Goal: Task Accomplishment & Management: Complete application form

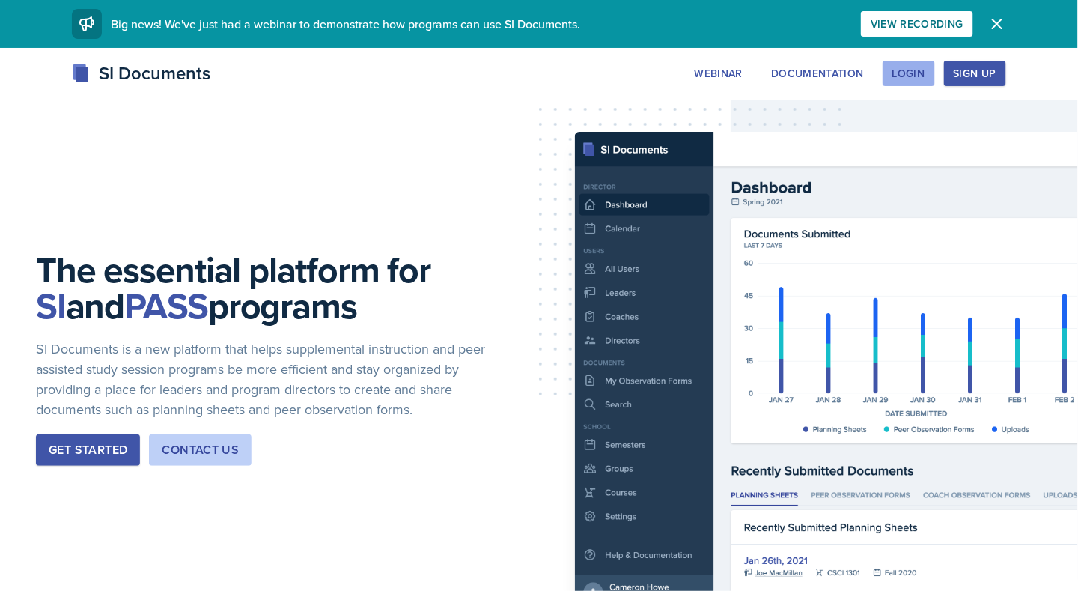
click at [892, 80] on button "Login" at bounding box center [909, 73] width 52 height 25
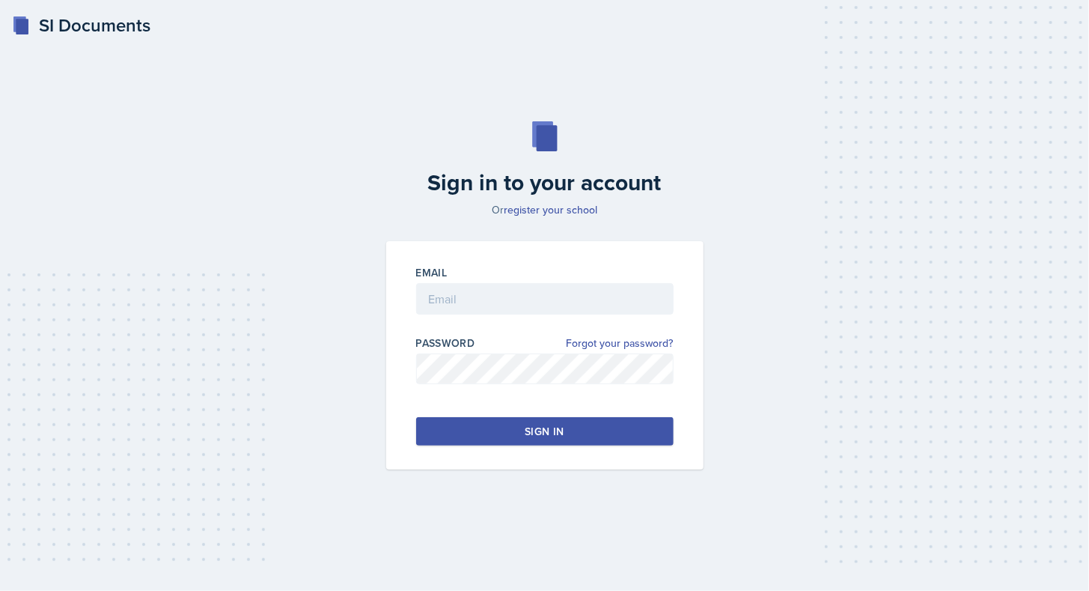
click at [500, 317] on div at bounding box center [545, 321] width 258 height 15
click at [492, 310] on input "email" at bounding box center [545, 298] width 258 height 31
type input "[EMAIL_ADDRESS][DOMAIN_NAME]"
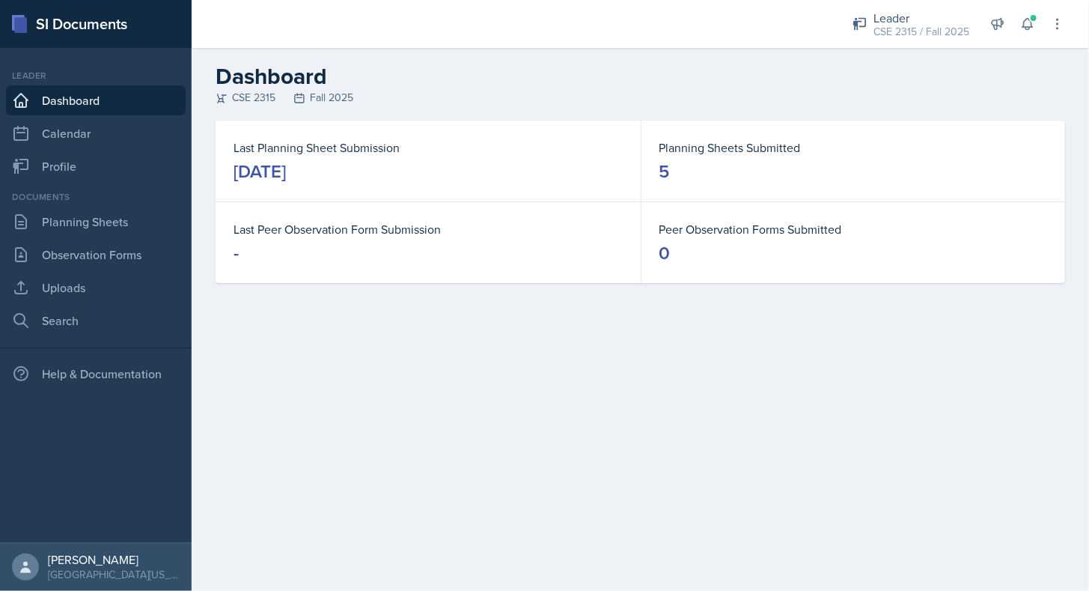
click at [129, 206] on div "Documents Planning Sheets Observation Forms Uploads Search" at bounding box center [96, 262] width 180 height 145
click at [124, 210] on link "Planning Sheets" at bounding box center [96, 222] width 180 height 30
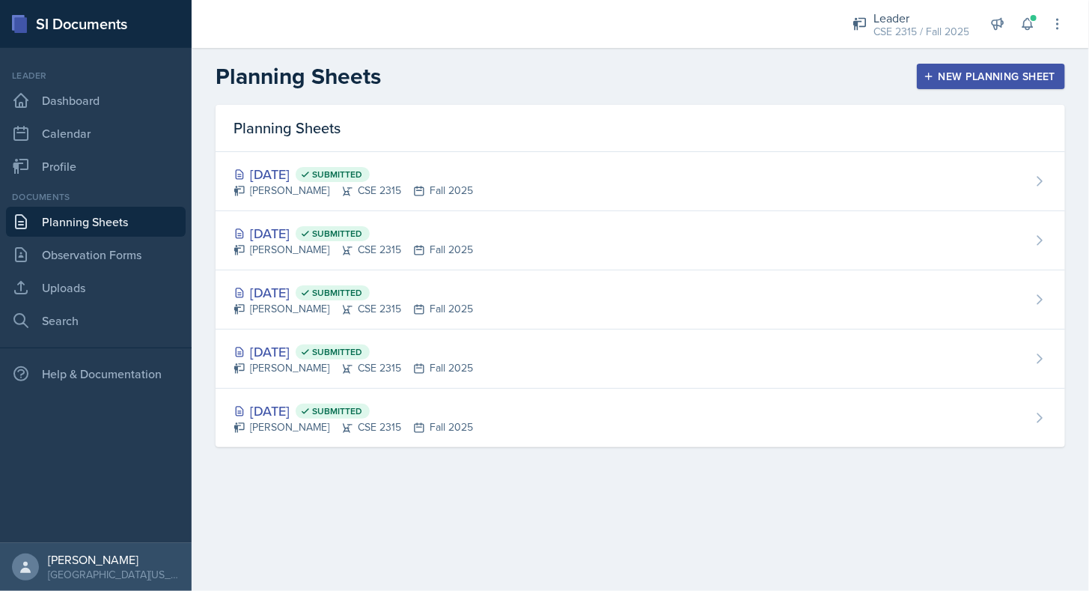
click at [945, 66] on button "New Planning Sheet" at bounding box center [991, 76] width 148 height 25
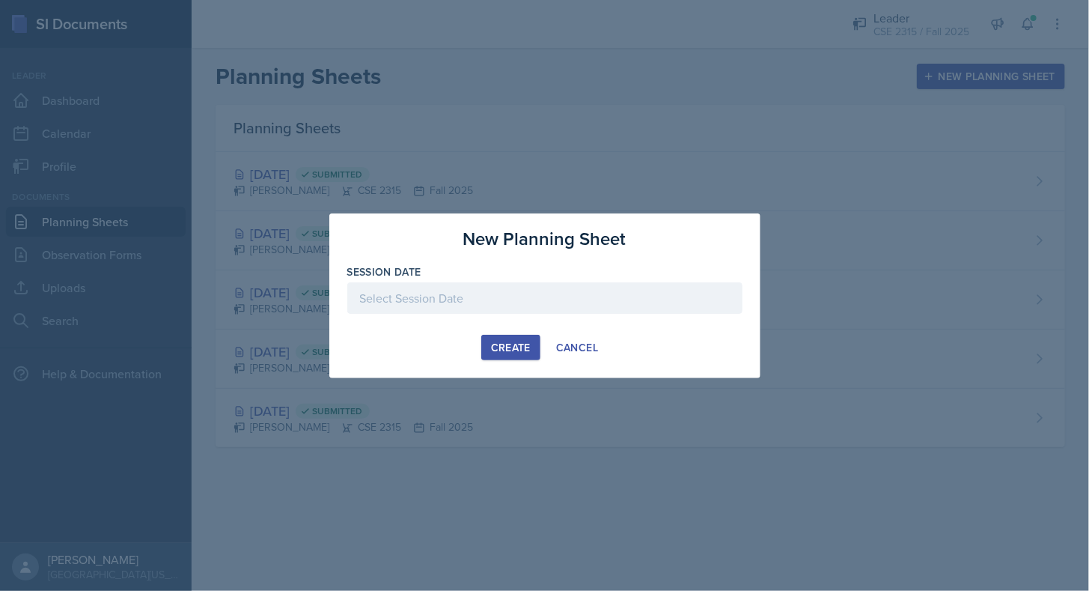
click at [726, 300] on div at bounding box center [544, 297] width 395 height 31
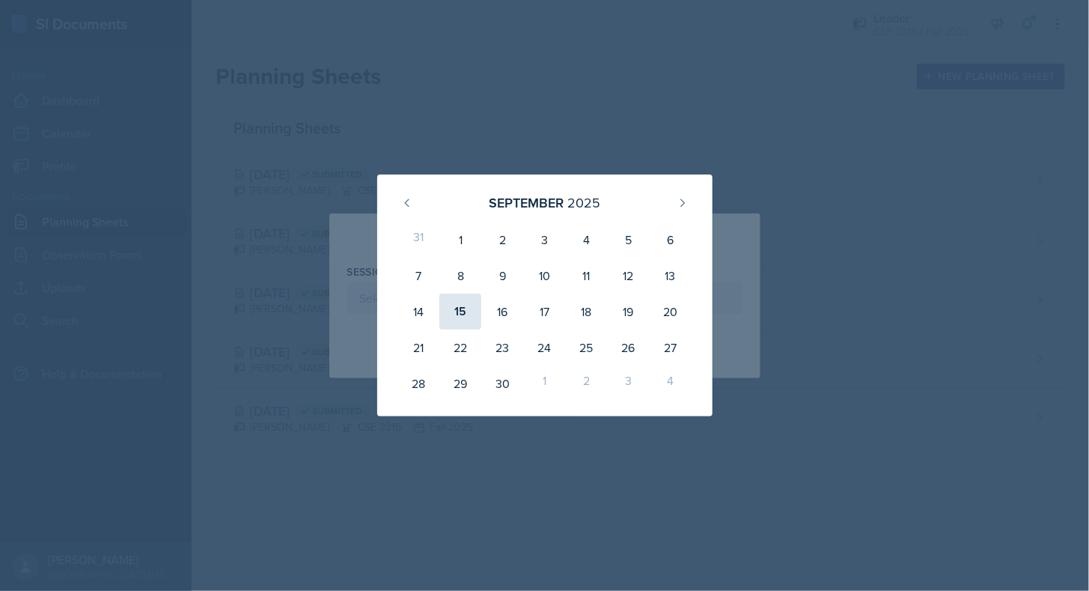
click at [472, 302] on div "15" at bounding box center [461, 311] width 42 height 36
type input "[DATE]"
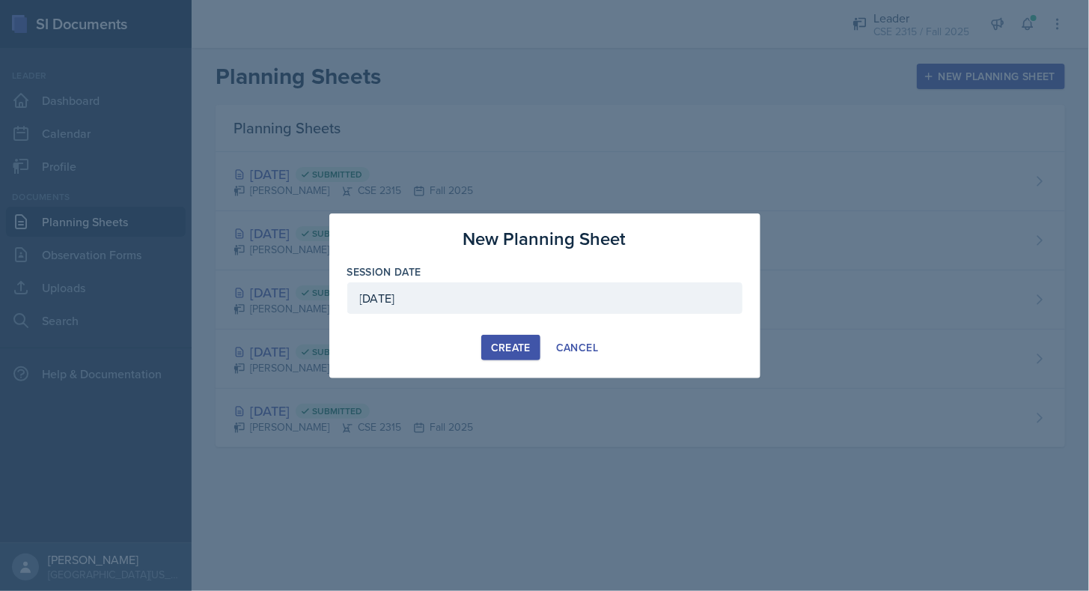
click at [504, 343] on div "Create" at bounding box center [511, 347] width 40 height 12
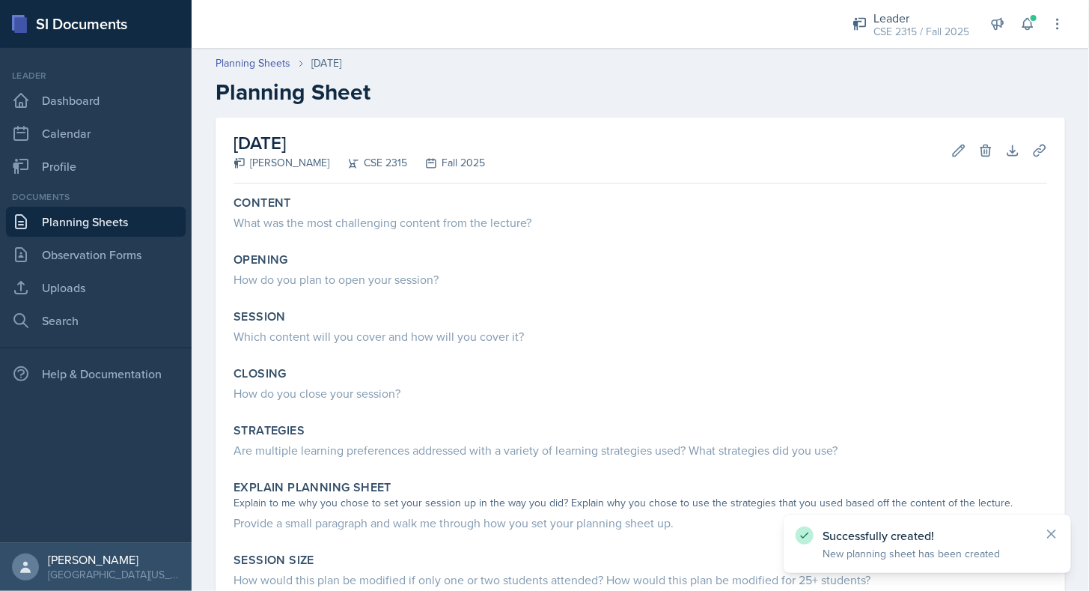
click at [118, 222] on link "Planning Sheets" at bounding box center [96, 222] width 180 height 30
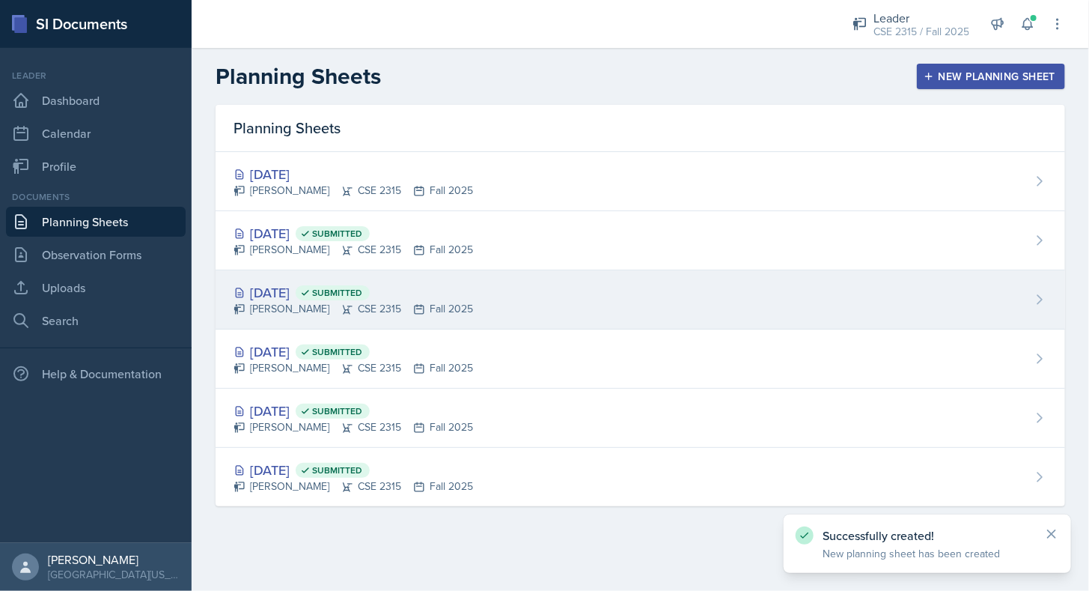
click at [256, 282] on div "[DATE] Submitted" at bounding box center [354, 292] width 240 height 20
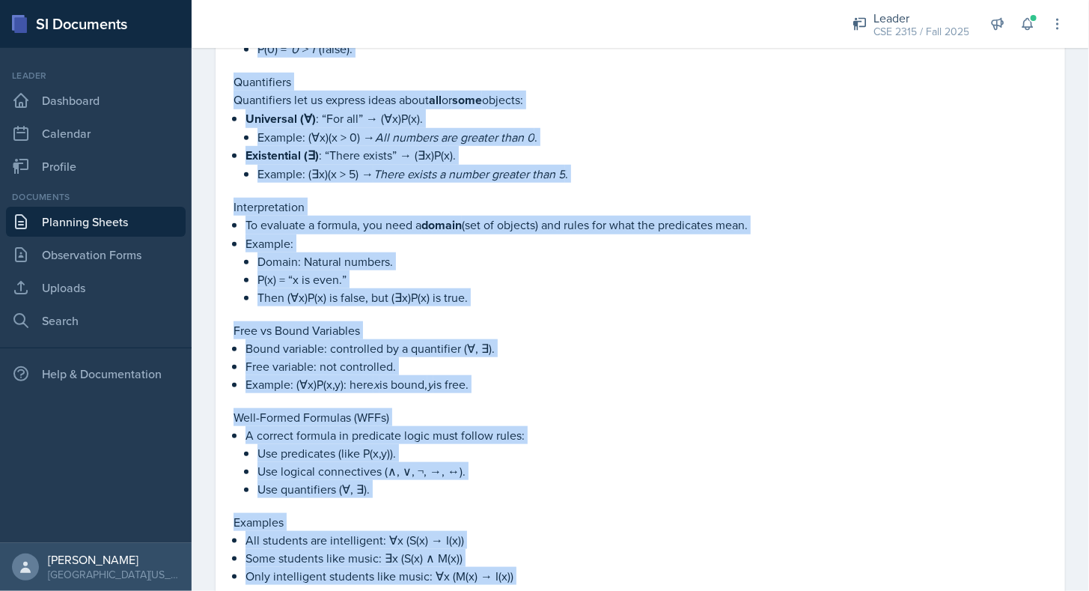
scroll to position [597, 0]
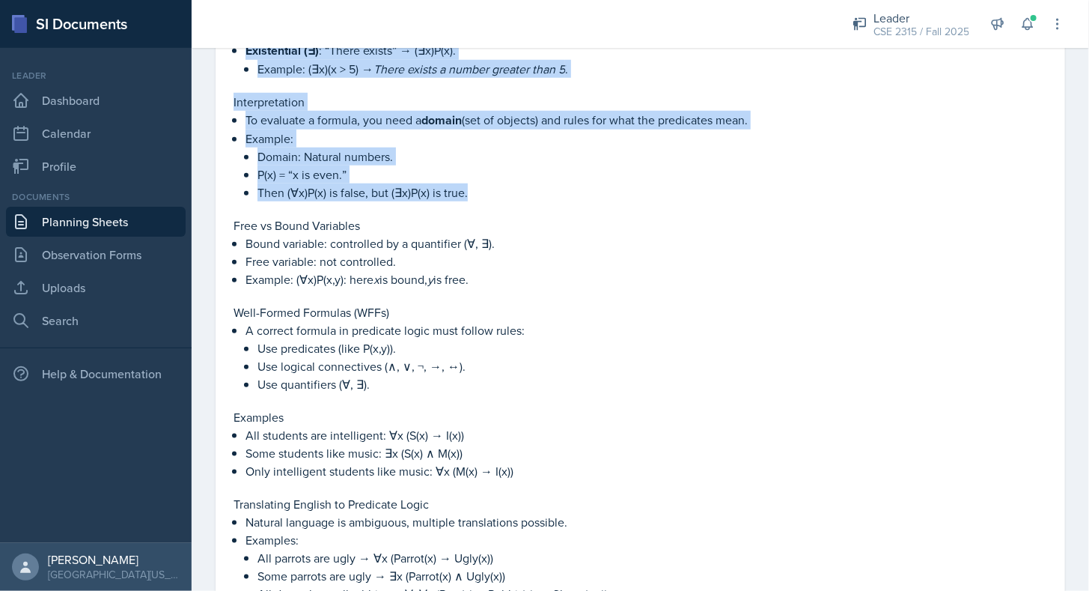
drag, startPoint x: 231, startPoint y: 162, endPoint x: 481, endPoint y: 198, distance: 251.9
click at [481, 198] on div "Content Predicate Logic Why Predicate Logic? Propositional Logic only deals wit…" at bounding box center [641, 153] width 826 height 1121
copy div "Loremipsu Dolor Sit Ametconse Adipi? Elitseddoeius Tempo inci utlab etdo magna …"
click at [481, 201] on p at bounding box center [641, 208] width 814 height 15
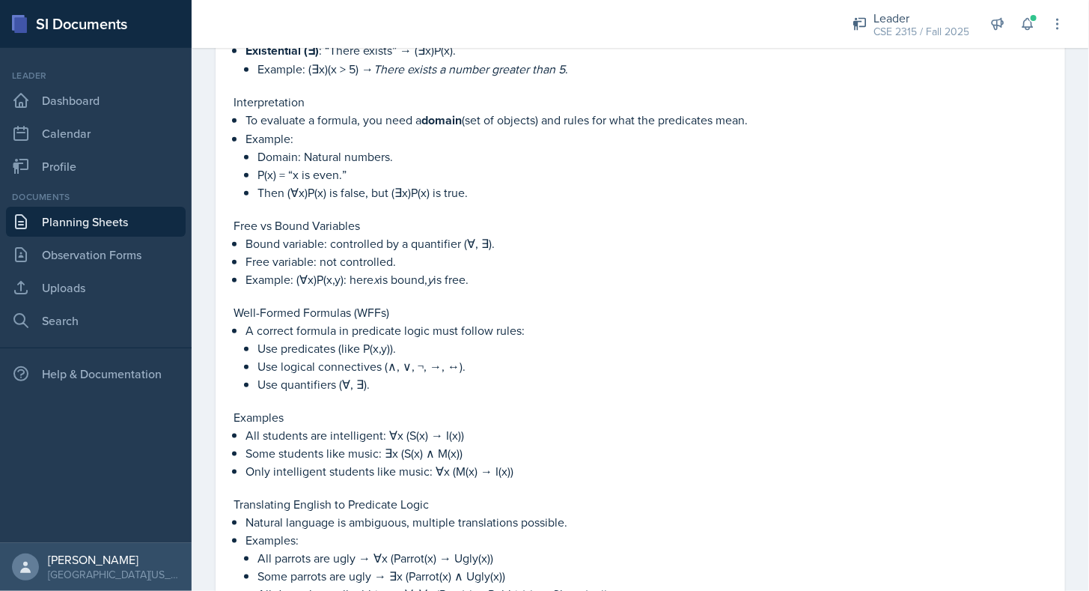
click at [67, 228] on link "Planning Sheets" at bounding box center [96, 222] width 180 height 30
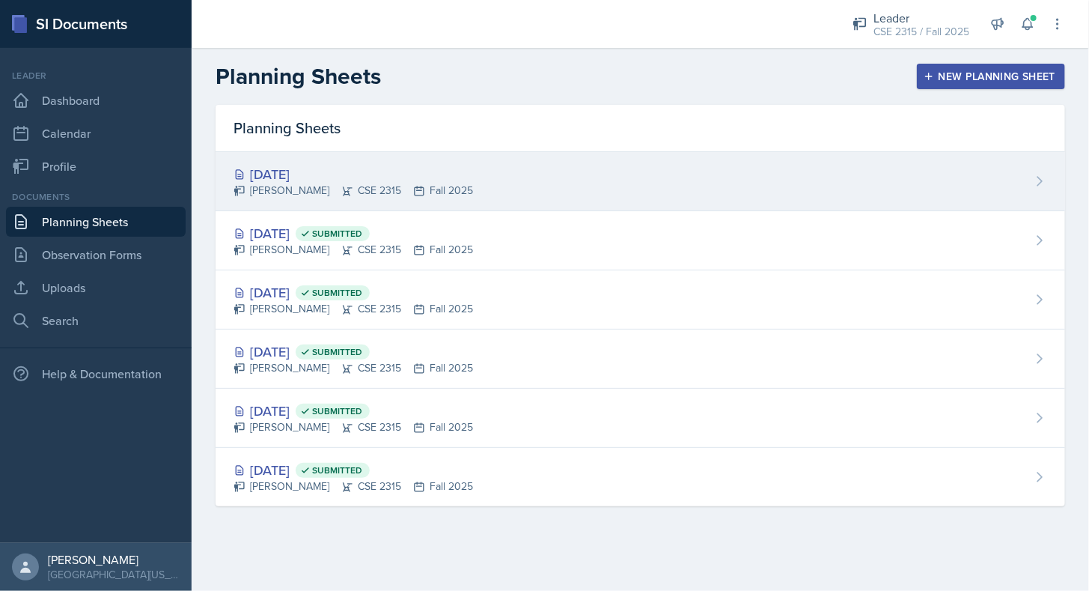
click at [306, 169] on div "[DATE]" at bounding box center [354, 174] width 240 height 20
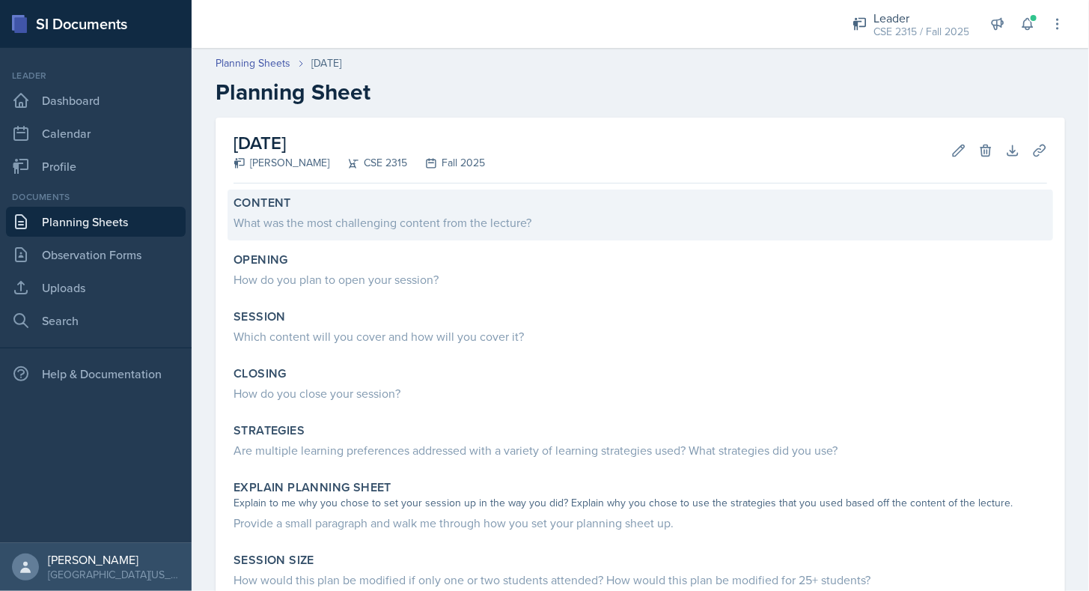
click at [324, 222] on div "What was the most challenging content from the lecture?" at bounding box center [641, 222] width 814 height 18
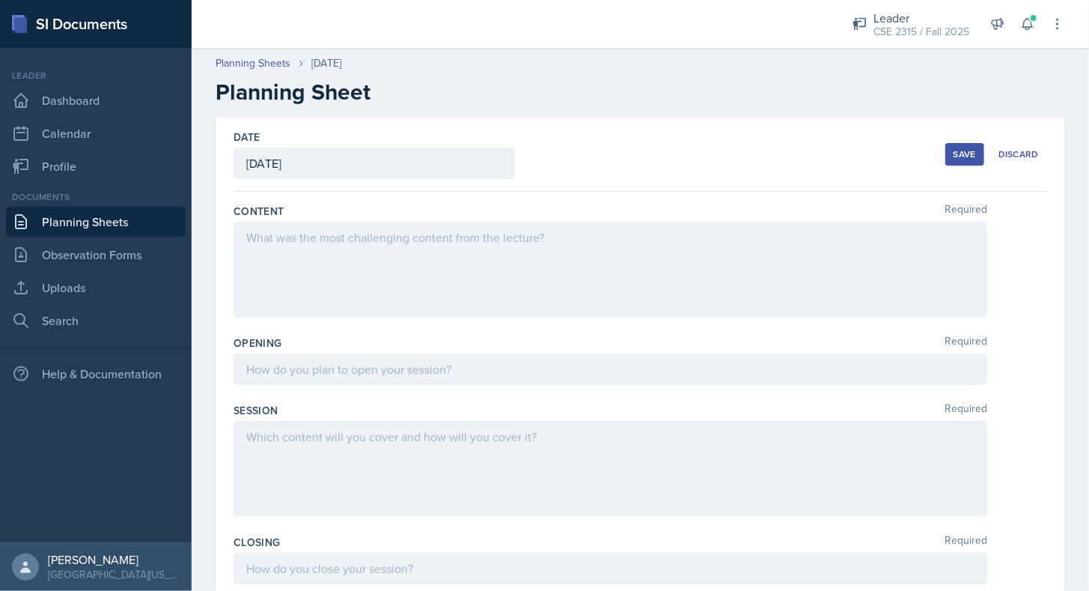
click at [299, 268] on div at bounding box center [611, 270] width 754 height 96
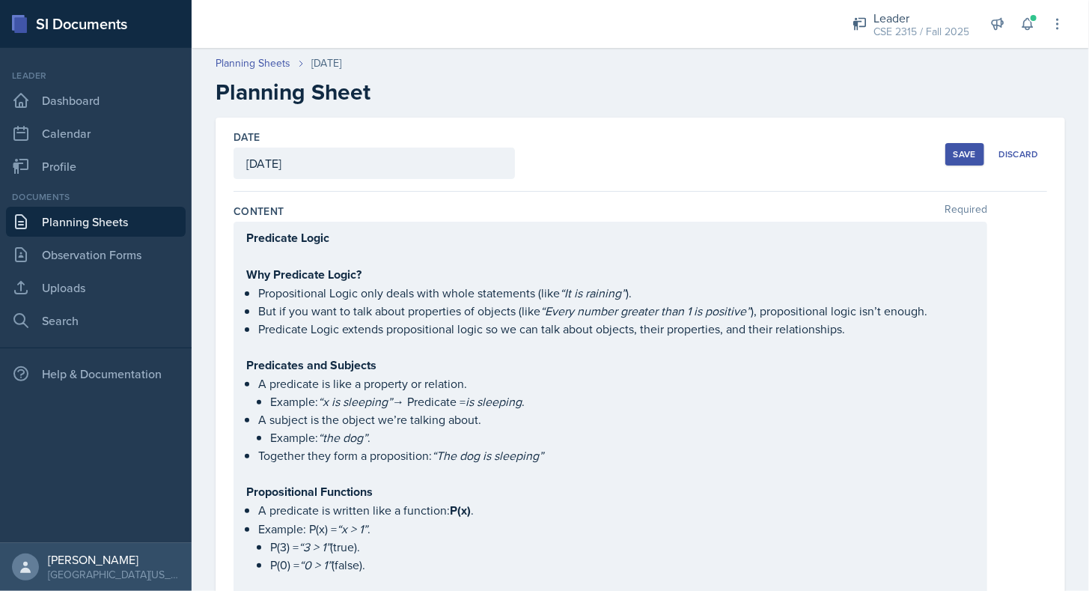
click at [954, 150] on div "Save" at bounding box center [965, 154] width 22 height 12
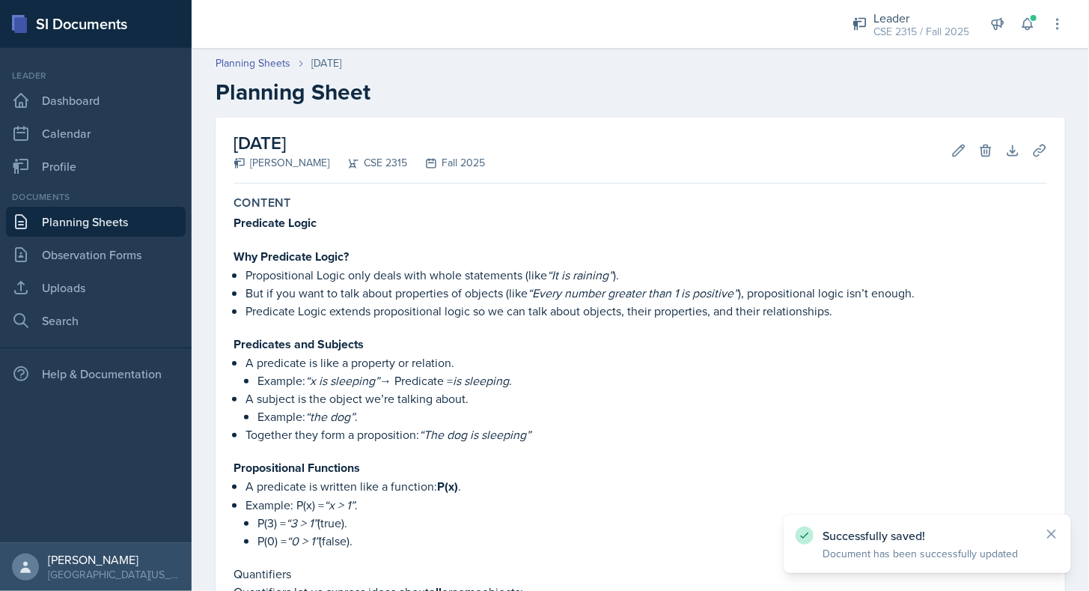
click at [124, 213] on link "Planning Sheets" at bounding box center [96, 222] width 180 height 30
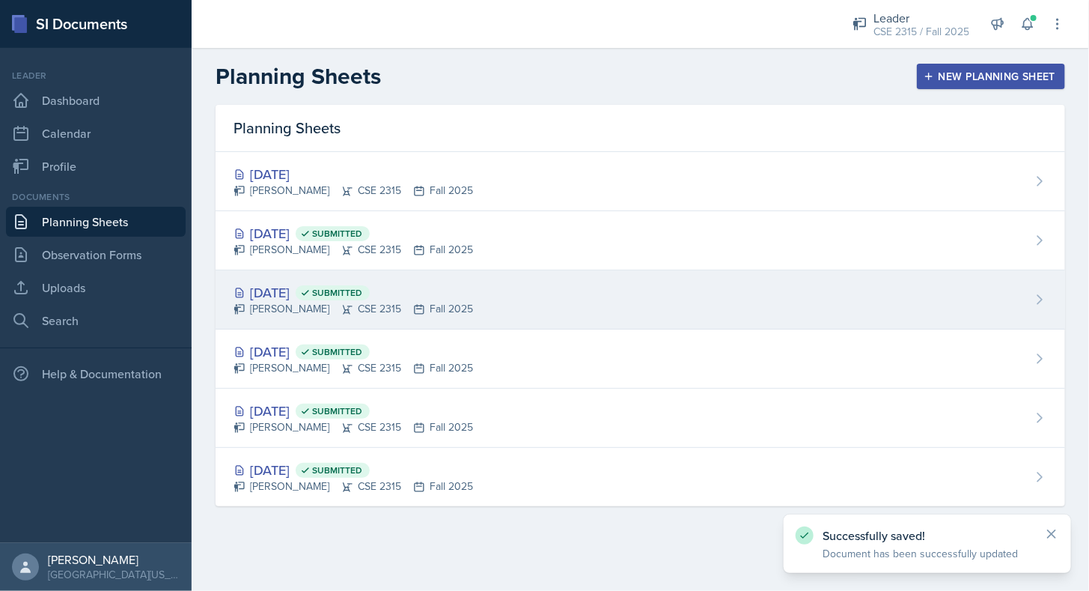
click at [267, 296] on div "[DATE] Submitted" at bounding box center [354, 292] width 240 height 20
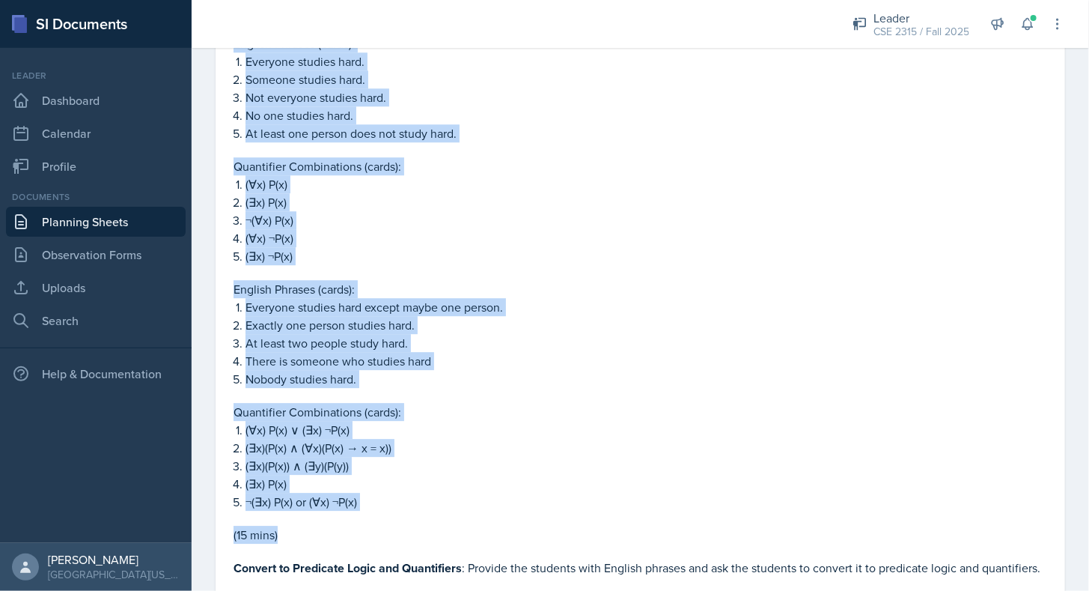
scroll to position [1817, 0]
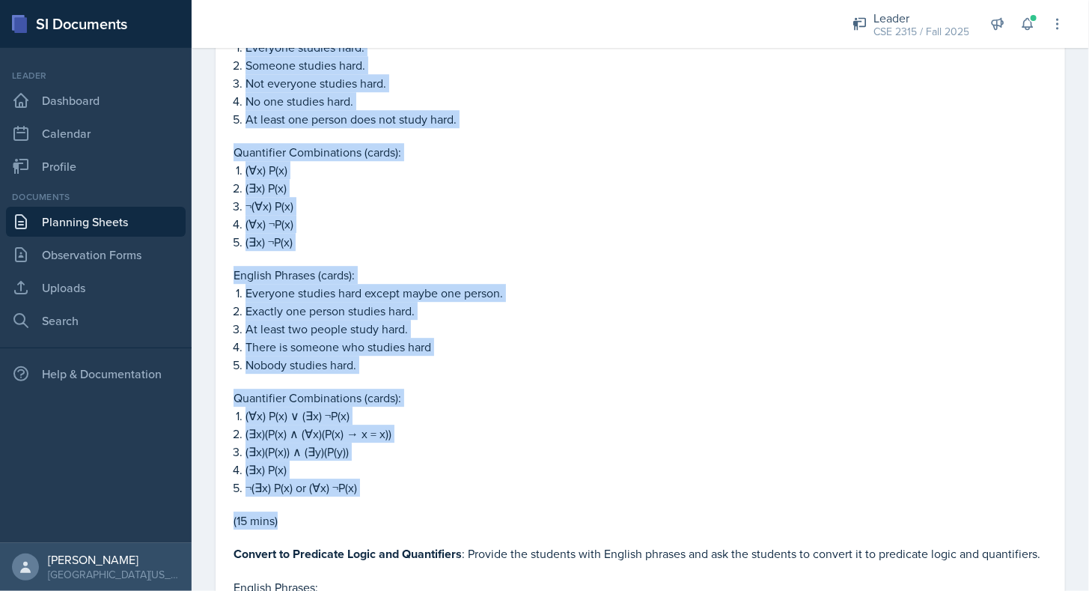
drag, startPoint x: 235, startPoint y: 292, endPoint x: 408, endPoint y: 517, distance: 283.5
click at [408, 517] on div "Icebreaker : Quick Questions. Ask the students light questions about their pers…" at bounding box center [641, 286] width 814 height 1419
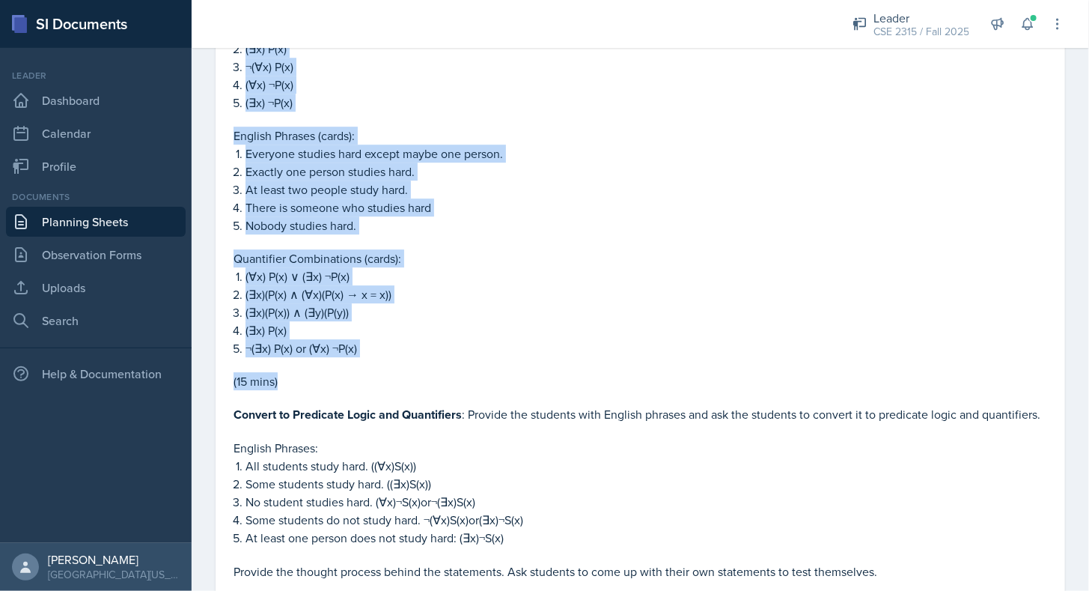
scroll to position [1957, 0]
copy div "Quantifier Game : Assign students different note cards and different phrases in…"
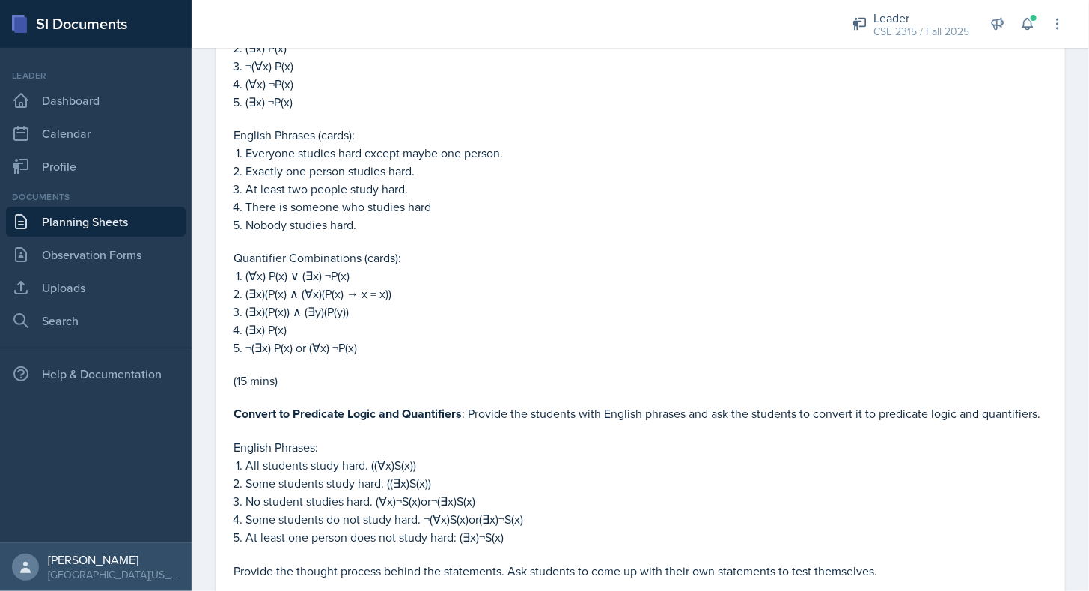
click at [348, 393] on p at bounding box center [641, 396] width 814 height 15
click at [151, 223] on link "Planning Sheets" at bounding box center [96, 222] width 180 height 30
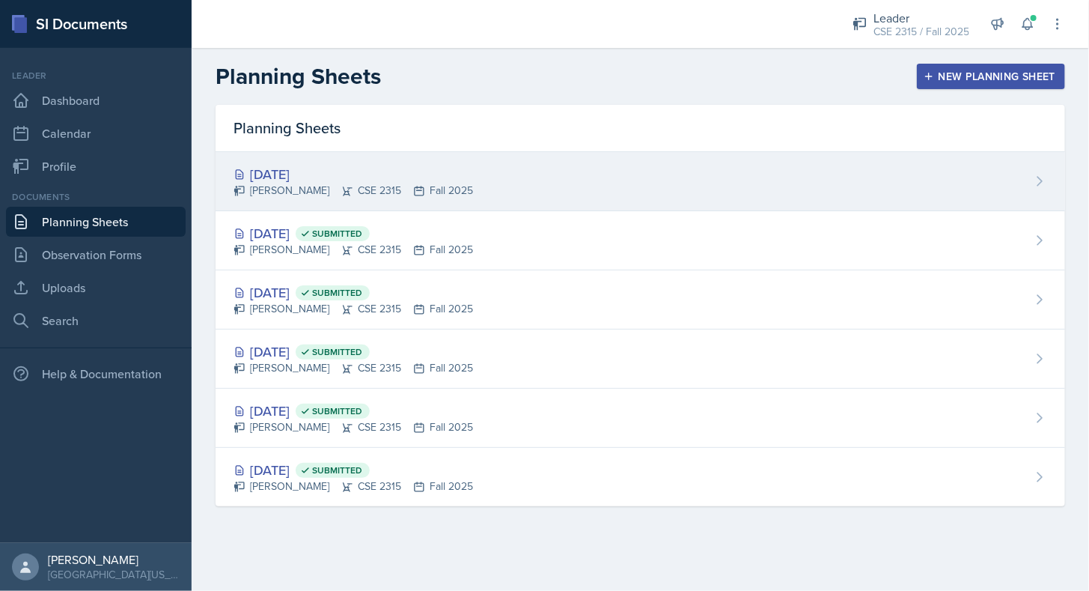
click at [317, 201] on div "[DATE] [PERSON_NAME] CSE 2315 Fall 2025" at bounding box center [641, 181] width 850 height 59
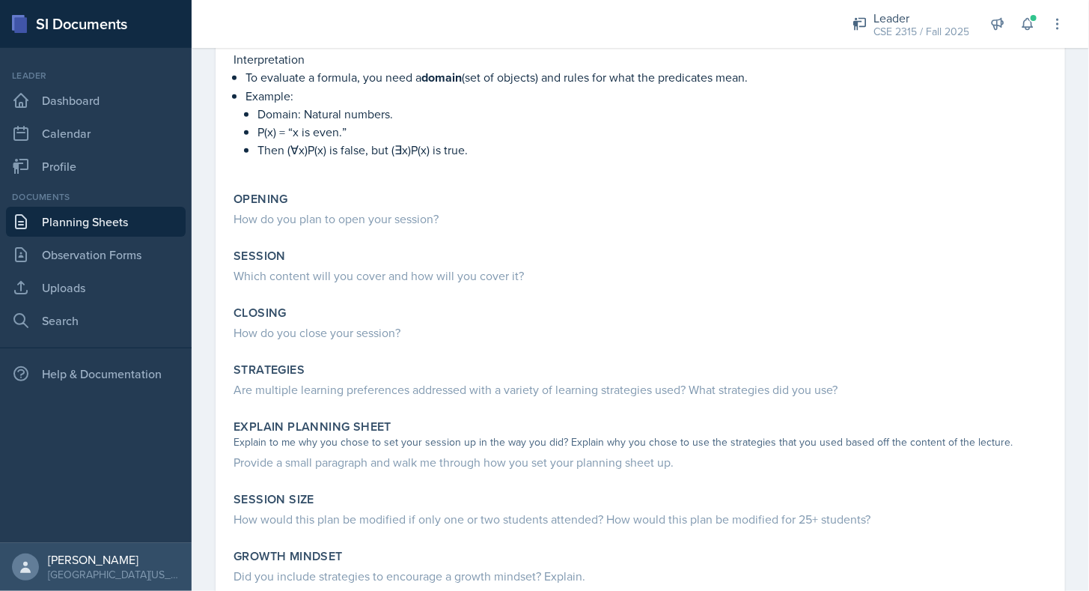
scroll to position [641, 0]
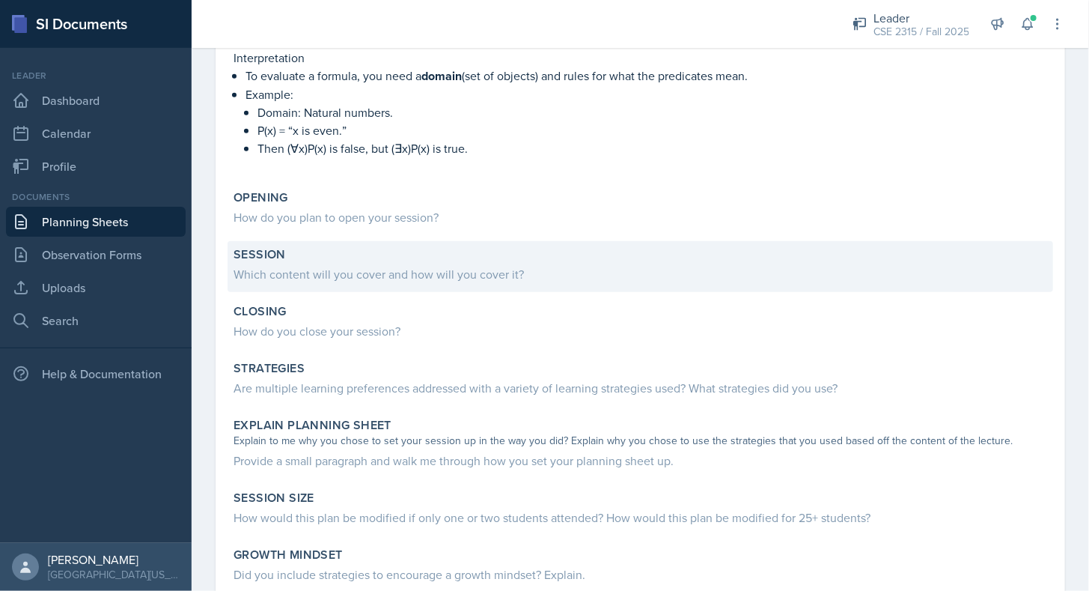
click at [331, 273] on div "Which content will you cover and how will you cover it?" at bounding box center [641, 274] width 814 height 18
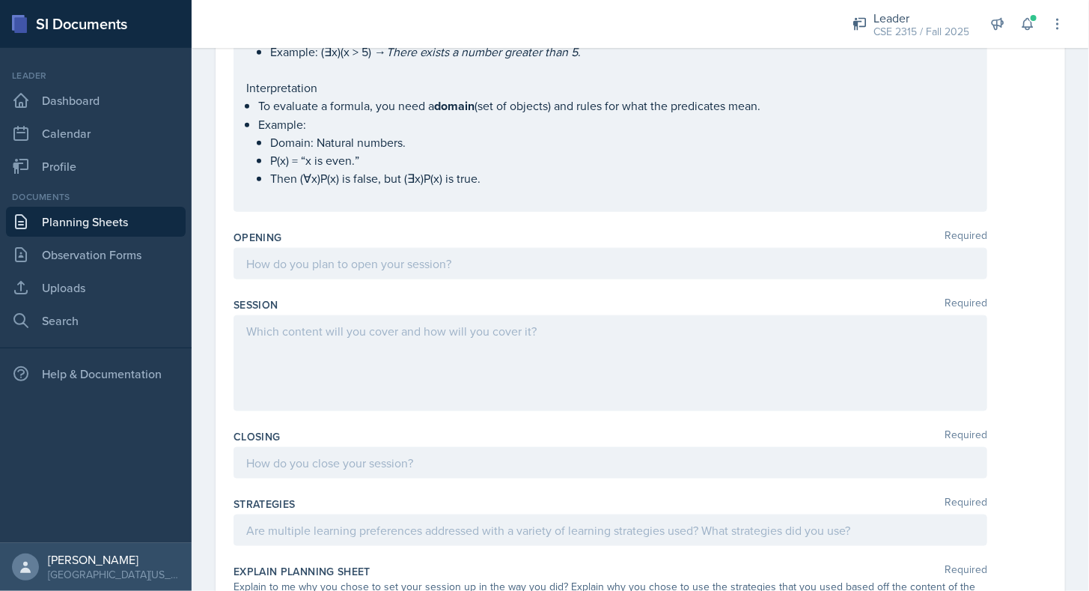
click at [309, 345] on div at bounding box center [611, 363] width 754 height 96
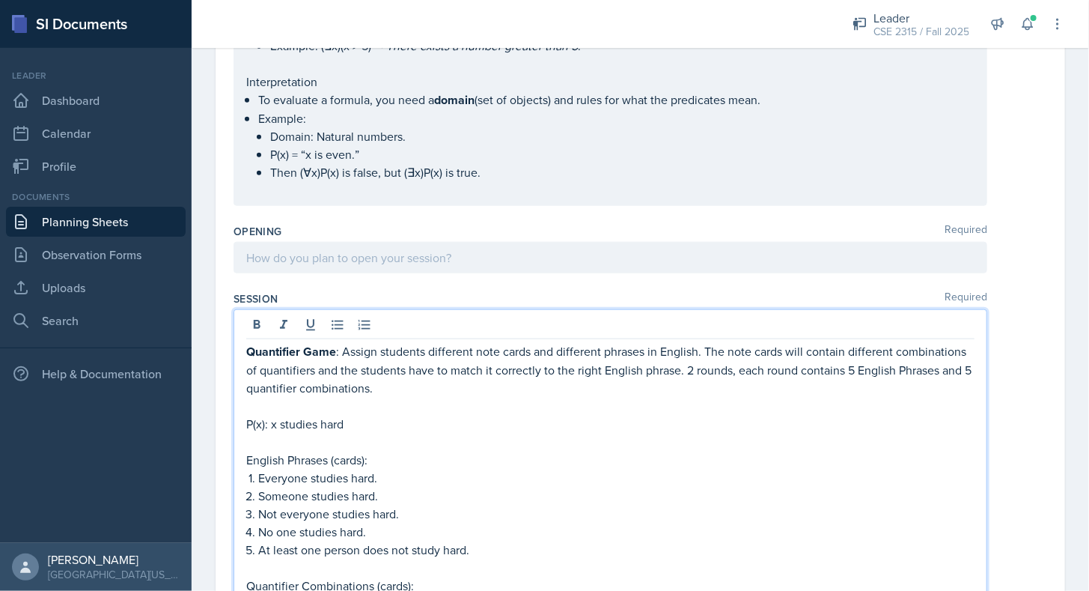
scroll to position [645, 0]
click at [295, 271] on div "Opening Required" at bounding box center [641, 252] width 814 height 67
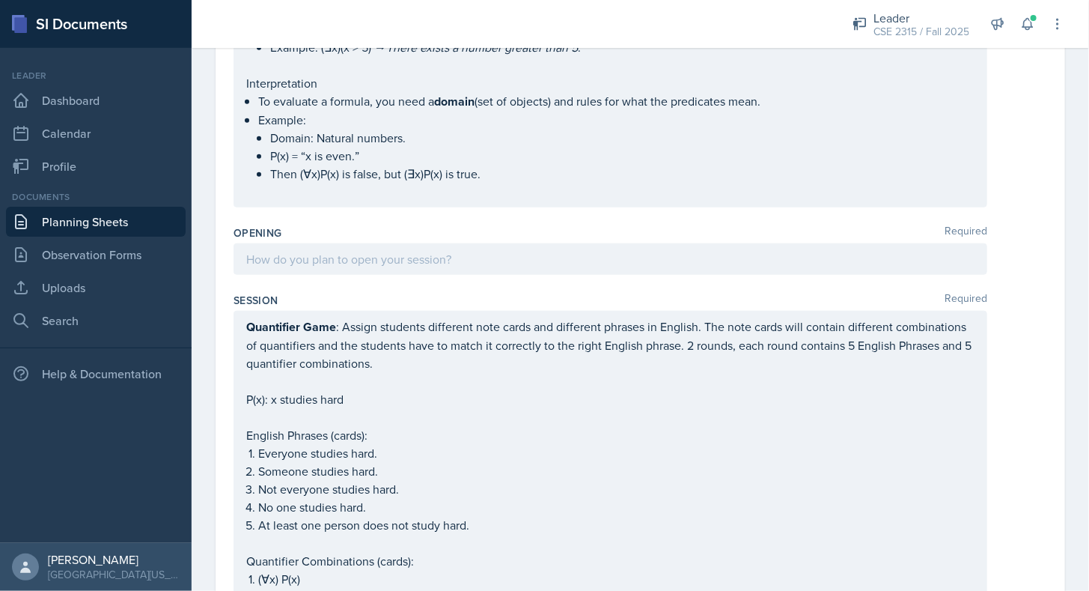
scroll to position [0, 0]
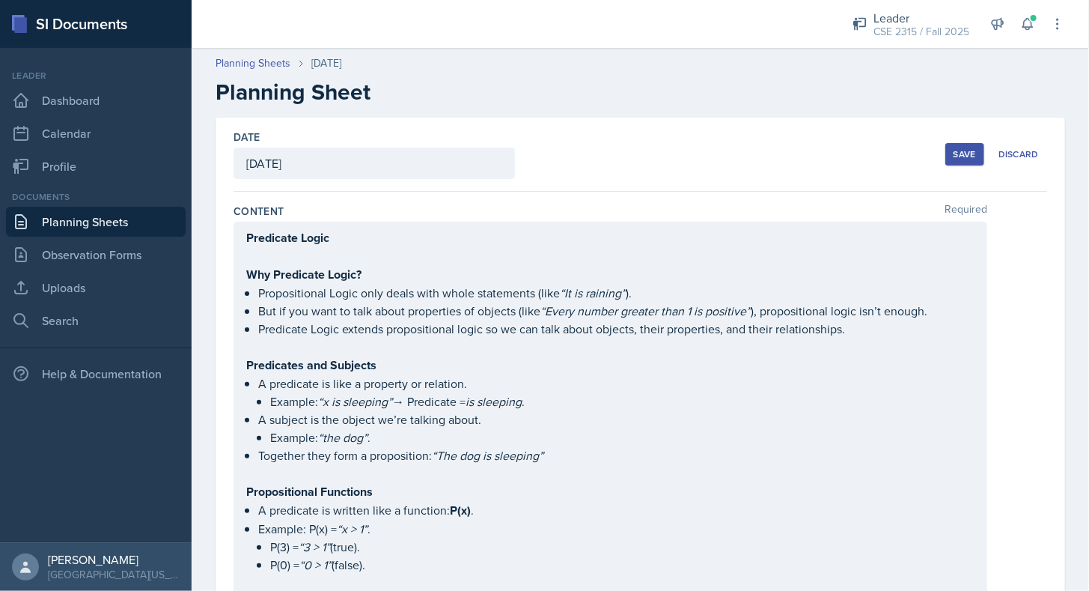
click at [962, 141] on div "Save Discard" at bounding box center [997, 154] width 102 height 34
click at [954, 148] on div "Save" at bounding box center [965, 154] width 22 height 12
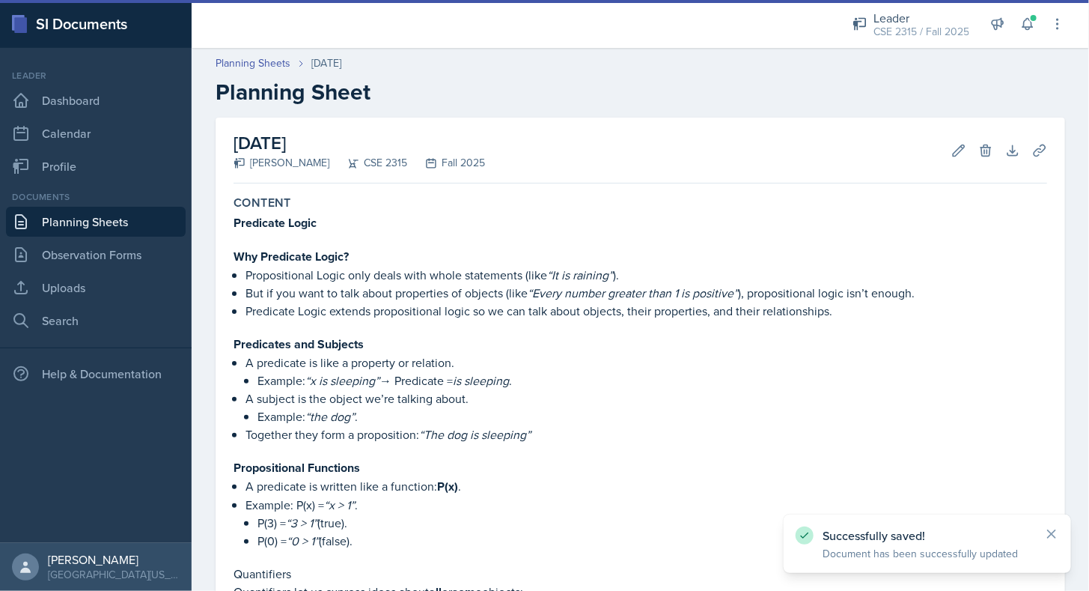
click at [117, 222] on link "Planning Sheets" at bounding box center [96, 222] width 180 height 30
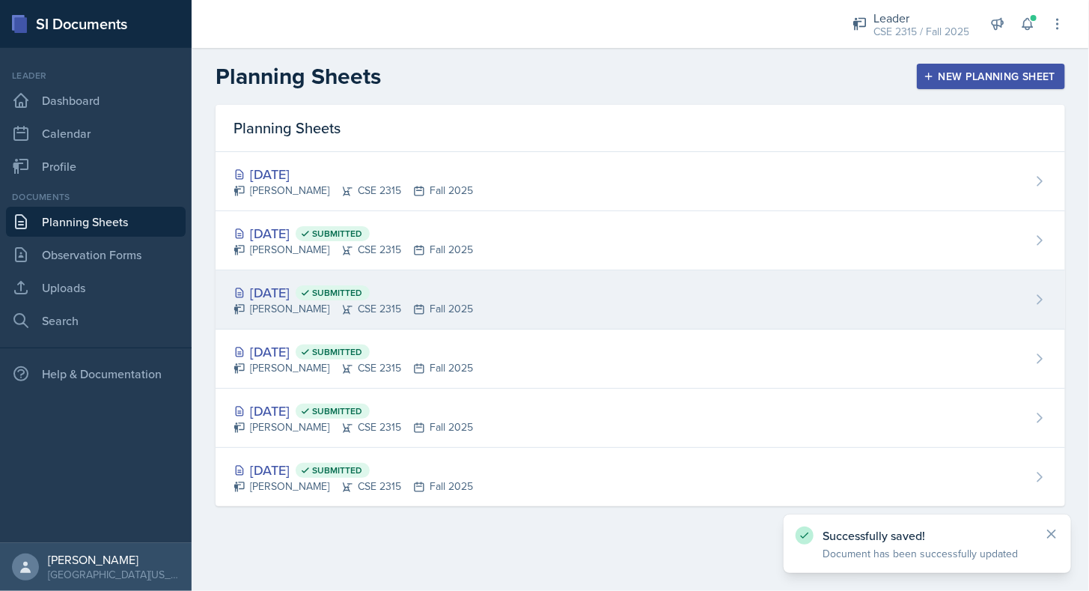
click at [298, 287] on div "[DATE] Submitted" at bounding box center [354, 292] width 240 height 20
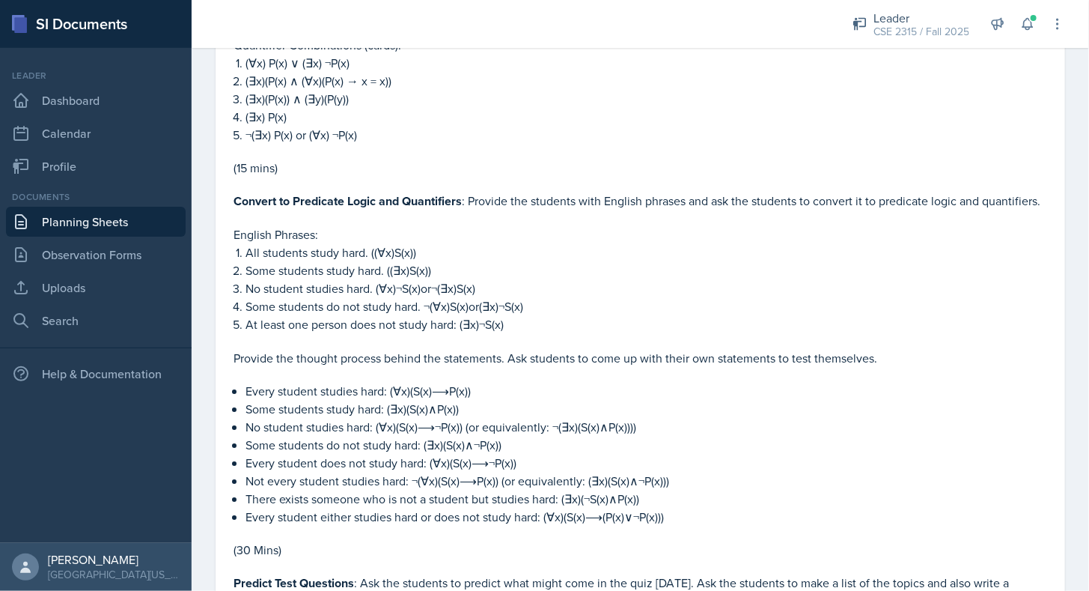
scroll to position [2172, 0]
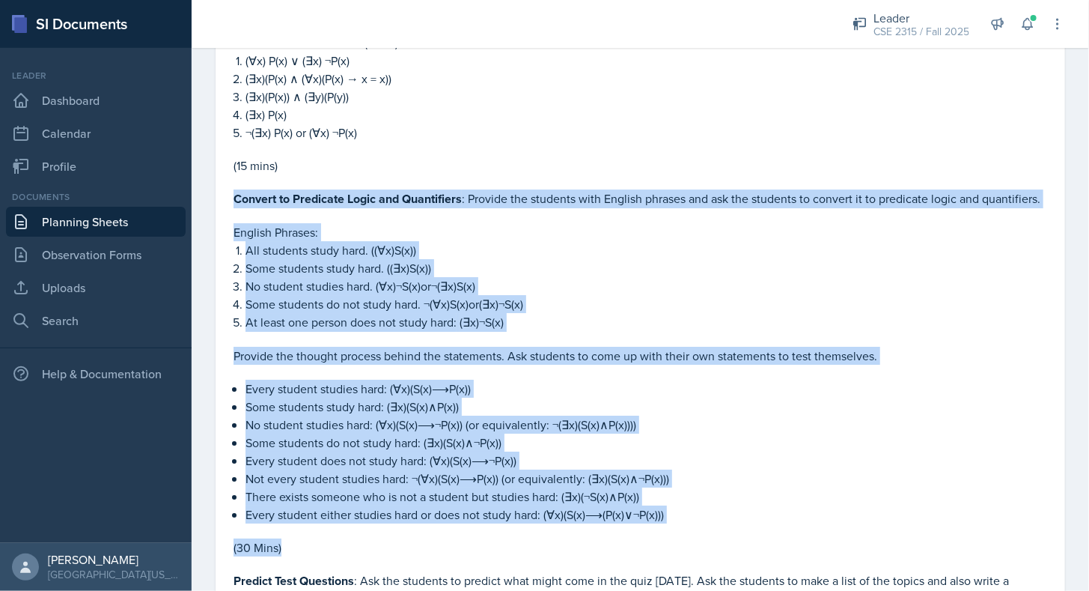
drag, startPoint x: 235, startPoint y: 187, endPoint x: 472, endPoint y: 553, distance: 435.7
copy div "Loremip do Sitametco Adipi eli Seddoeiusmo : Tempori utl etdolore magn Aliquae …"
click at [418, 386] on p "Every student studies hard: (∀x)(S(x)⟶P(x))" at bounding box center [647, 389] width 802 height 18
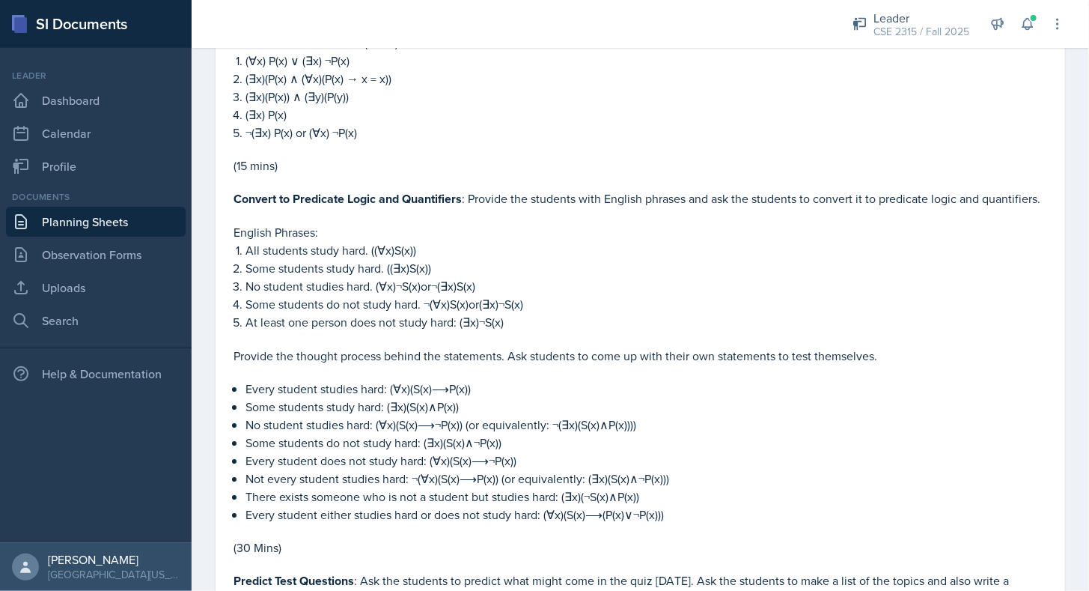
click at [62, 213] on link "Planning Sheets" at bounding box center [96, 222] width 180 height 30
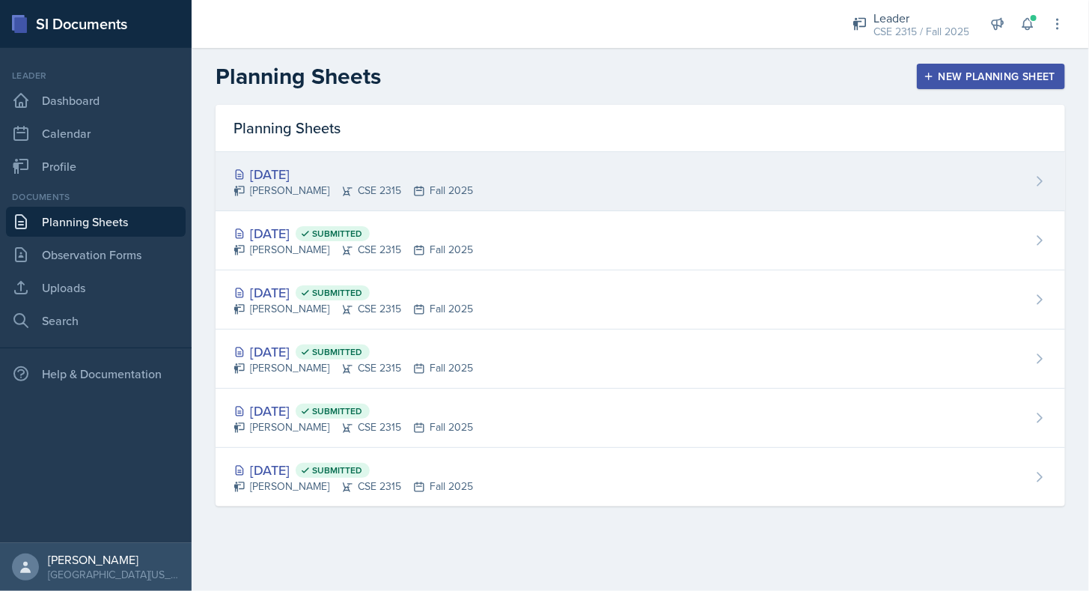
click at [302, 181] on div "[DATE]" at bounding box center [354, 174] width 240 height 20
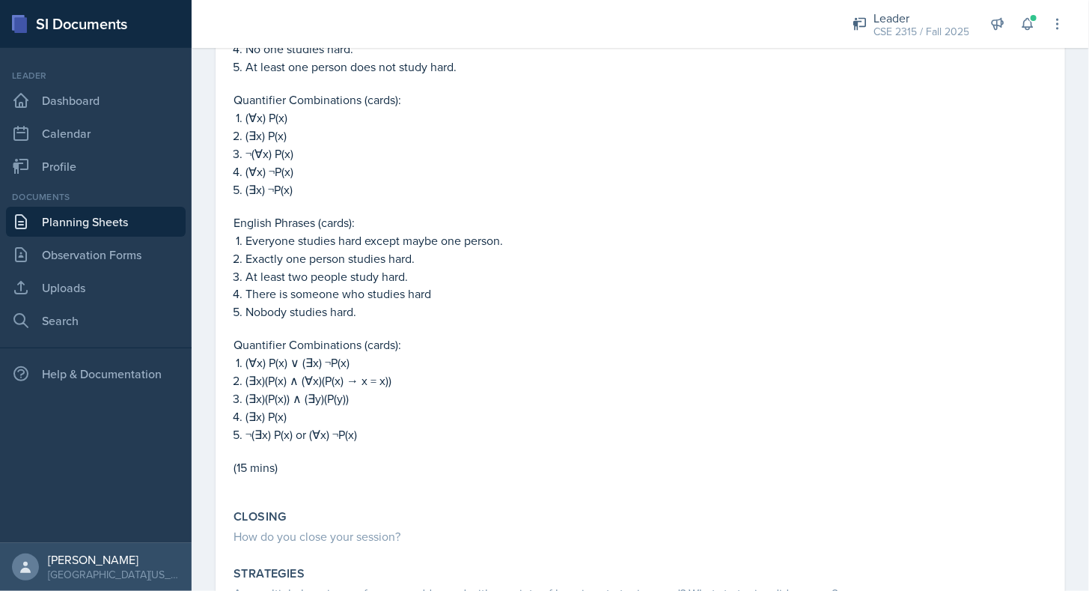
click at [369, 354] on p "(∀x) P(x) ∨ (∃x) ¬P(x)" at bounding box center [647, 363] width 802 height 18
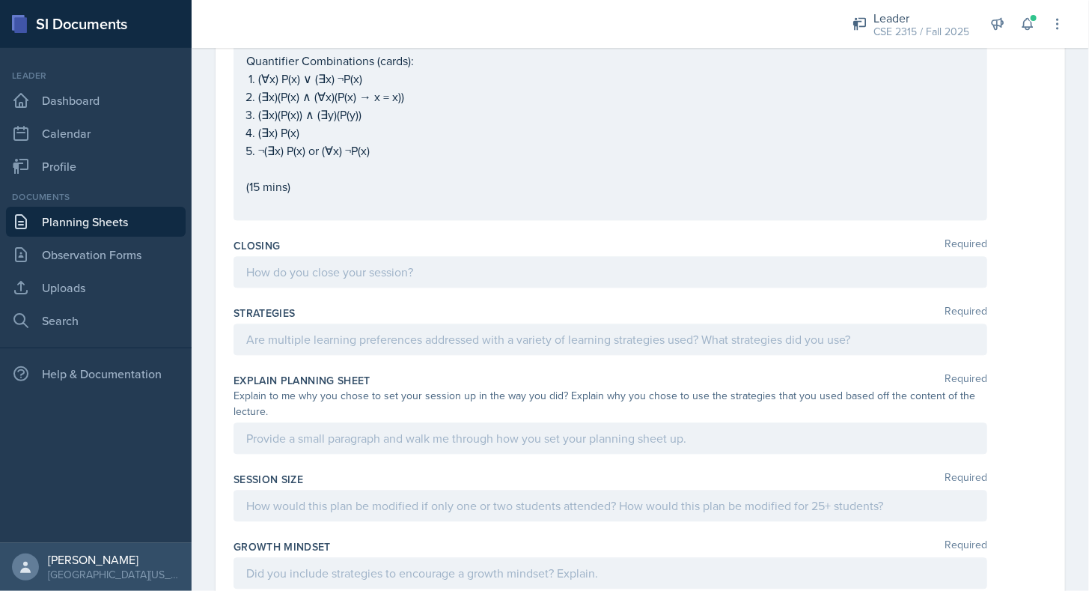
click at [269, 199] on p at bounding box center [610, 204] width 729 height 18
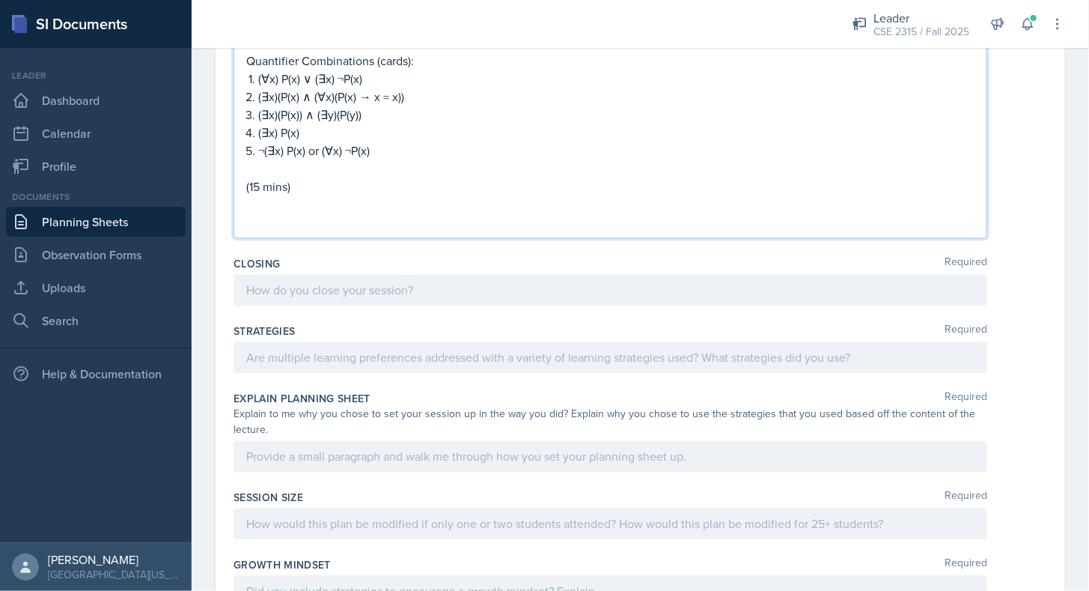
paste div
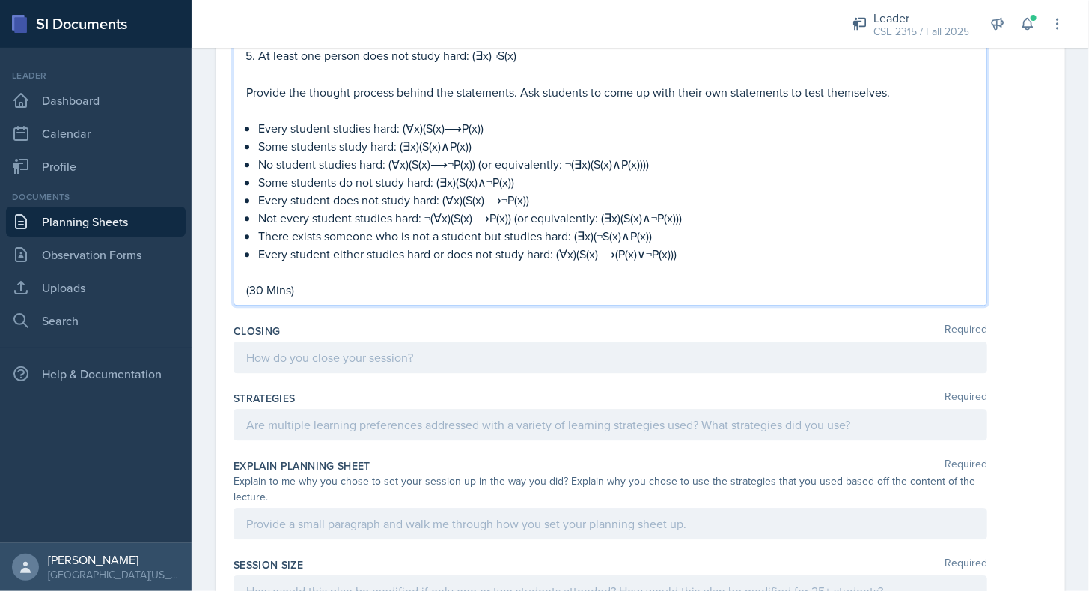
scroll to position [1736, 0]
click at [255, 280] on p "(30 Mins)" at bounding box center [610, 289] width 729 height 18
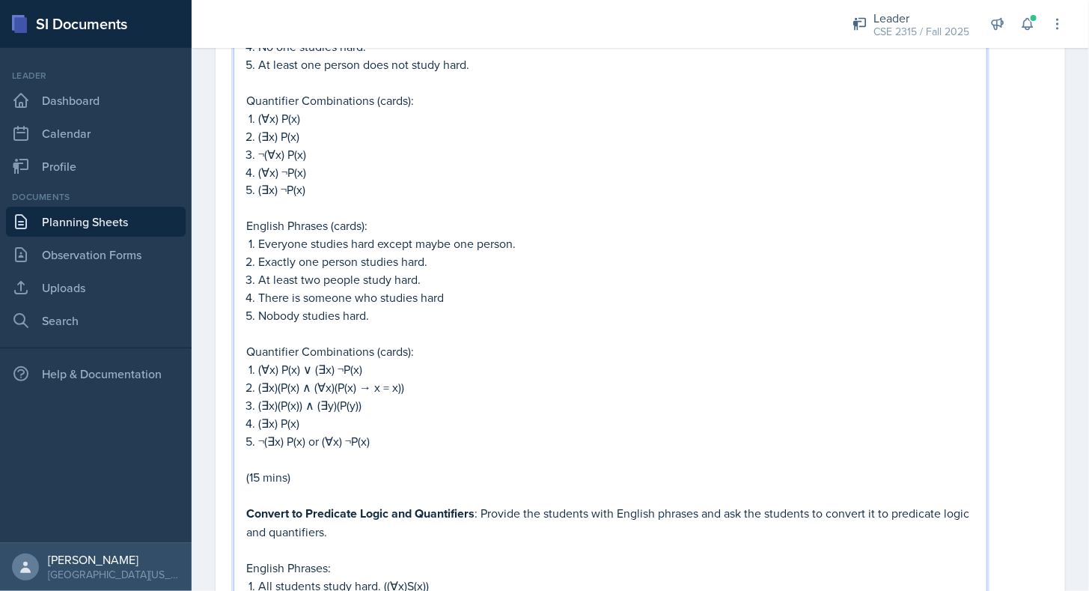
scroll to position [1131, 0]
click at [258, 470] on p "(15 mins)" at bounding box center [610, 479] width 729 height 18
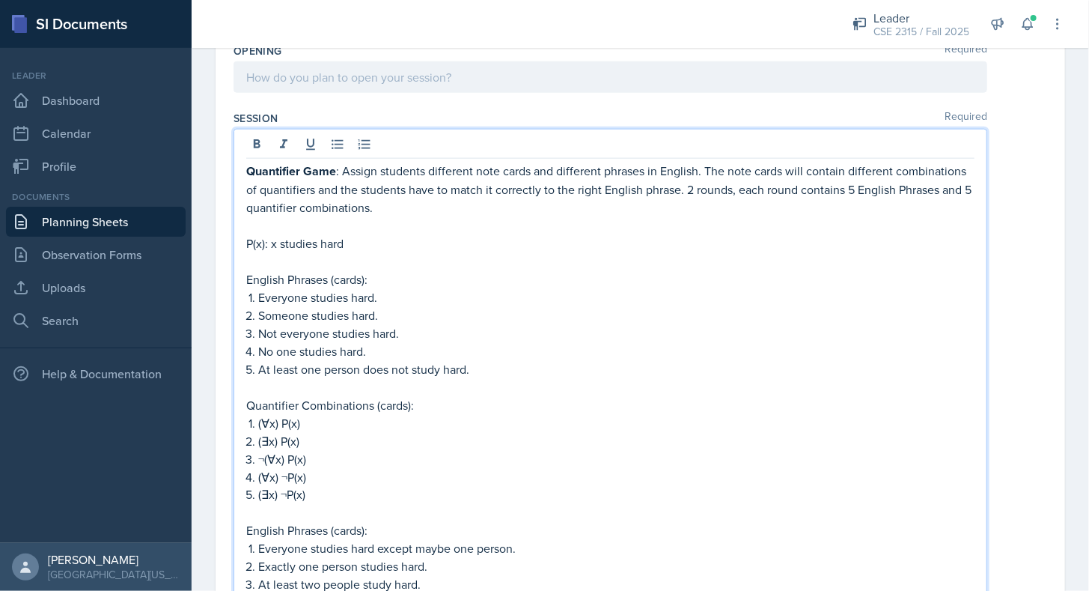
scroll to position [782, 0]
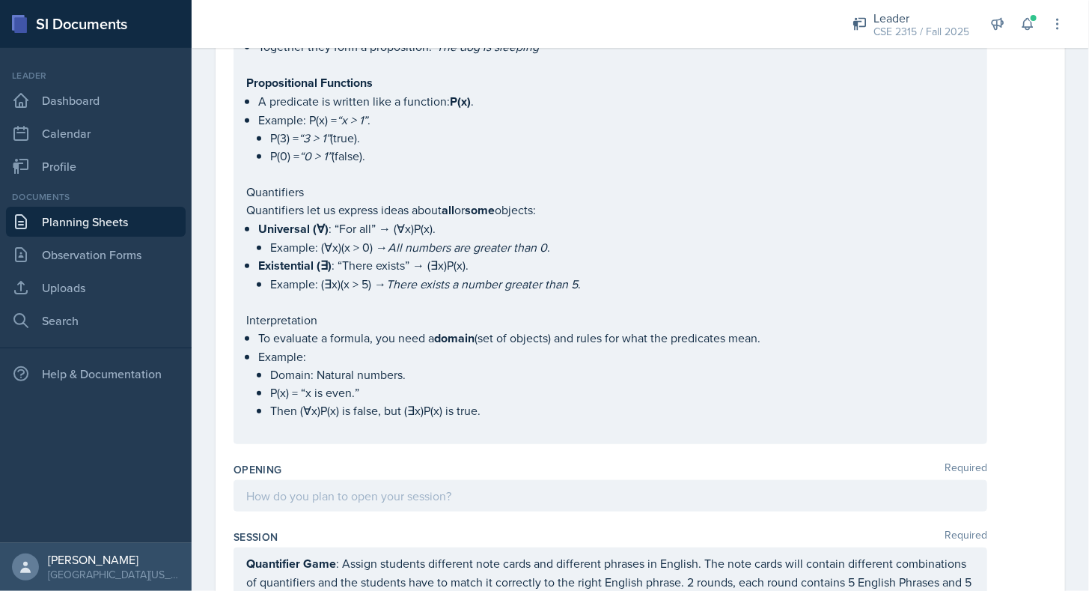
click at [317, 487] on p at bounding box center [610, 496] width 729 height 18
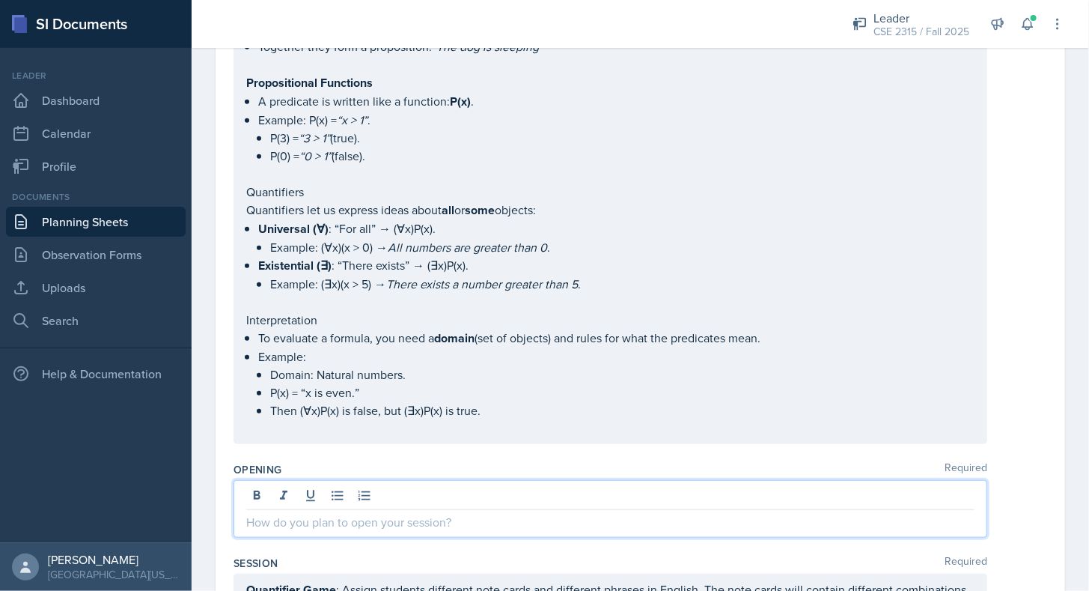
scroll to position [435, 0]
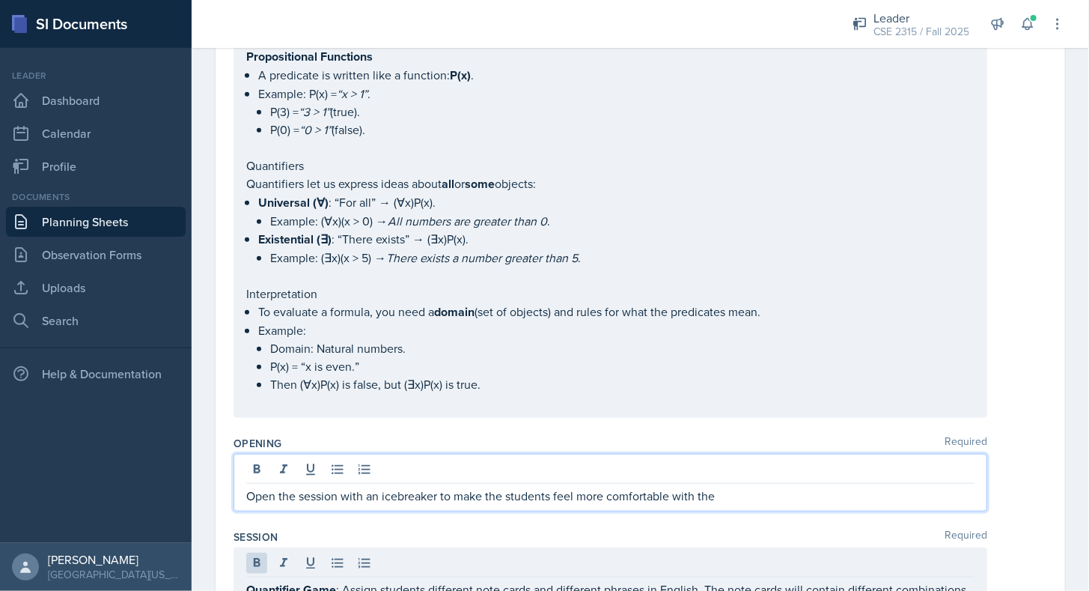
click at [750, 490] on p "Open the session with an icebreaker to make the students feel more comfortable …" at bounding box center [610, 496] width 729 height 18
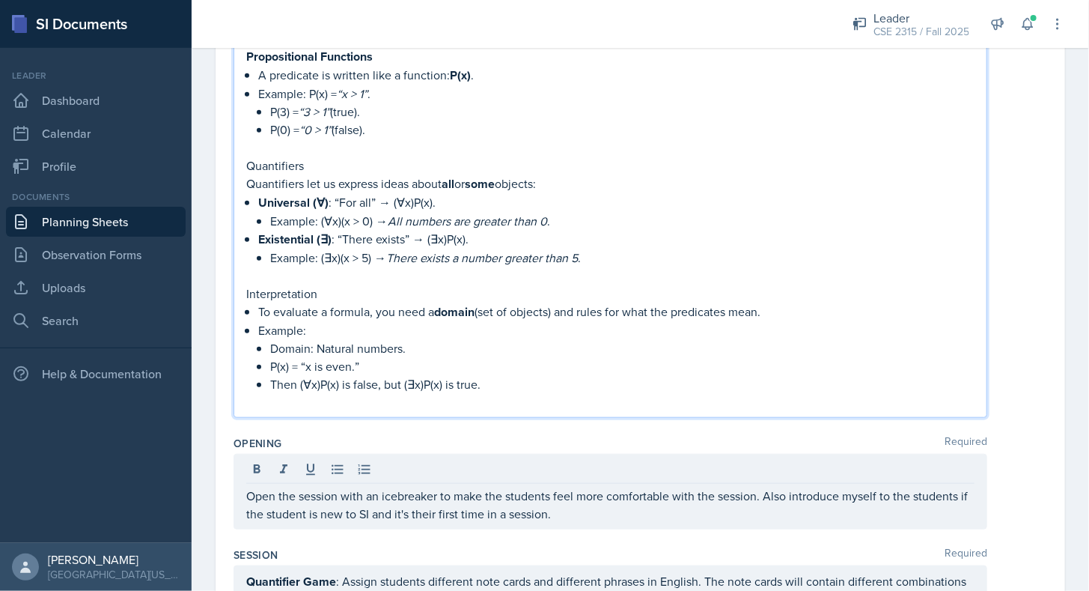
drag, startPoint x: 381, startPoint y: 398, endPoint x: 366, endPoint y: 431, distance: 36.2
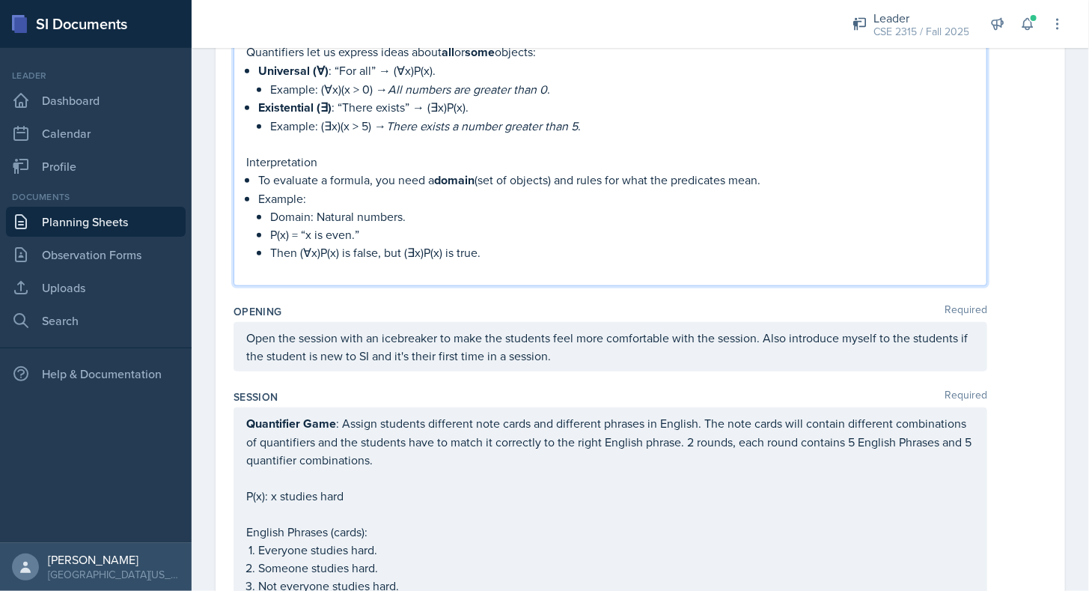
click at [384, 322] on div "Open the session with an icebreaker to make the students feel more comfortable …" at bounding box center [611, 346] width 754 height 49
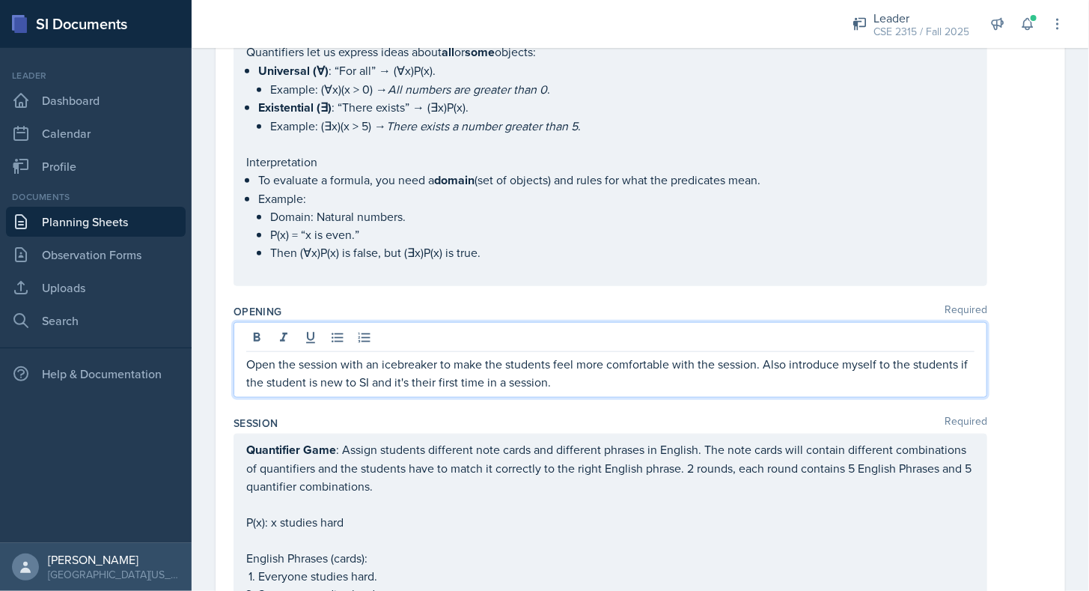
scroll to position [593, 0]
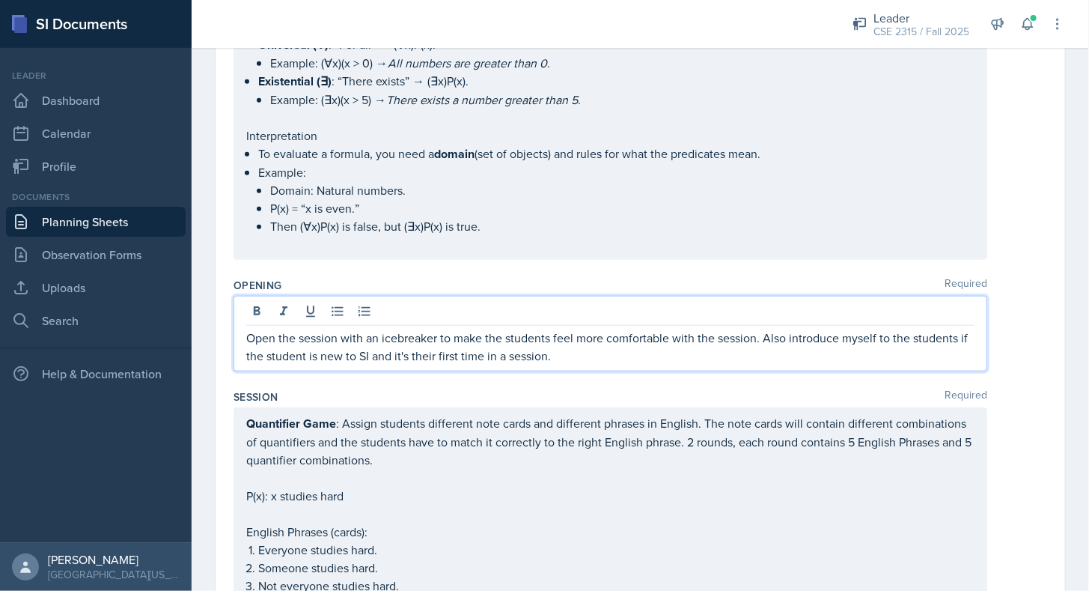
click at [374, 272] on div "Opening Required Open the session with an icebreaker to make the students feel …" at bounding box center [641, 328] width 814 height 112
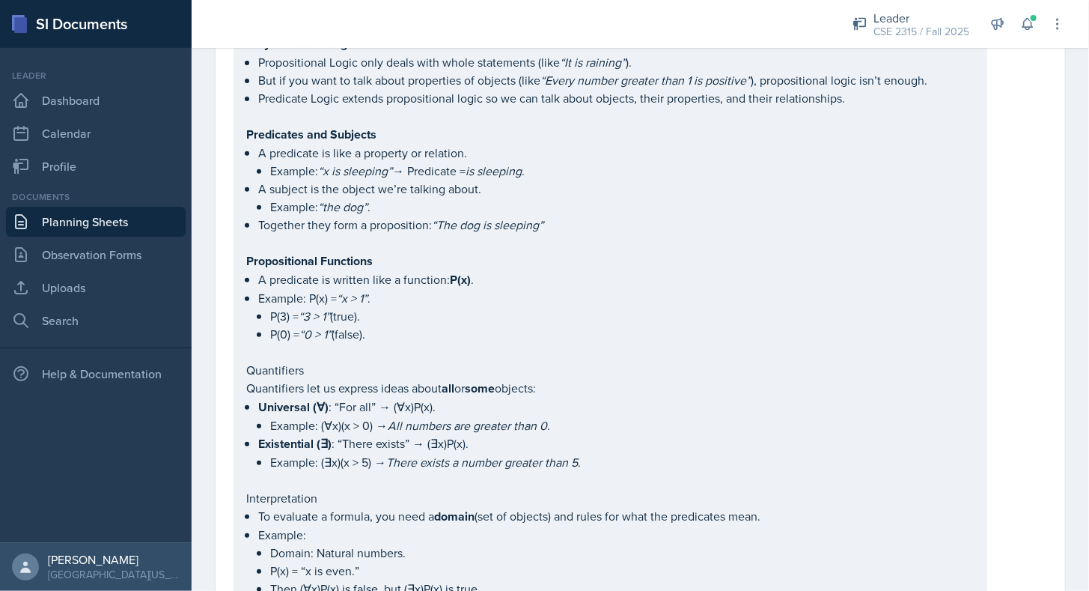
scroll to position [0, 0]
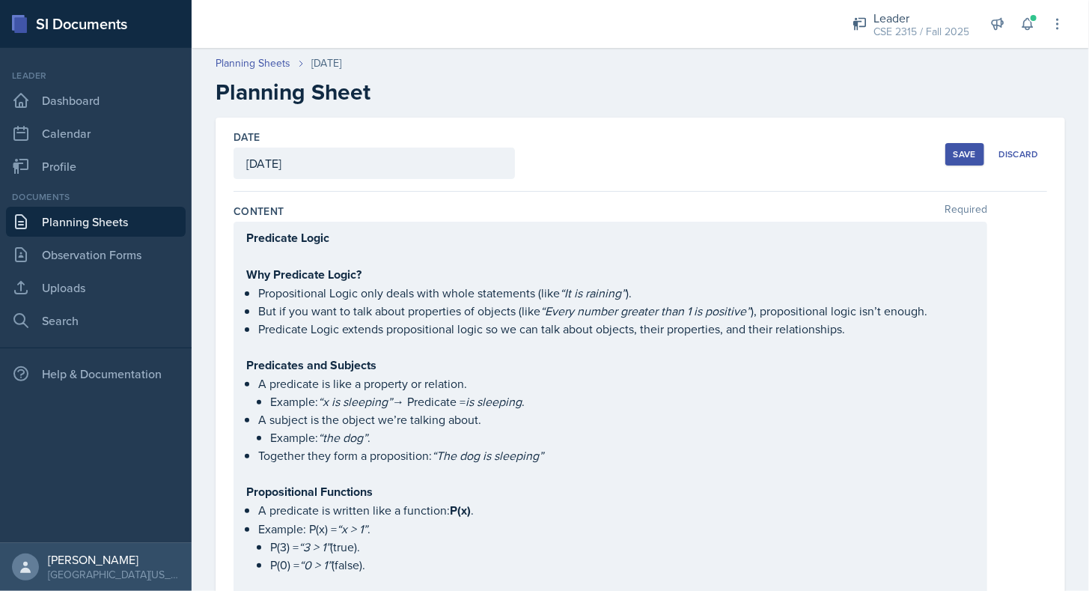
click at [952, 143] on button "Save" at bounding box center [965, 154] width 39 height 22
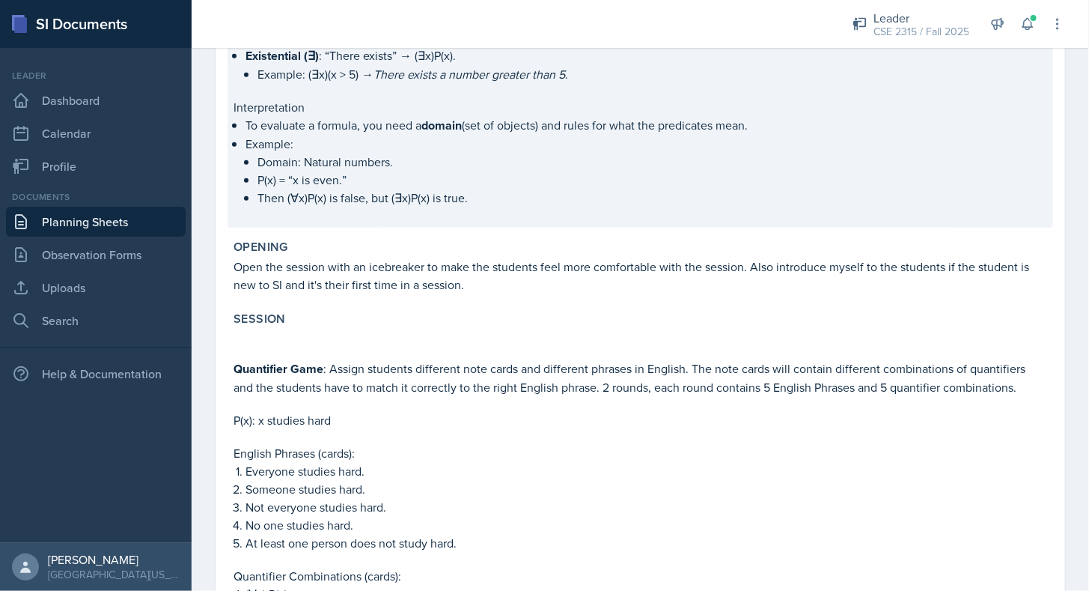
scroll to position [588, 0]
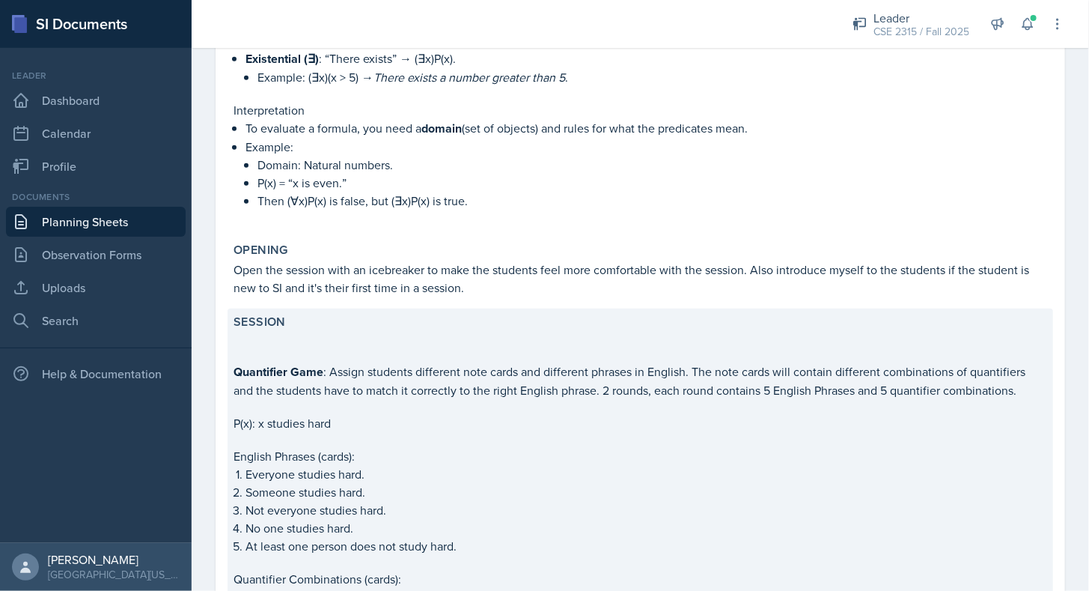
click at [260, 332] on p at bounding box center [641, 339] width 814 height 15
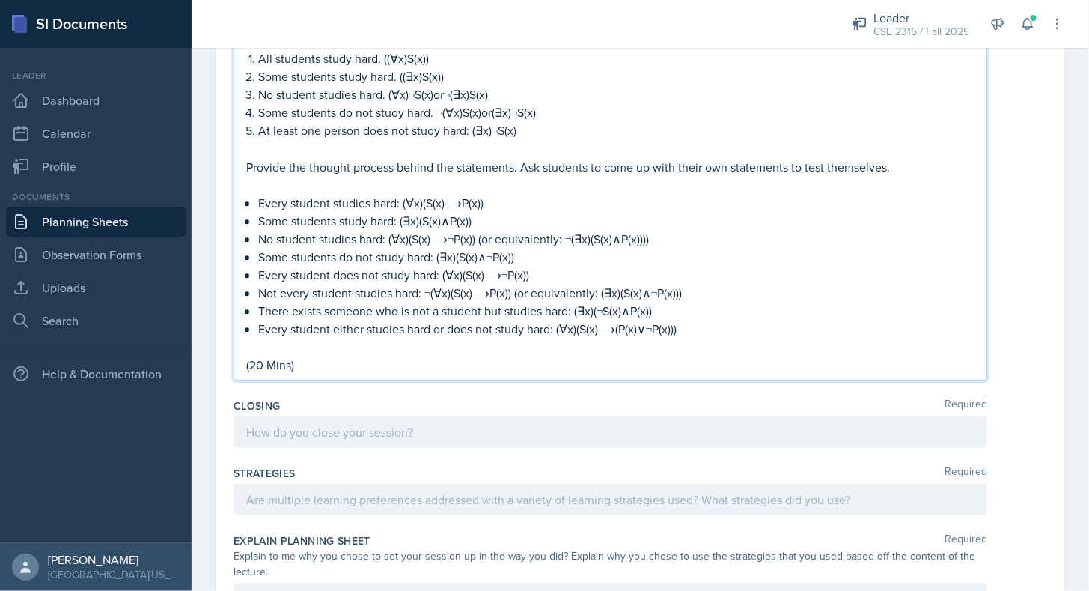
scroll to position [1912, 0]
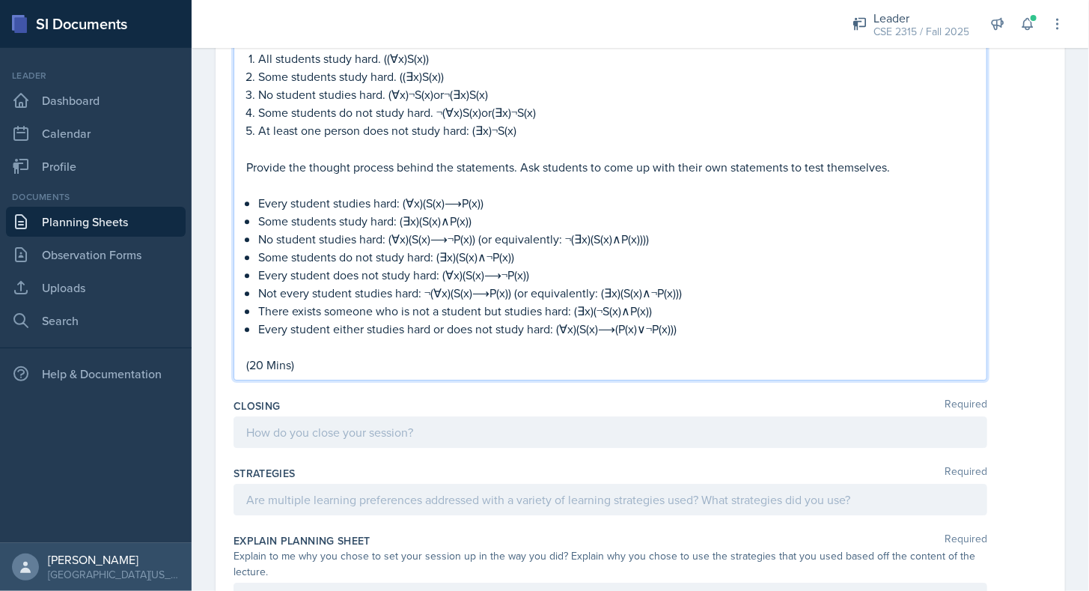
click at [409, 356] on p "(20 Mins)" at bounding box center [610, 365] width 729 height 18
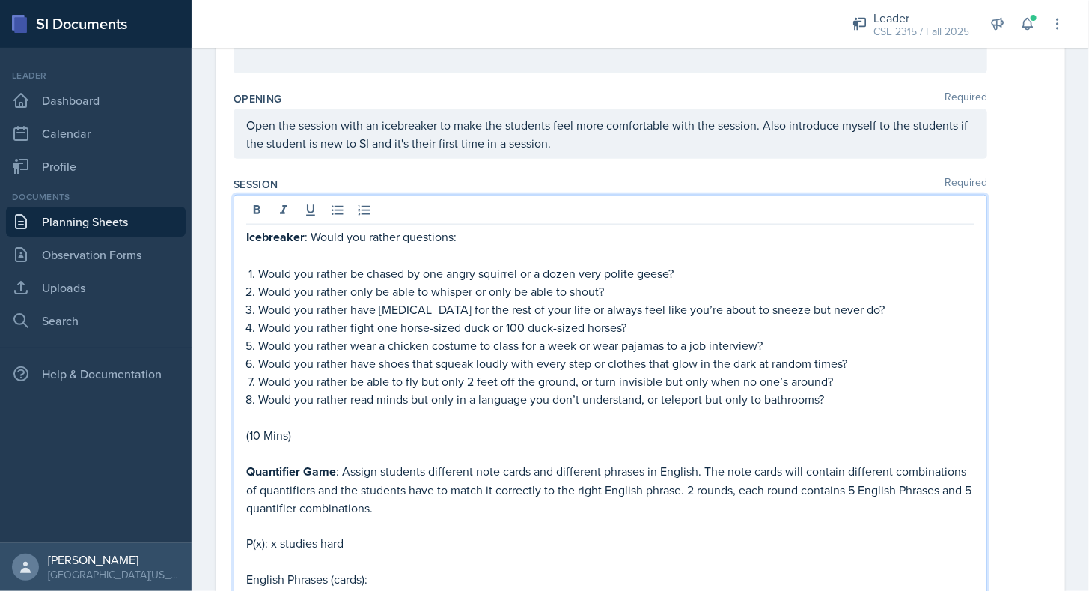
scroll to position [776, 0]
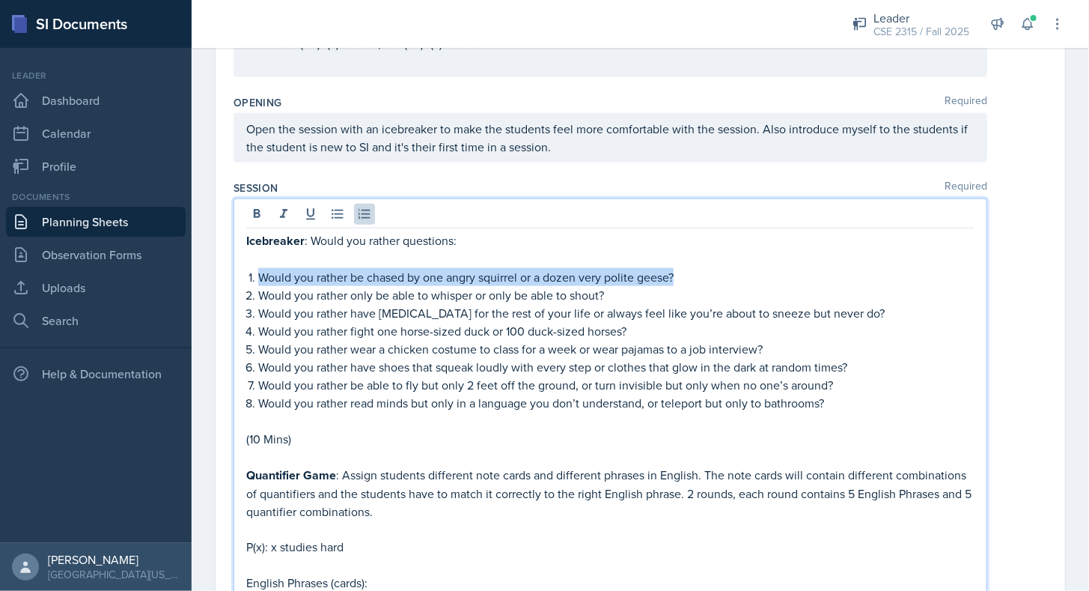
drag, startPoint x: 258, startPoint y: 267, endPoint x: 677, endPoint y: 260, distance: 419.3
click at [677, 268] on li "Would you rather be chased by one angry squirrel or a dozen very polite geese?" at bounding box center [616, 277] width 717 height 18
copy p "Would you rather be chased by one angry squirrel or a dozen very polite geese?"
click at [677, 268] on p "Would you rather be chased by one angry squirrel or a dozen very polite geese?" at bounding box center [616, 277] width 717 height 18
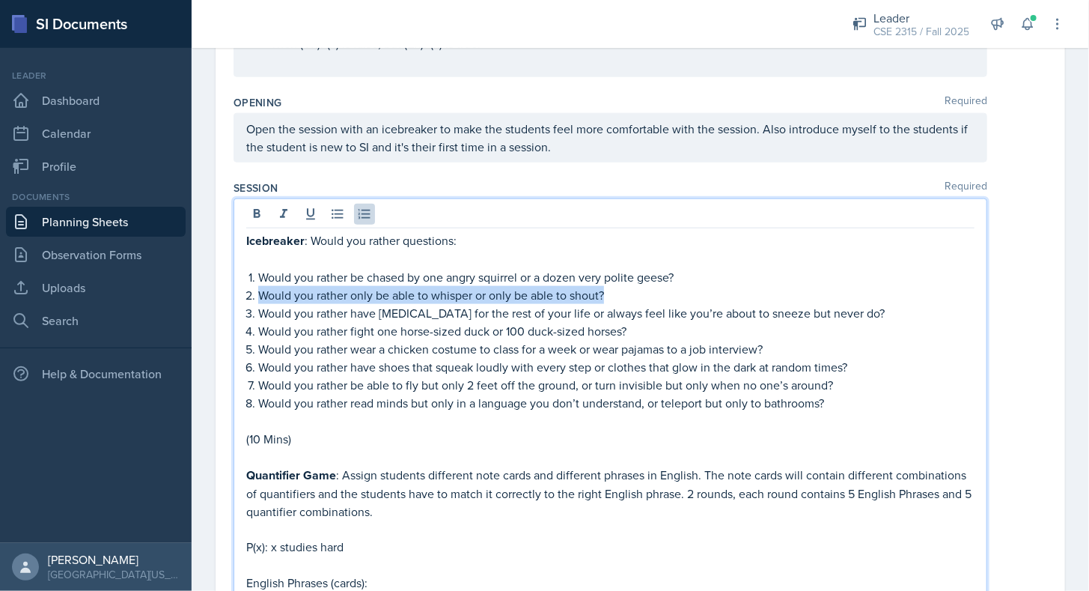
drag, startPoint x: 261, startPoint y: 281, endPoint x: 606, endPoint y: 278, distance: 344.4
click at [606, 286] on p "Would you rather only be able to whisper or only be able to shout?" at bounding box center [616, 295] width 717 height 18
copy p "Would you rather only be able to whisper or only be able to shout?"
click at [606, 286] on p "Would you rather only be able to whisper or only be able to shout?" at bounding box center [616, 295] width 717 height 18
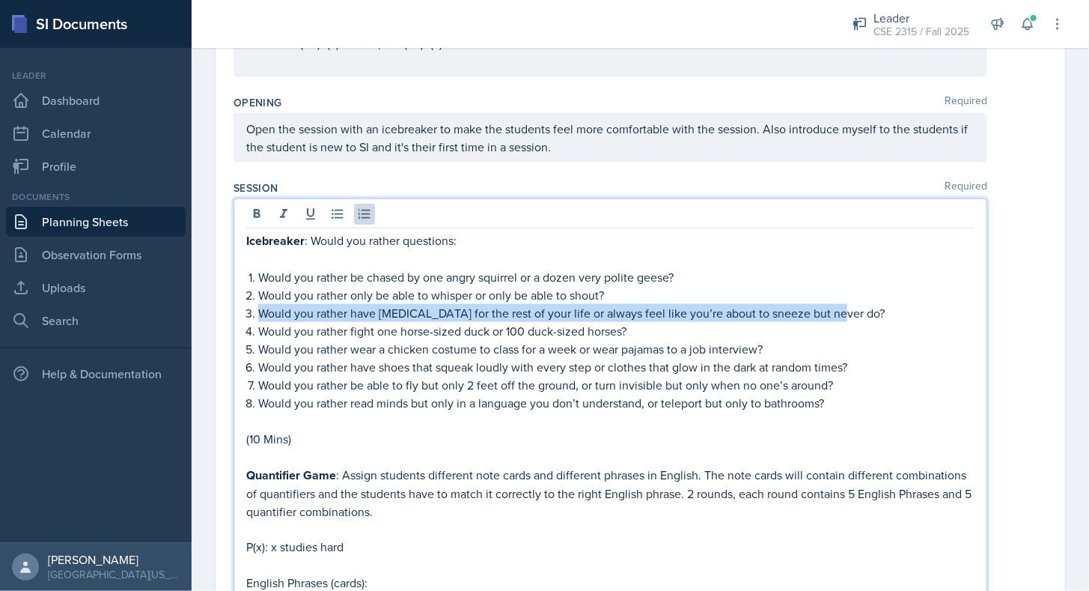
drag, startPoint x: 261, startPoint y: 301, endPoint x: 831, endPoint y: 309, distance: 570.6
click at [831, 309] on p "Would you rather have [MEDICAL_DATA] for the rest of your life or always feel l…" at bounding box center [616, 313] width 717 height 18
copy p "Would you rather have [MEDICAL_DATA] for the rest of your life or always feel l…"
click at [831, 309] on p "Would you rather have [MEDICAL_DATA] for the rest of your life or always feel l…" at bounding box center [616, 313] width 717 height 18
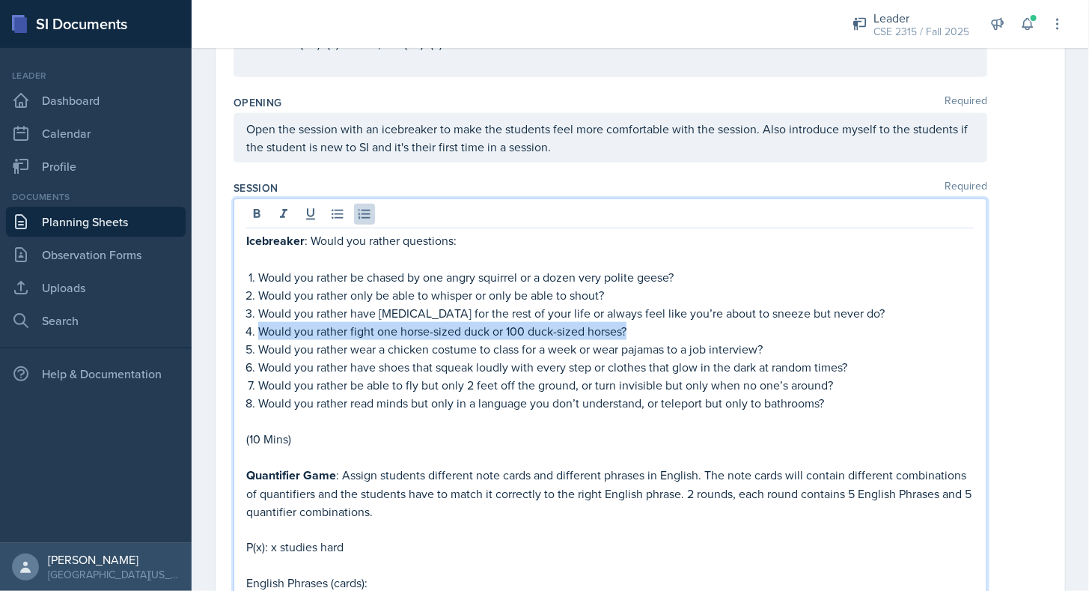
drag, startPoint x: 258, startPoint y: 326, endPoint x: 648, endPoint y: 319, distance: 390.2
click at [648, 322] on p "Would you rather fight one horse-sized duck or 100 duck-sized horses?" at bounding box center [616, 331] width 717 height 18
copy p "Would you rather fight one horse-sized duck or 100 duck-sized horses?"
click at [648, 322] on p "Would you rather fight one horse-sized duck or 100 duck-sized horses?" at bounding box center [616, 331] width 717 height 18
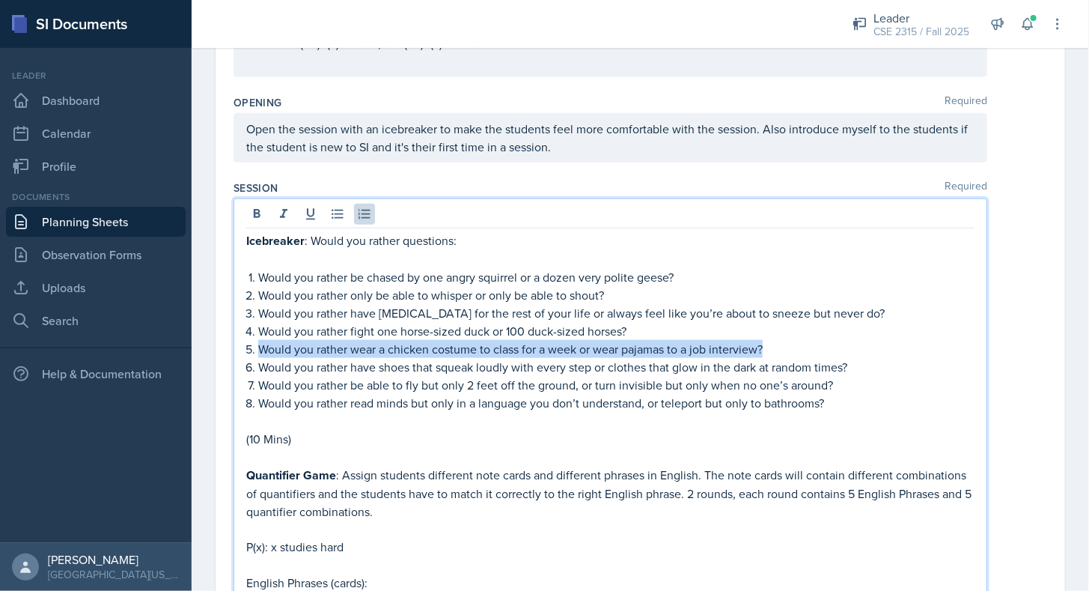
drag, startPoint x: 250, startPoint y: 338, endPoint x: 782, endPoint y: 337, distance: 531.6
click at [782, 340] on li "Would you rather wear a chicken costume to class for a week or wear pajamas to …" at bounding box center [616, 349] width 717 height 18
copy p "Would you rather wear a chicken costume to class for a week or wear pajamas to …"
click at [782, 340] on p "Would you rather wear a chicken costume to class for a week or wear pajamas to …" at bounding box center [616, 349] width 717 height 18
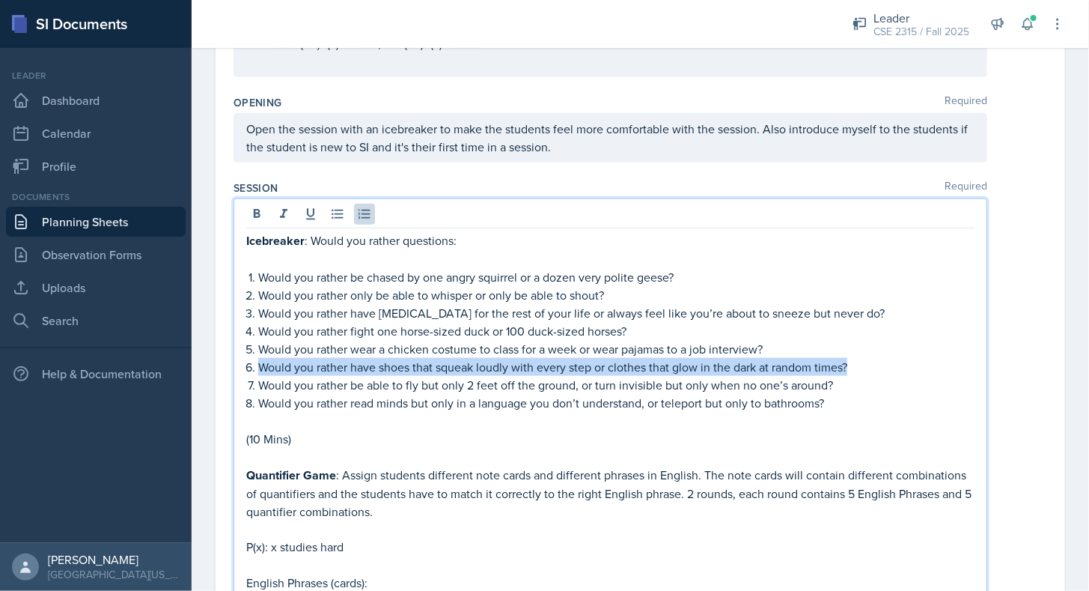
drag, startPoint x: 261, startPoint y: 357, endPoint x: 858, endPoint y: 359, distance: 596.7
click at [858, 359] on p "Would you rather have shoes that squeak loudly with every step or clothes that …" at bounding box center [616, 367] width 717 height 18
copy p "Would you rather have shoes that squeak loudly with every step or clothes that …"
click at [858, 359] on p "Would you rather have shoes that squeak loudly with every step or clothes that …" at bounding box center [616, 367] width 717 height 18
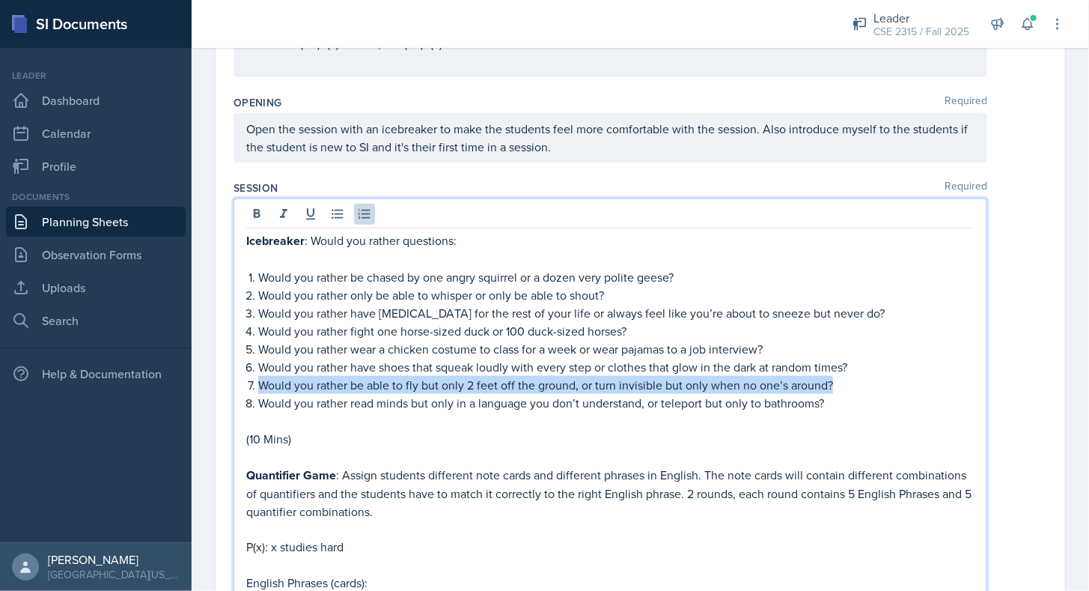
drag, startPoint x: 258, startPoint y: 373, endPoint x: 843, endPoint y: 372, distance: 585.5
click at [843, 376] on p "Would you rather be able to fly but only 2 feet off the ground, or turn invisib…" at bounding box center [616, 385] width 717 height 18
copy p "Would you rather be able to fly but only 2 feet off the ground, or turn invisib…"
click at [843, 376] on p "Would you rather be able to fly but only 2 feet off the ground, or turn invisib…" at bounding box center [616, 385] width 717 height 18
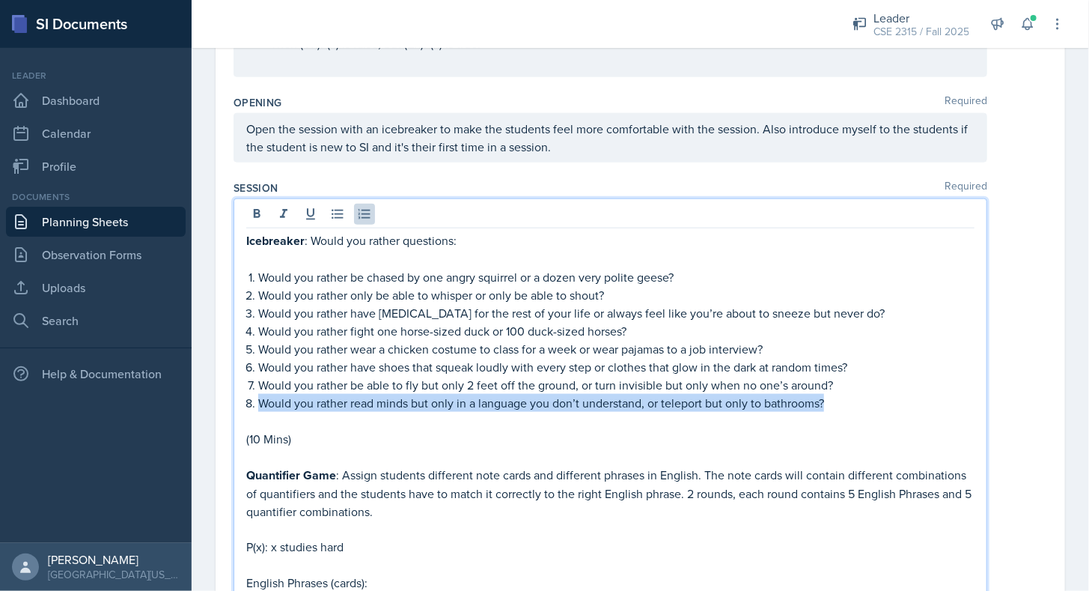
drag, startPoint x: 256, startPoint y: 398, endPoint x: 834, endPoint y: 394, distance: 578.0
click at [834, 394] on li "Would you rather read minds but only in a language you don’t understand, or tel…" at bounding box center [616, 403] width 717 height 18
click at [834, 394] on p "Would you rather read minds but only in a language you don’t understand, or tel…" at bounding box center [616, 403] width 717 height 18
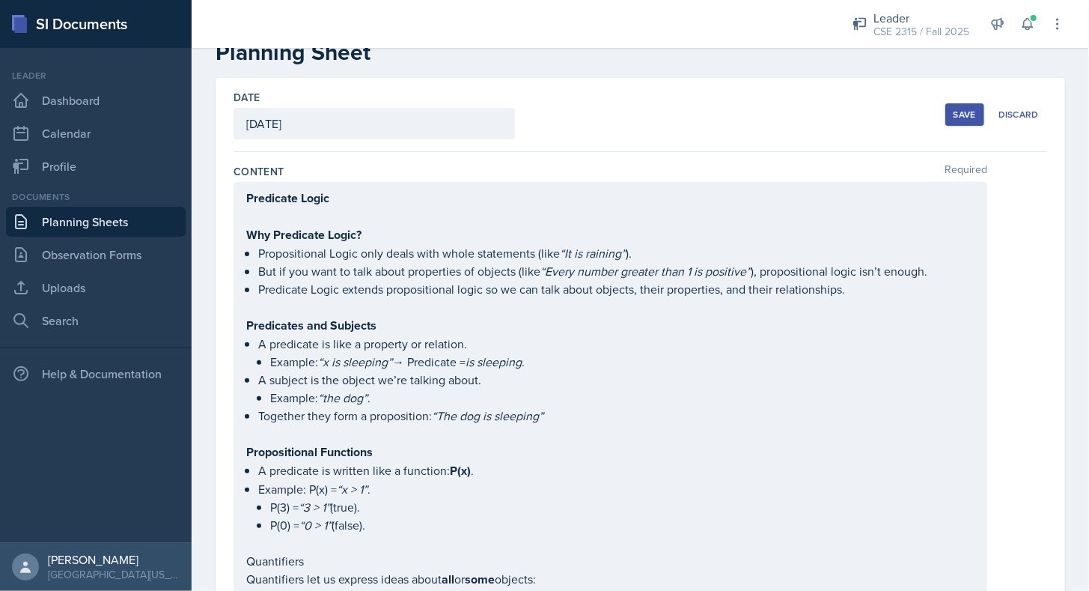
scroll to position [0, 0]
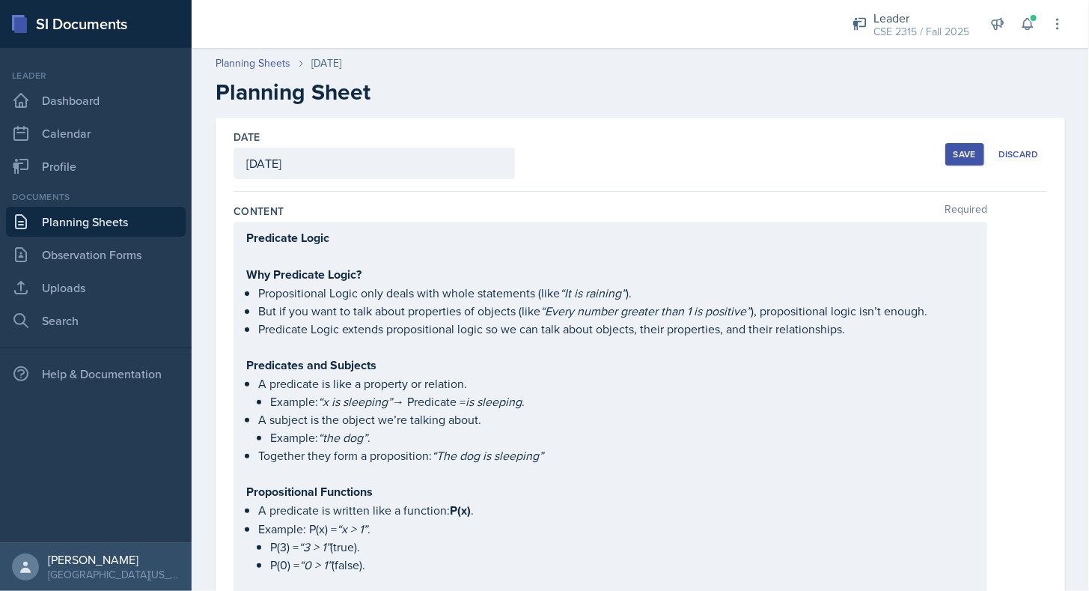
click at [956, 143] on button "Save" at bounding box center [965, 154] width 39 height 22
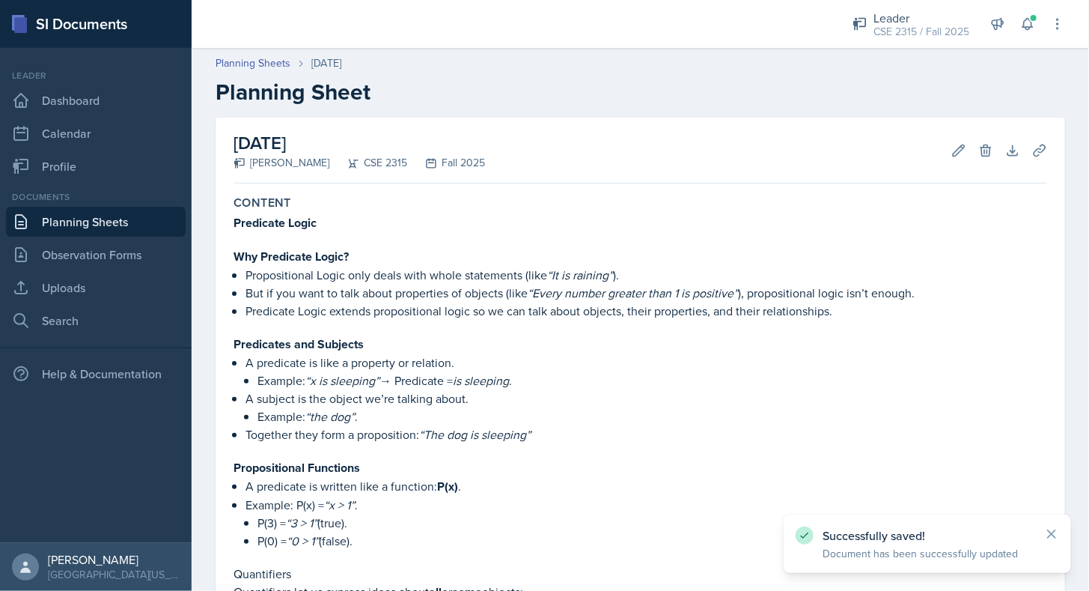
click at [142, 229] on link "Planning Sheets" at bounding box center [96, 222] width 180 height 30
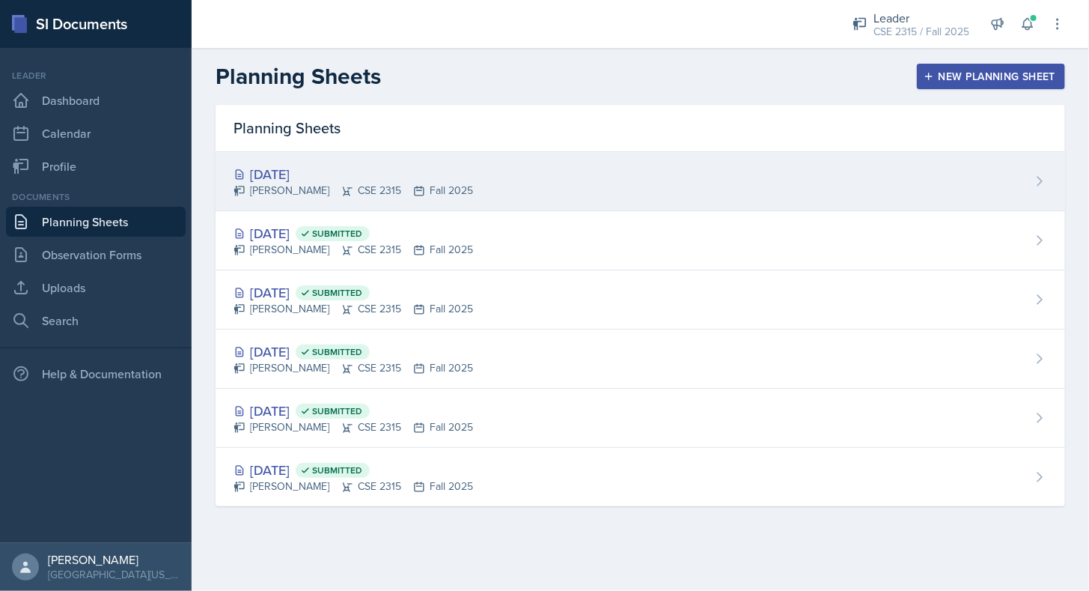
click at [322, 174] on div "[DATE]" at bounding box center [354, 174] width 240 height 20
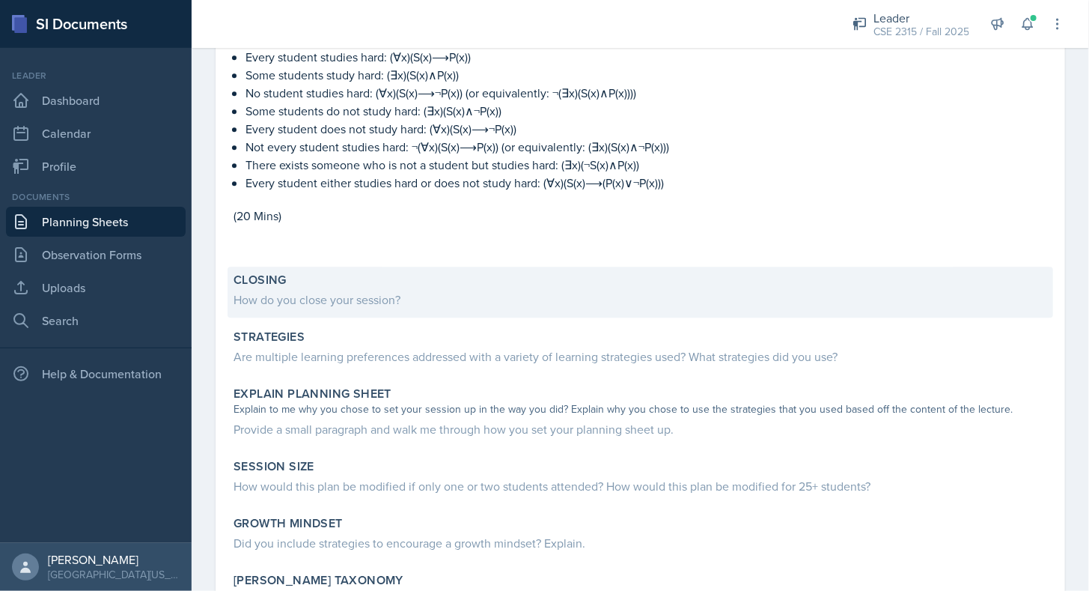
click at [371, 307] on div "How do you close your session?" at bounding box center [641, 300] width 814 height 18
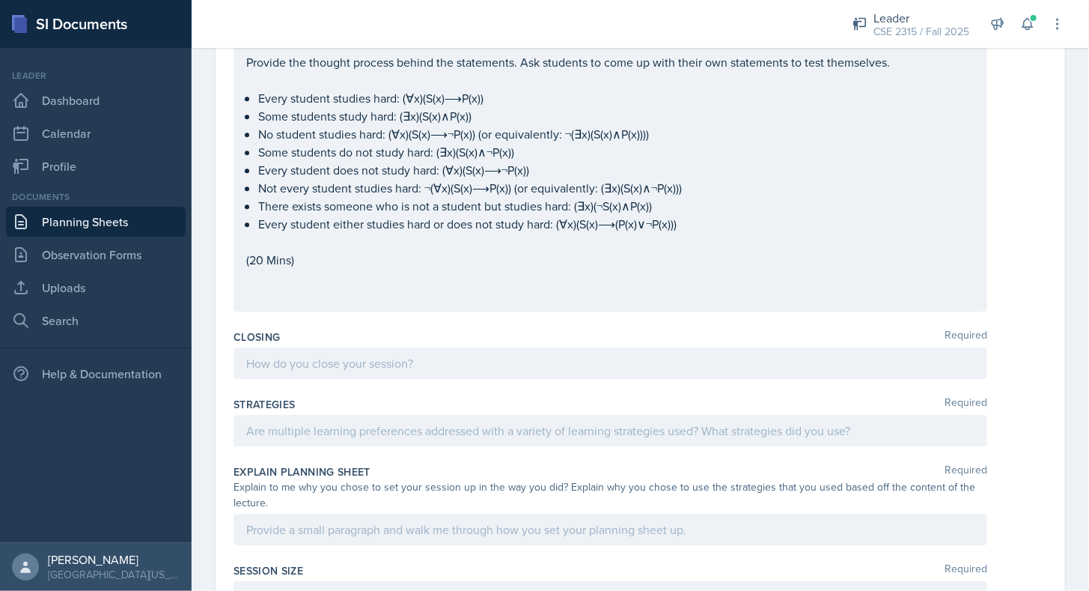
click at [307, 364] on div at bounding box center [611, 362] width 754 height 31
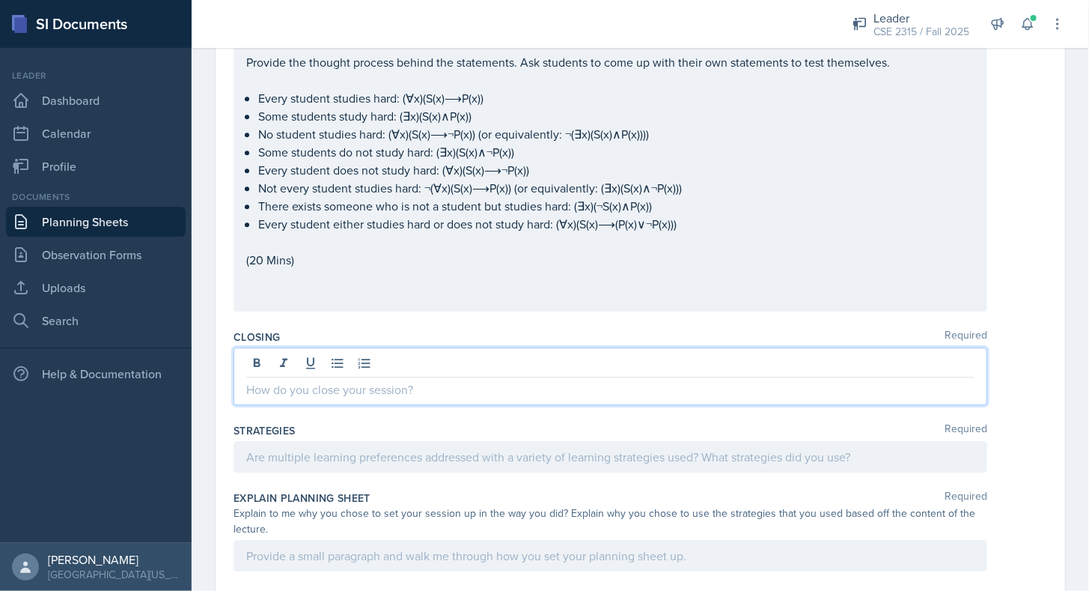
scroll to position [2016, 0]
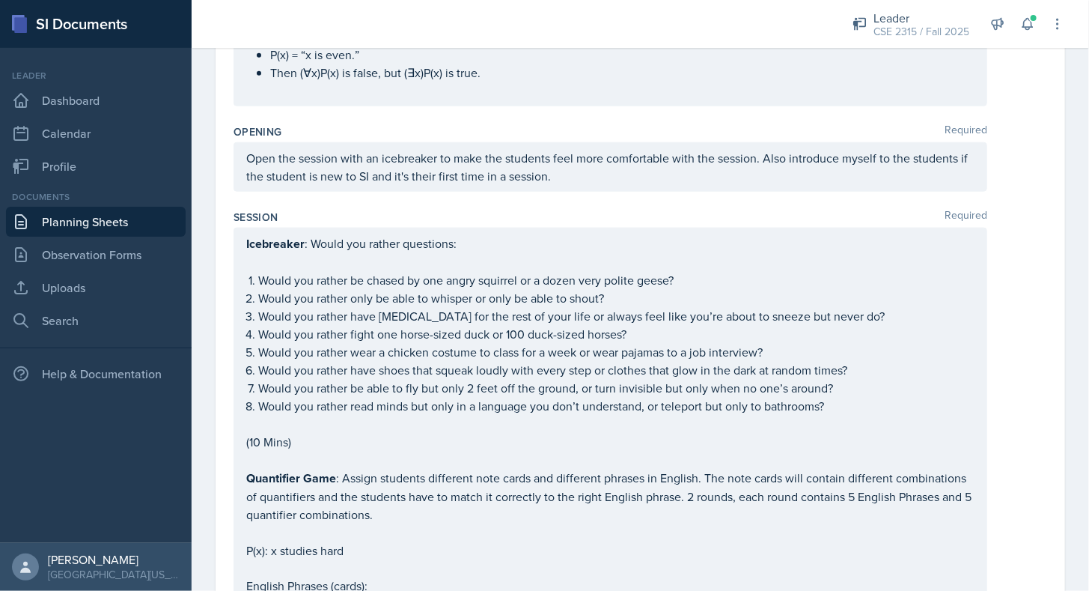
scroll to position [612, 0]
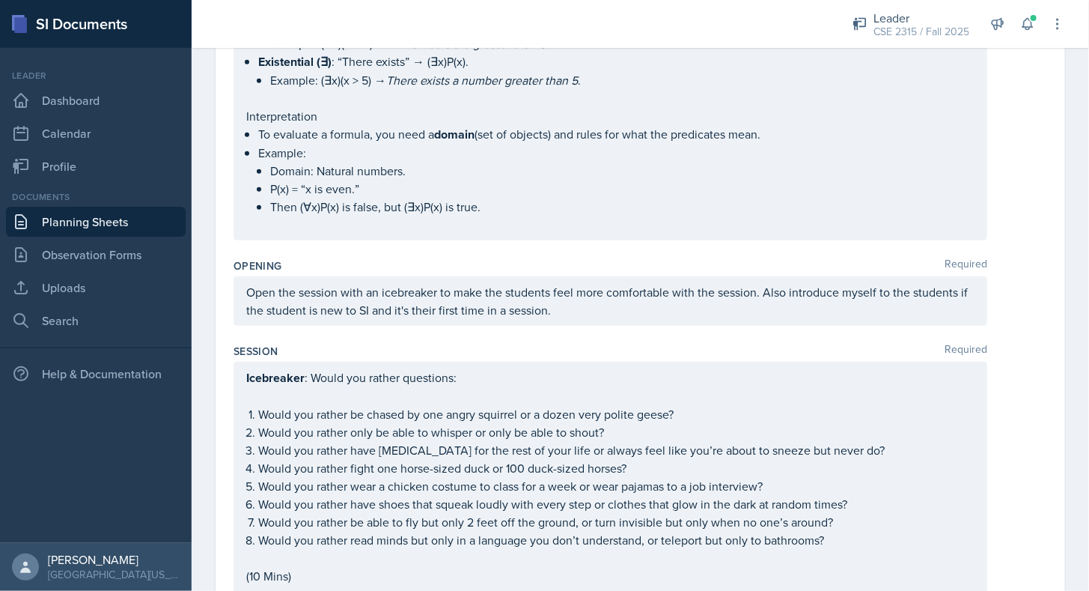
click at [88, 207] on link "Planning Sheets" at bounding box center [96, 222] width 180 height 30
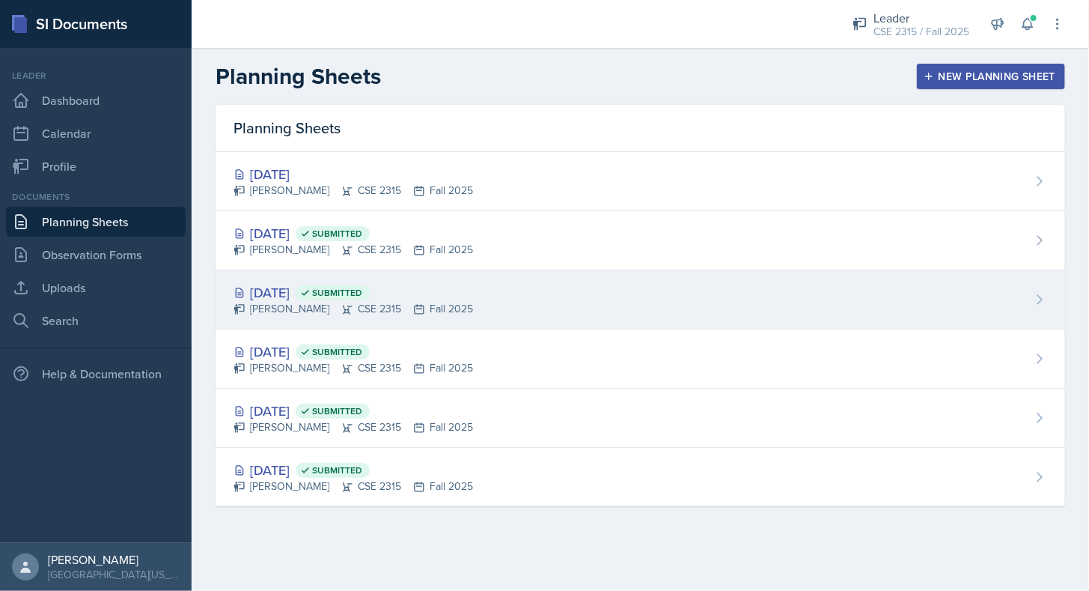
click at [324, 295] on div "[DATE] Submitted" at bounding box center [354, 292] width 240 height 20
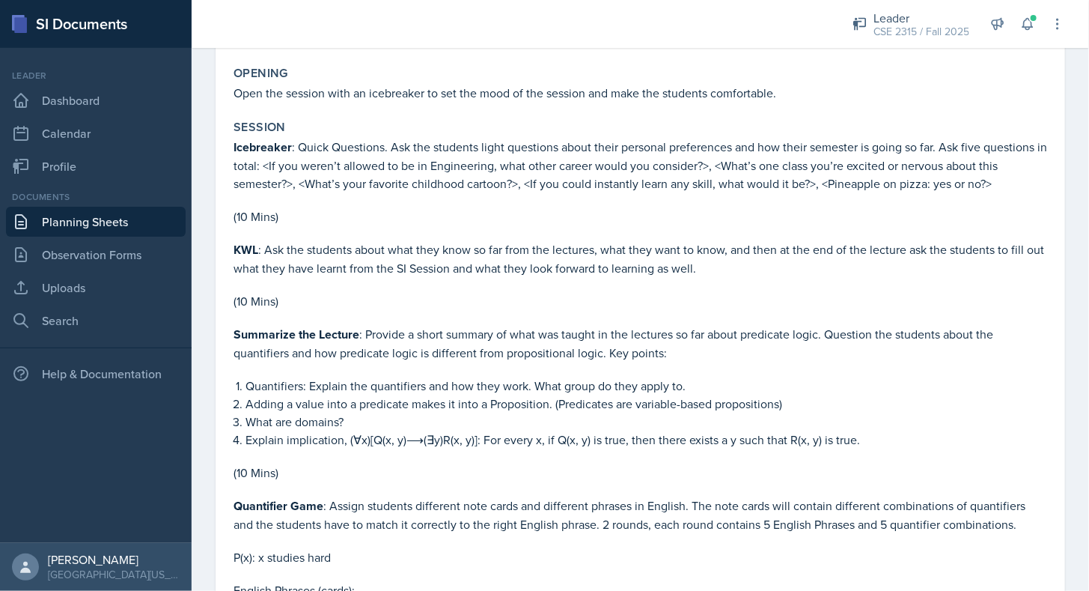
scroll to position [1258, 0]
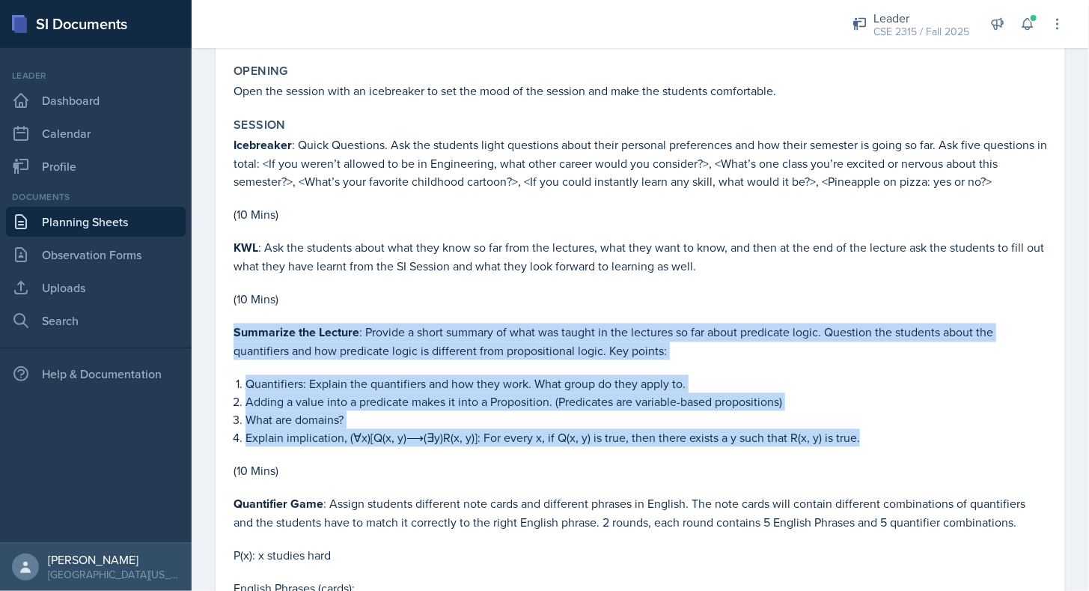
drag, startPoint x: 232, startPoint y: 325, endPoint x: 899, endPoint y: 434, distance: 675.9
click at [785, 436] on p "Explain implication, (∀x)[Q(x, y)⟶(∃y)R(x, y)]: For every x, if Q(x, y) is true…" at bounding box center [647, 438] width 802 height 18
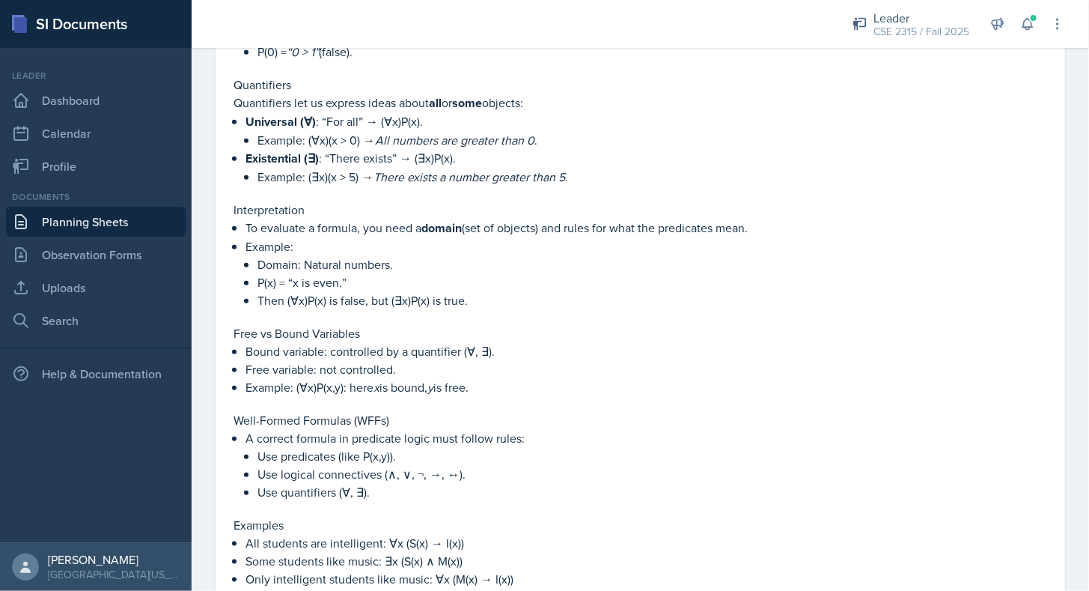
scroll to position [0, 0]
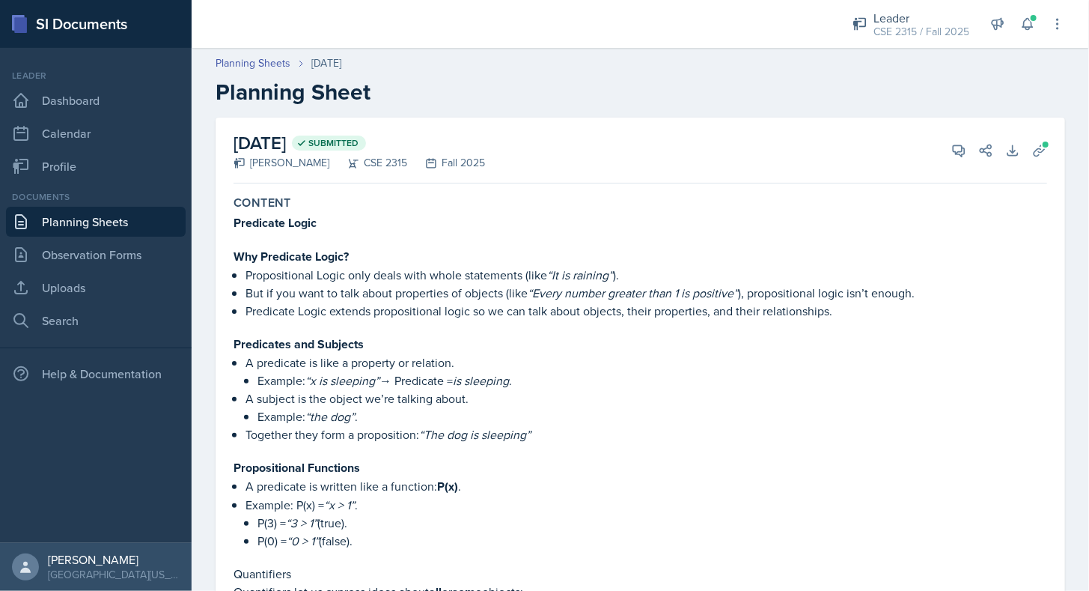
click at [136, 220] on link "Planning Sheets" at bounding box center [96, 222] width 180 height 30
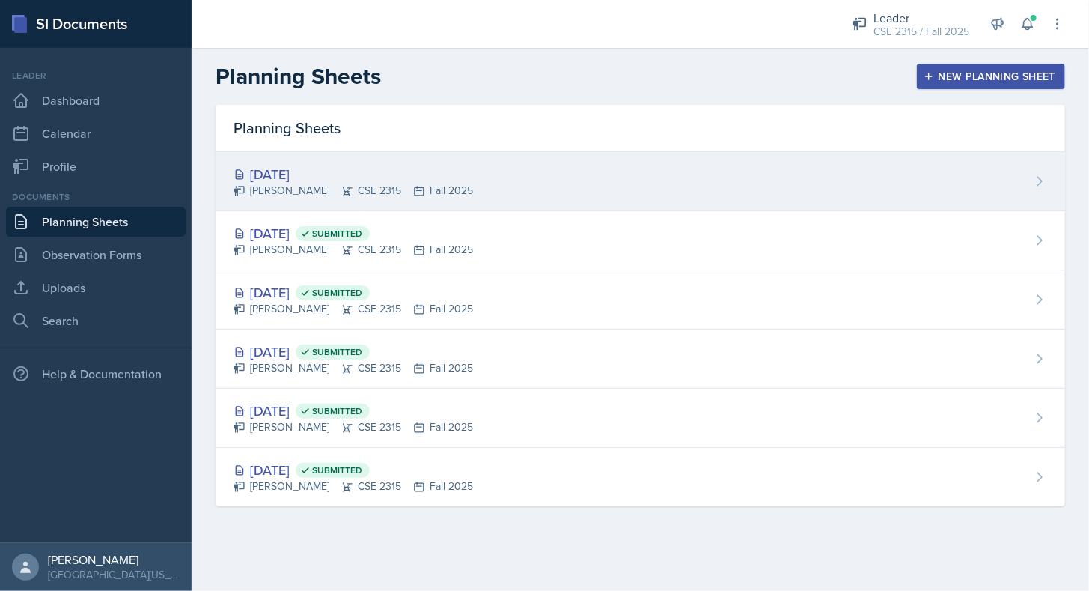
click at [306, 162] on div "[DATE] [PERSON_NAME] CSE 2315 Fall 2025" at bounding box center [641, 181] width 850 height 59
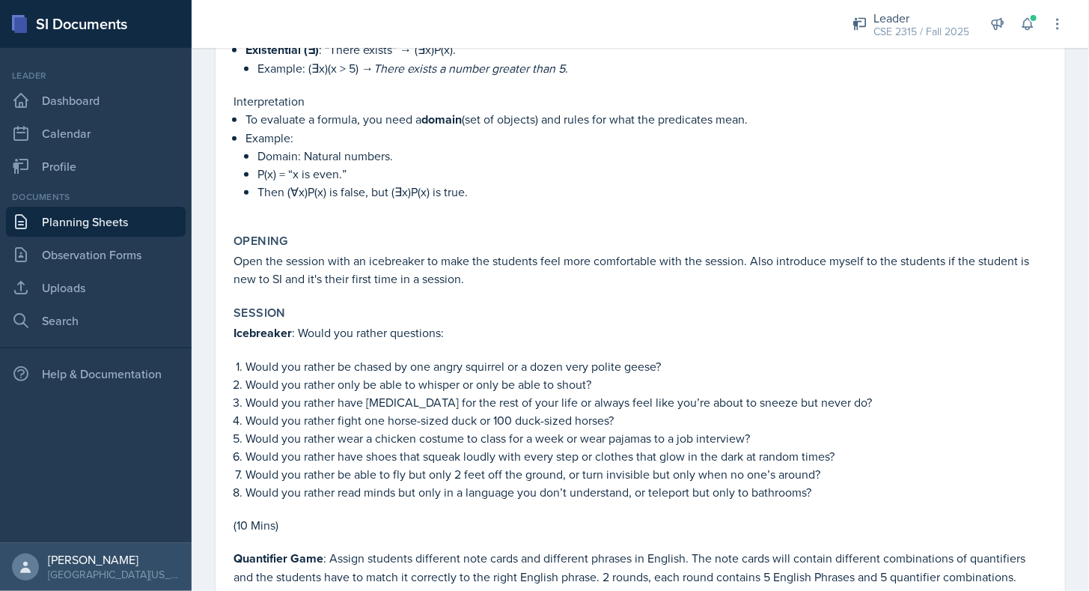
scroll to position [600, 0]
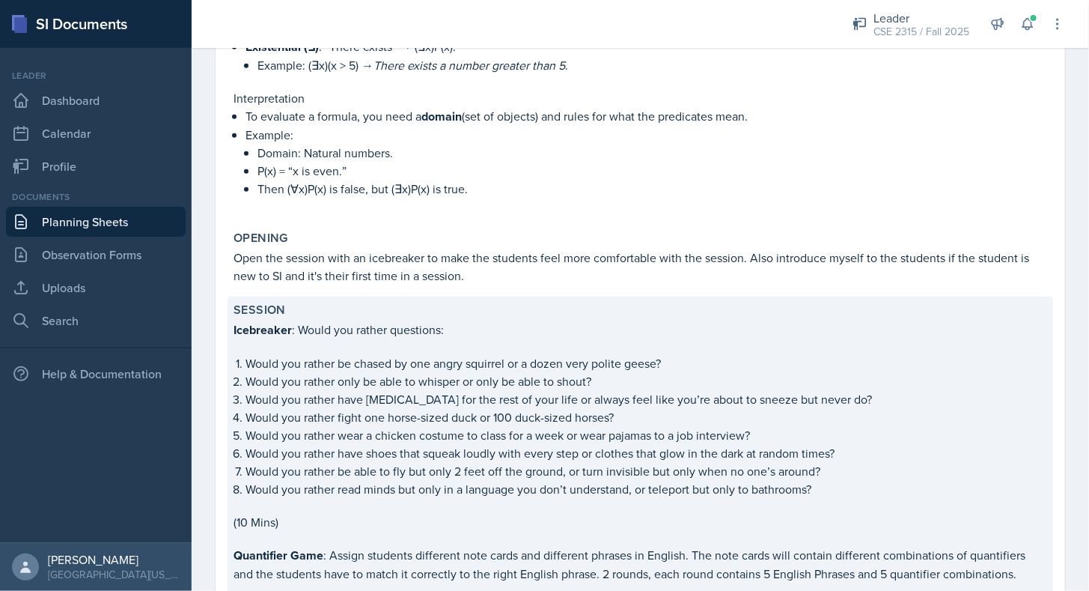
click at [305, 356] on p "Would you rather be chased by one angry squirrel or a dozen very polite geese?" at bounding box center [647, 363] width 802 height 18
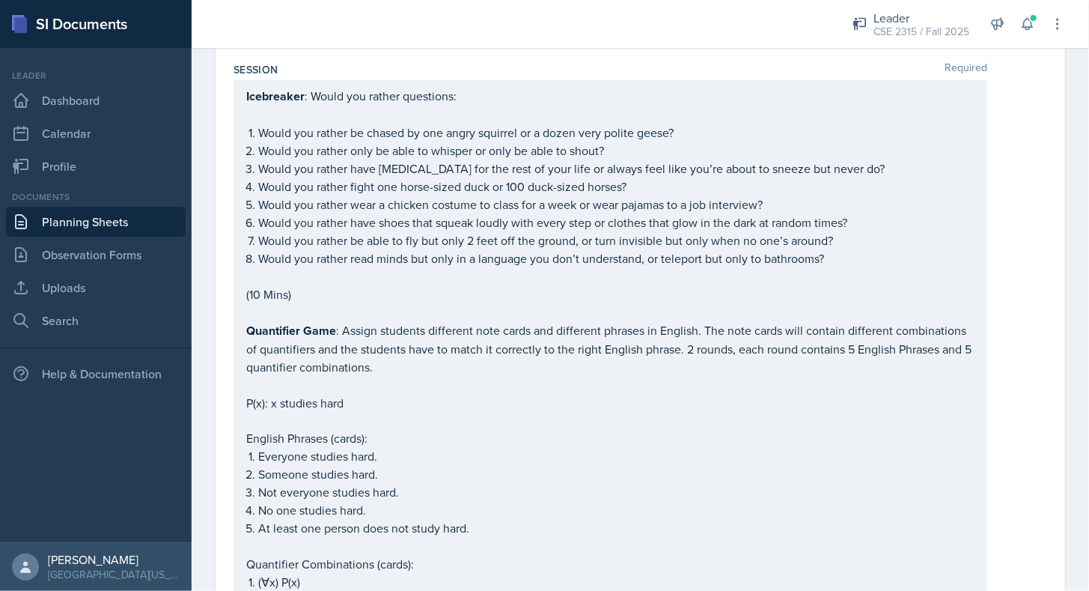
click at [323, 285] on p "(10 Mins)" at bounding box center [610, 294] width 729 height 18
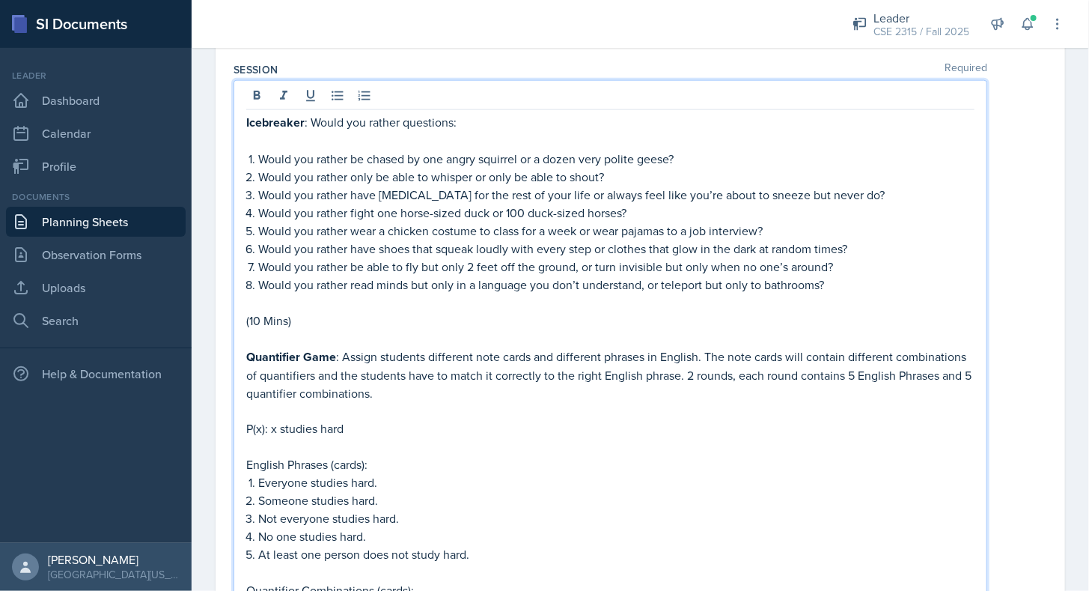
scroll to position [920, 0]
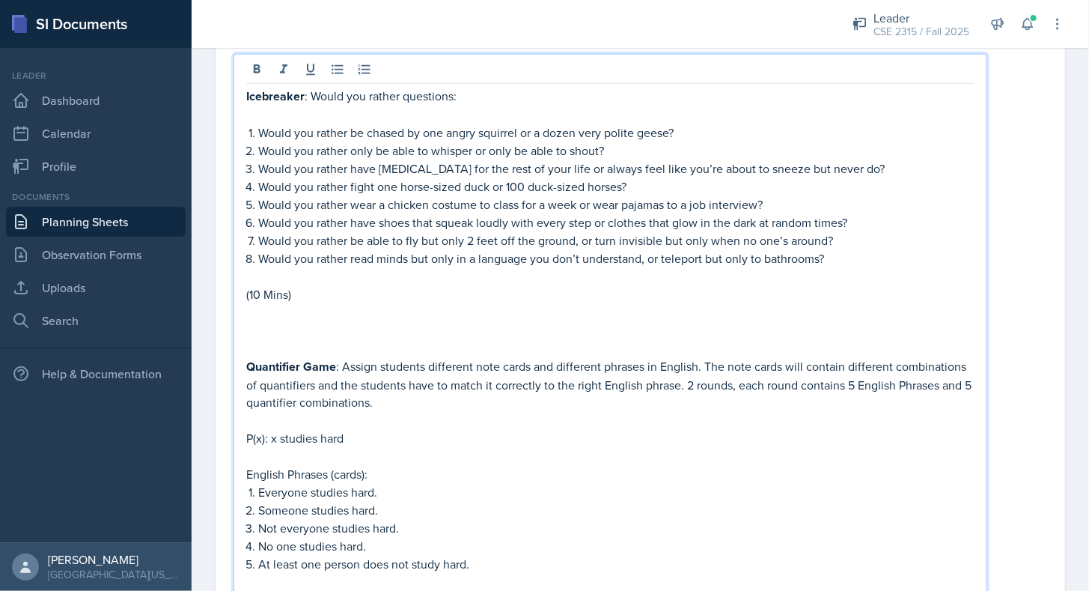
paste div
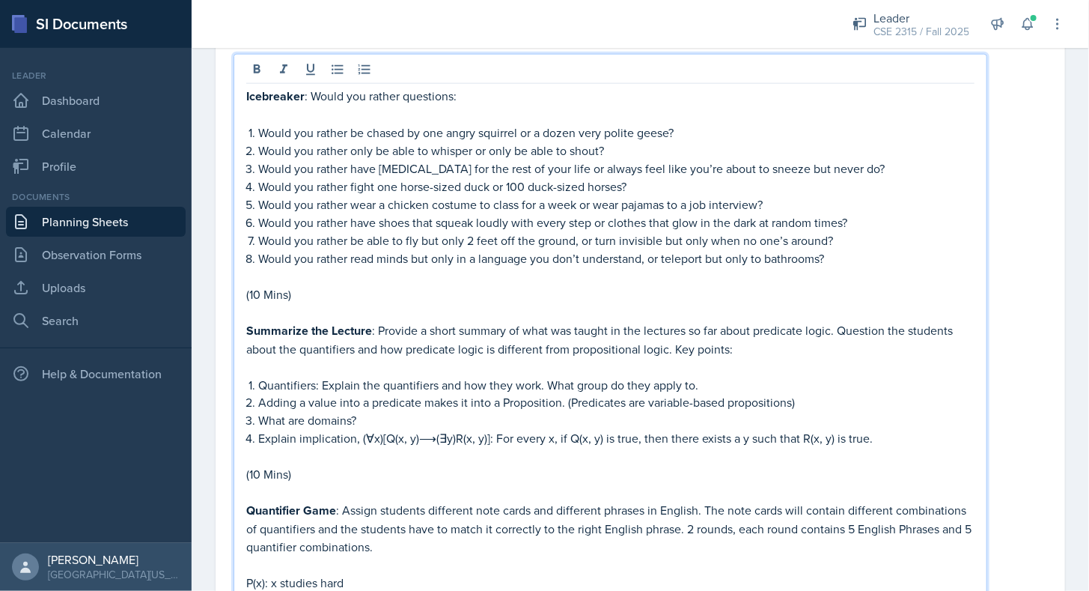
click at [891, 430] on p "Explain implication, (∀x)[Q(x, y)⟶(∃y)R(x, y)]: For every x, if Q(x, y) is true…" at bounding box center [616, 439] width 717 height 18
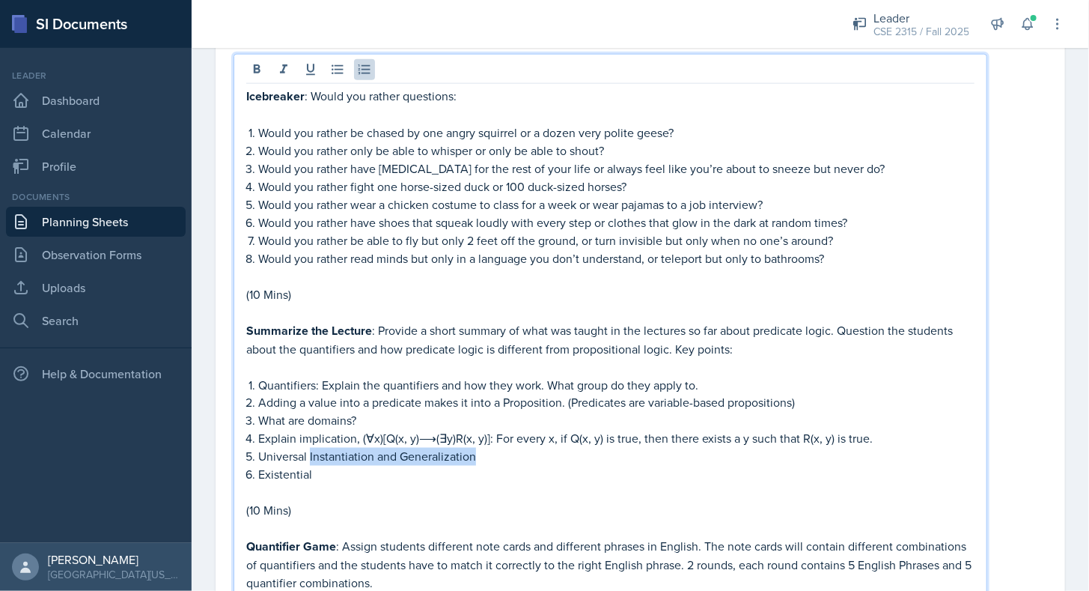
drag, startPoint x: 311, startPoint y: 440, endPoint x: 494, endPoint y: 441, distance: 183.4
click at [494, 448] on p "Universal Instantiation and Generalization" at bounding box center [616, 457] width 717 height 18
click at [389, 469] on p "Existential" at bounding box center [616, 475] width 717 height 18
click at [401, 502] on p "(10 Mins)" at bounding box center [610, 511] width 729 height 18
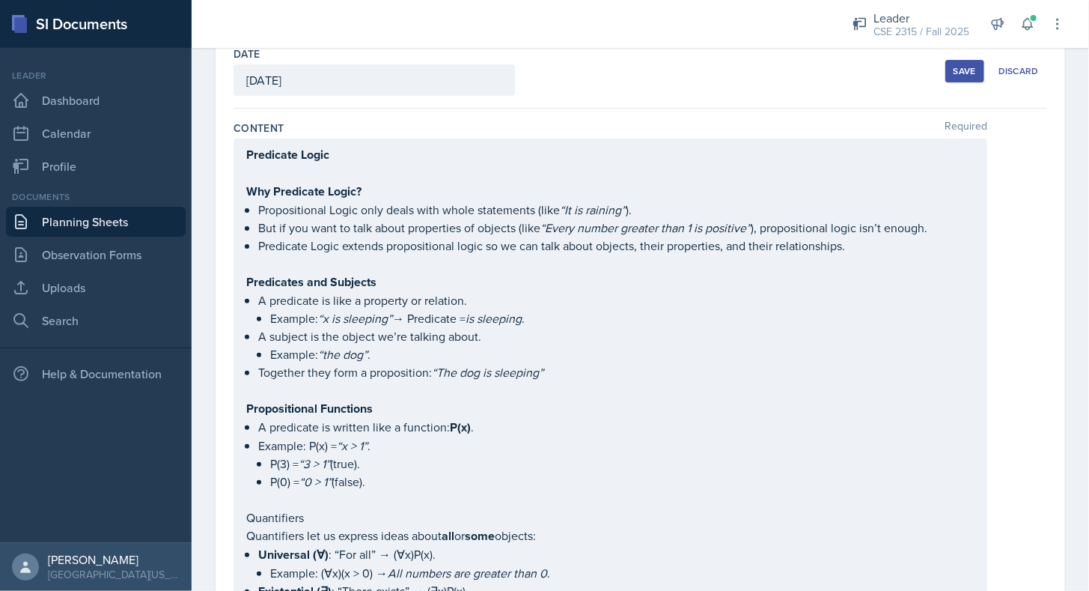
scroll to position [0, 0]
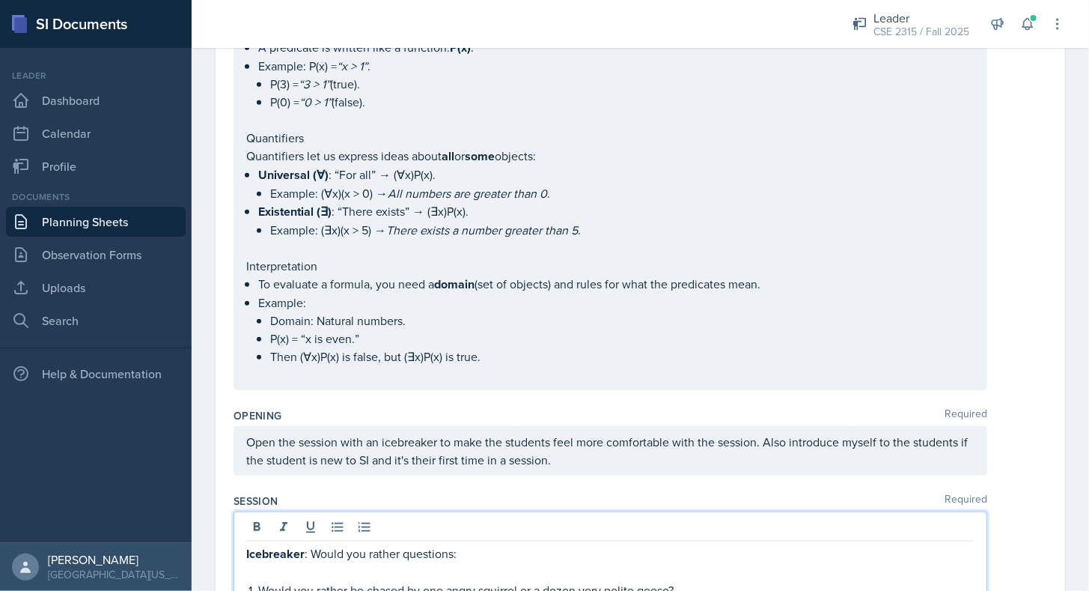
click at [506, 355] on p "Then (∀x)P(x) is false, but (∃x)P(x) is true." at bounding box center [622, 356] width 705 height 18
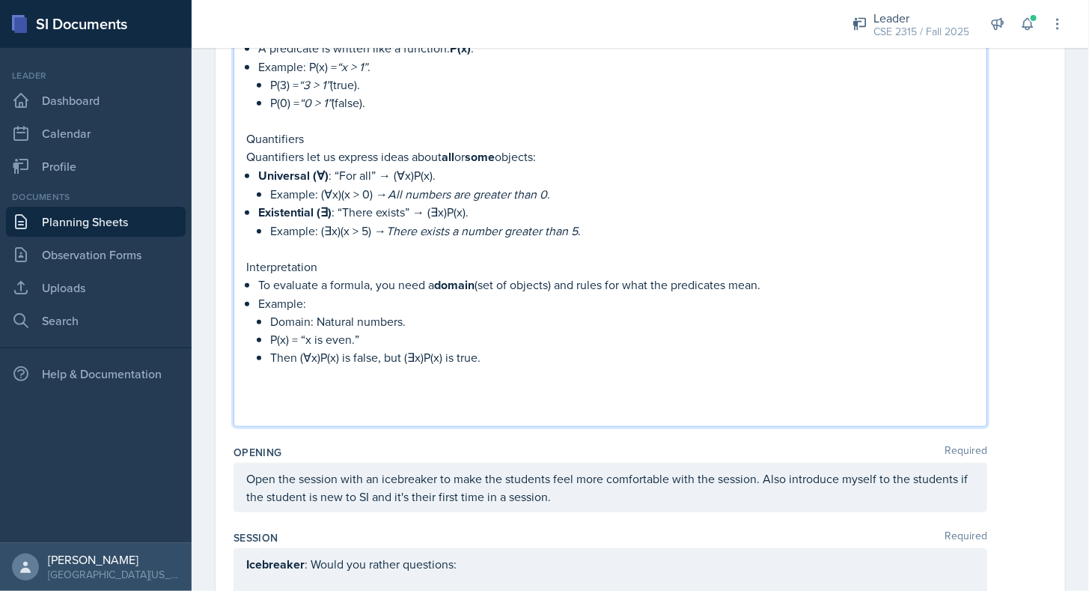
paste div
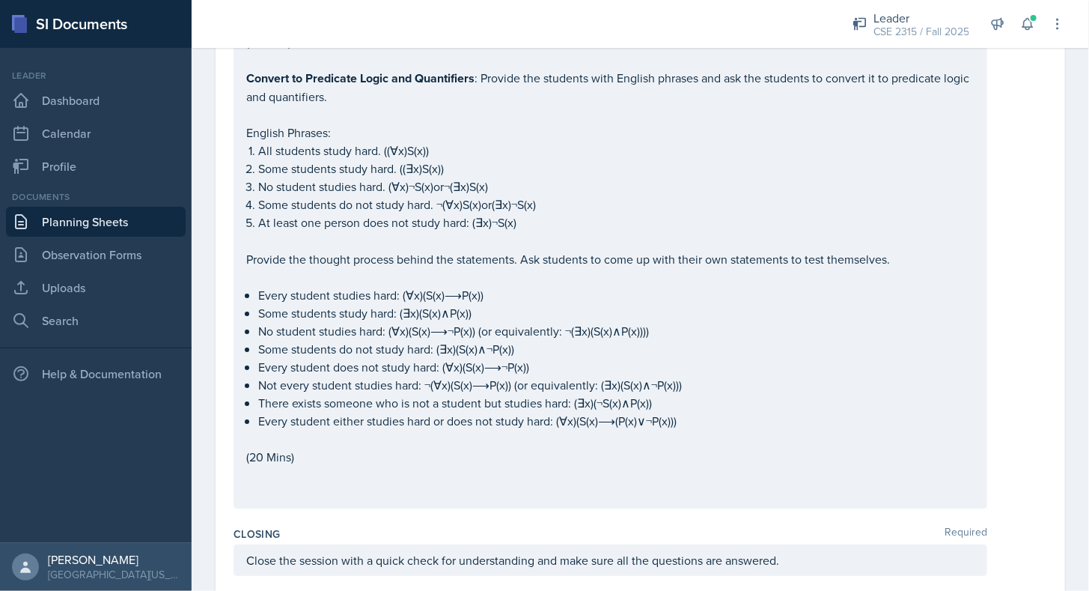
scroll to position [2470, 0]
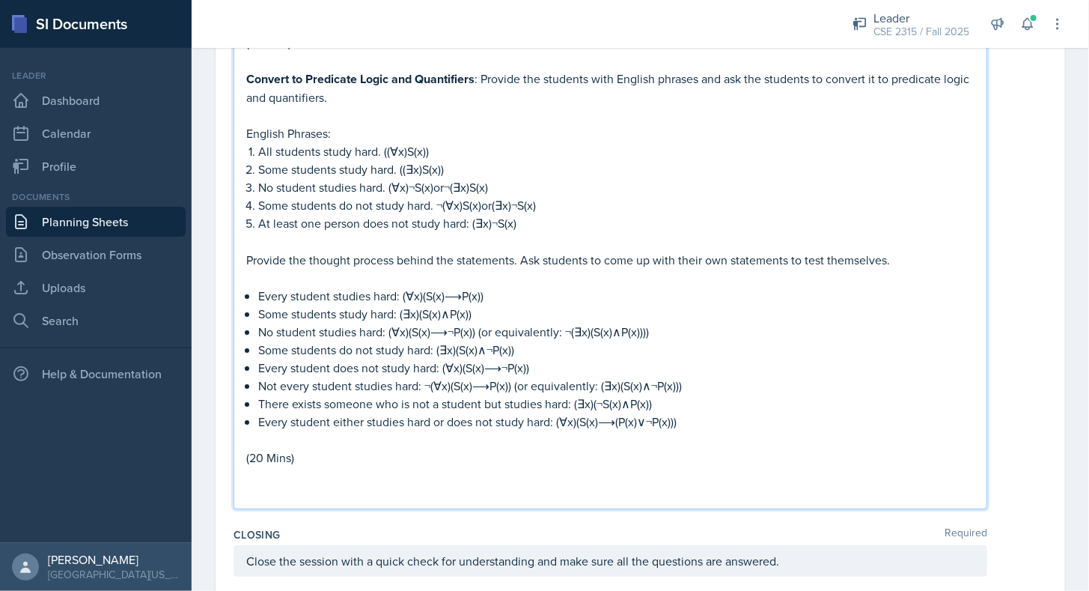
click at [427, 484] on p at bounding box center [610, 493] width 729 height 18
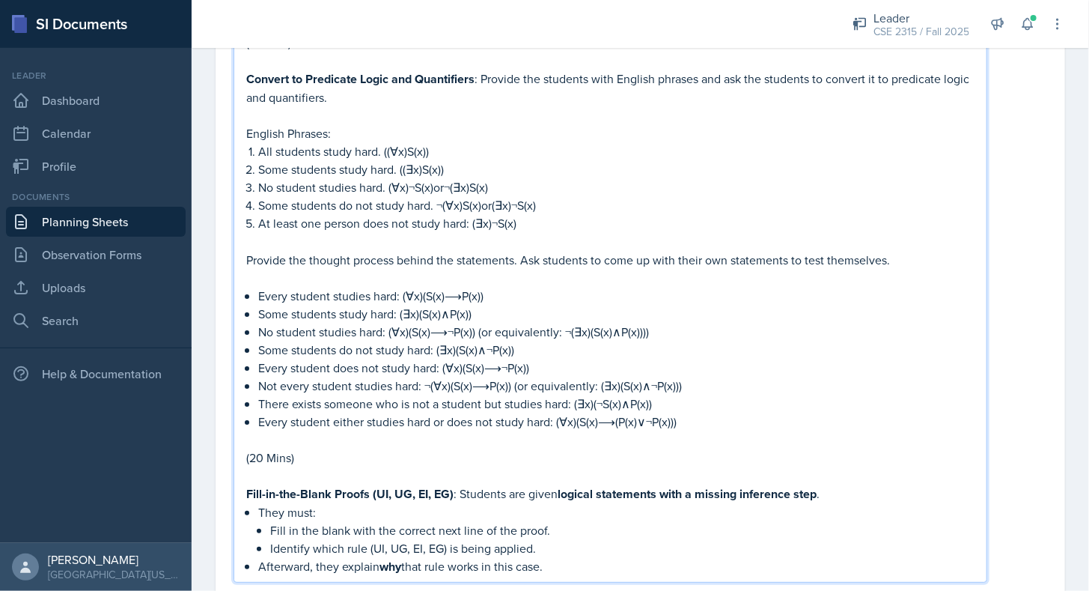
click at [258, 503] on p "They must:" at bounding box center [616, 512] width 717 height 18
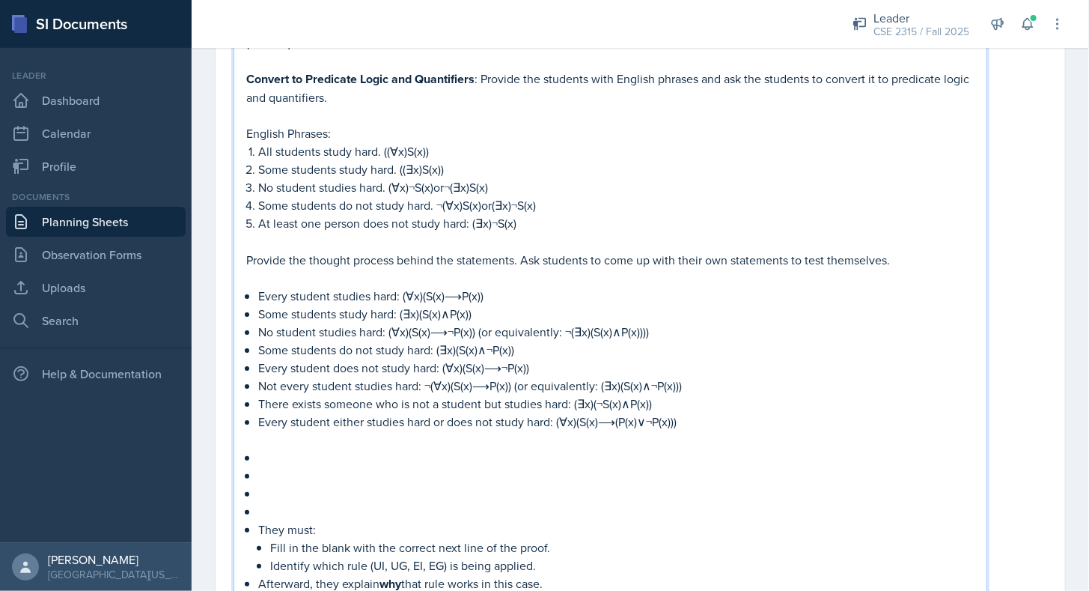
drag, startPoint x: 563, startPoint y: 571, endPoint x: 293, endPoint y: 428, distance: 305.4
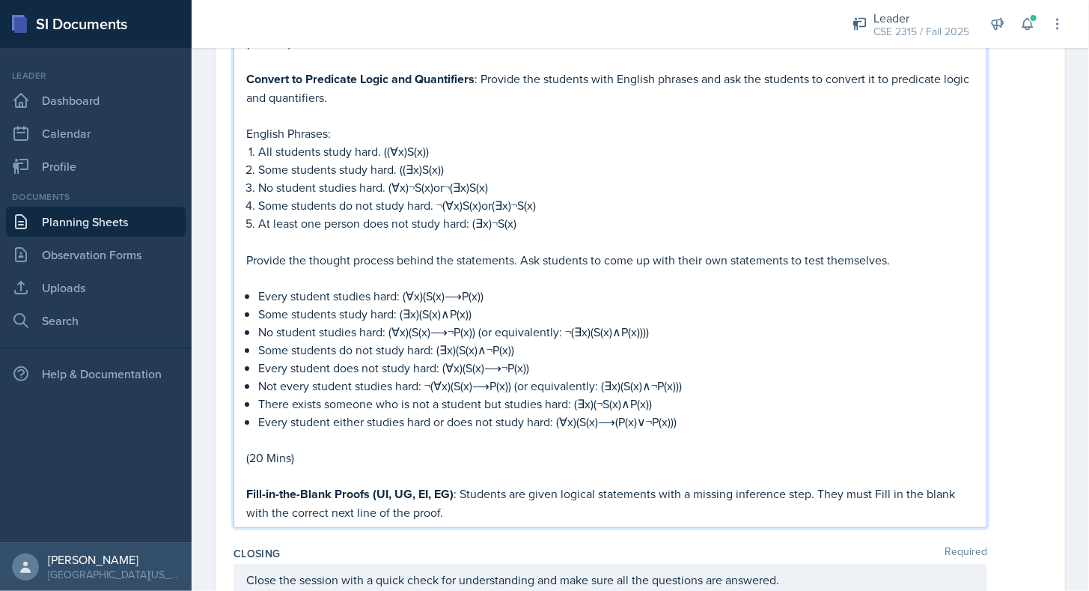
click at [878, 484] on p "Fill-in-the-Blank Proofs (UI, UG, EI, EG) : Students are given logical statemen…" at bounding box center [610, 502] width 729 height 37
click at [779, 502] on p "Fill-in-the-Blank Proofs (UI, UG, EI, EG) : Students are given logical statemen…" at bounding box center [610, 502] width 729 height 37
click at [740, 491] on p "Fill-in-the-Blank Proofs (UI, UG, EI, EG) : Students are given logical statemen…" at bounding box center [610, 502] width 729 height 37
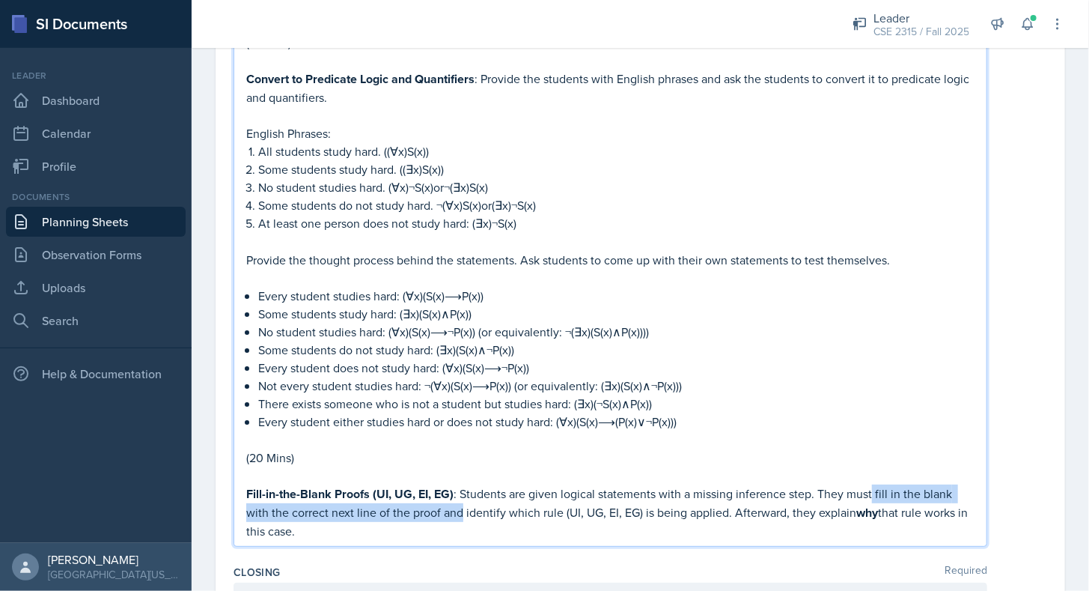
drag, startPoint x: 870, startPoint y: 476, endPoint x: 460, endPoint y: 493, distance: 410.6
click at [460, 493] on p "Fill-in-the-Blank Proofs (UI, UG, EI, EG) : Students are given logical statemen…" at bounding box center [610, 511] width 729 height 55
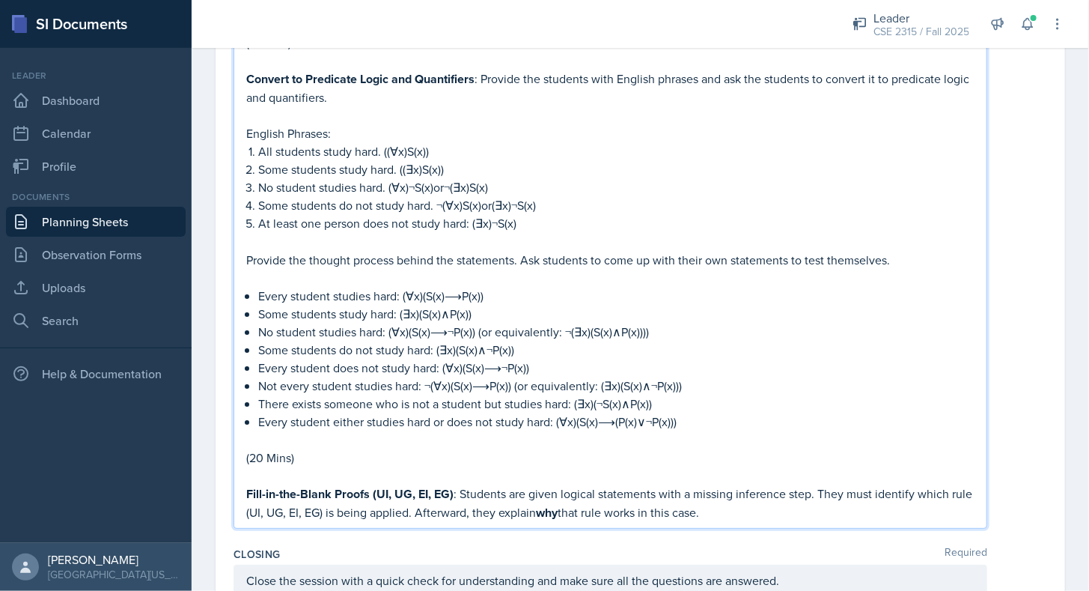
click at [771, 499] on p "Fill-in-the-Blank Proofs (UI, UG, EI, EG) : Students are given logical statemen…" at bounding box center [610, 502] width 729 height 37
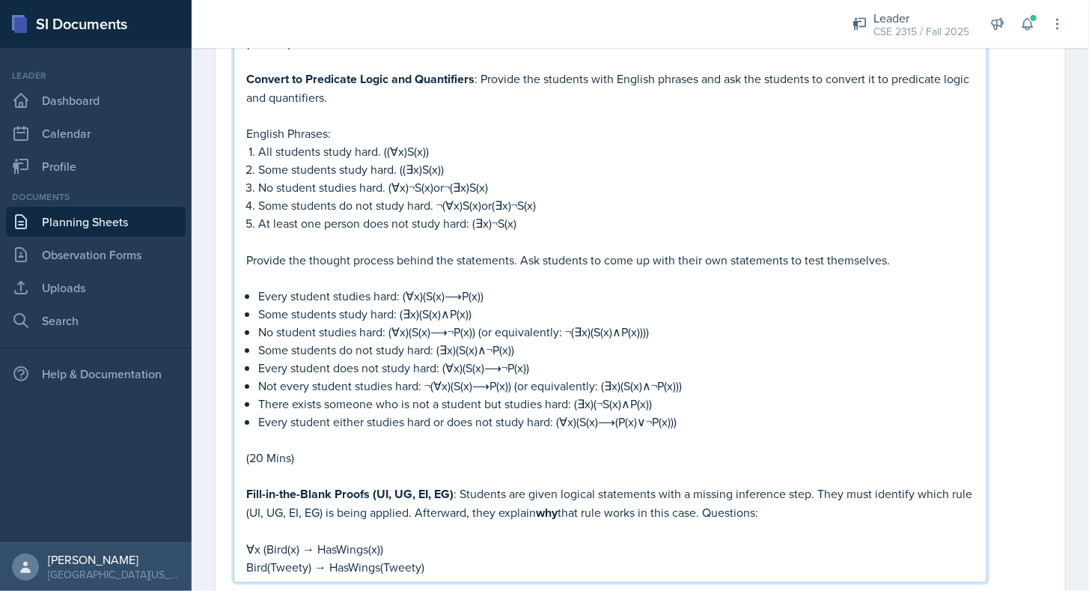
click at [246, 540] on p "∀x (Bird(x) → HasWings(x))" at bounding box center [610, 549] width 729 height 18
click at [457, 558] on p "Bird(Tweety) → HasWings(Tweety)" at bounding box center [610, 567] width 729 height 18
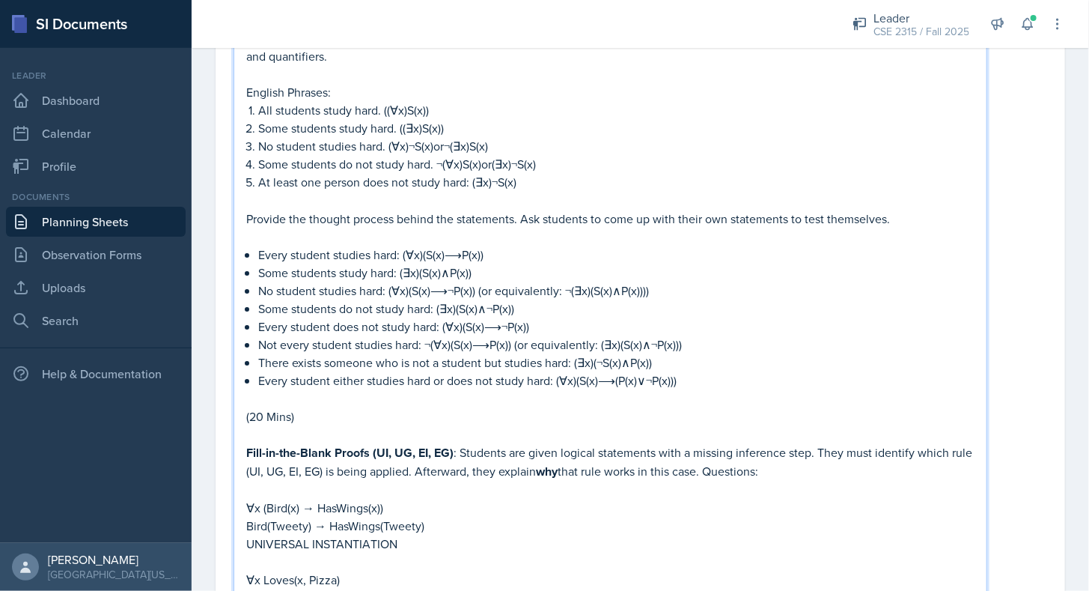
scroll to position [2529, 0]
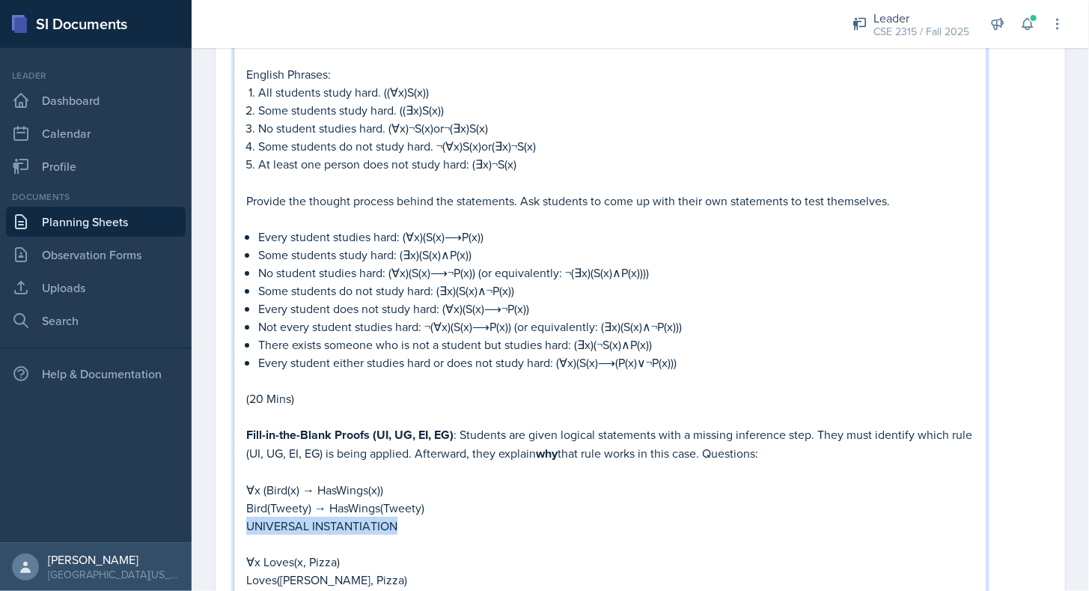
drag, startPoint x: 246, startPoint y: 500, endPoint x: 426, endPoint y: 501, distance: 179.7
click at [426, 517] on p "UNIVERSAL INSTANTIATION" at bounding box center [610, 526] width 729 height 18
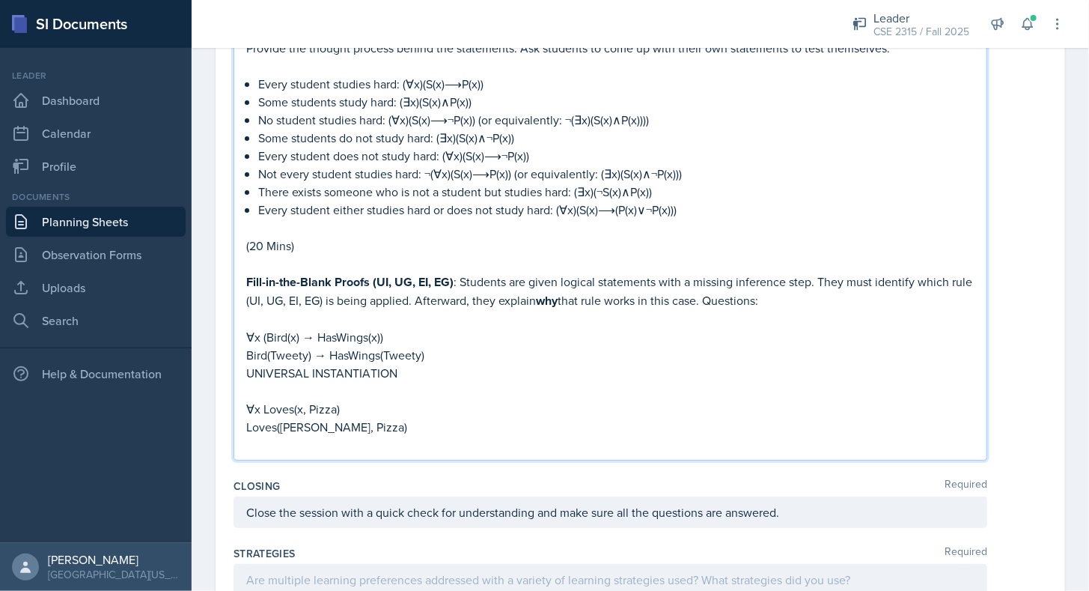
scroll to position [2686, 0]
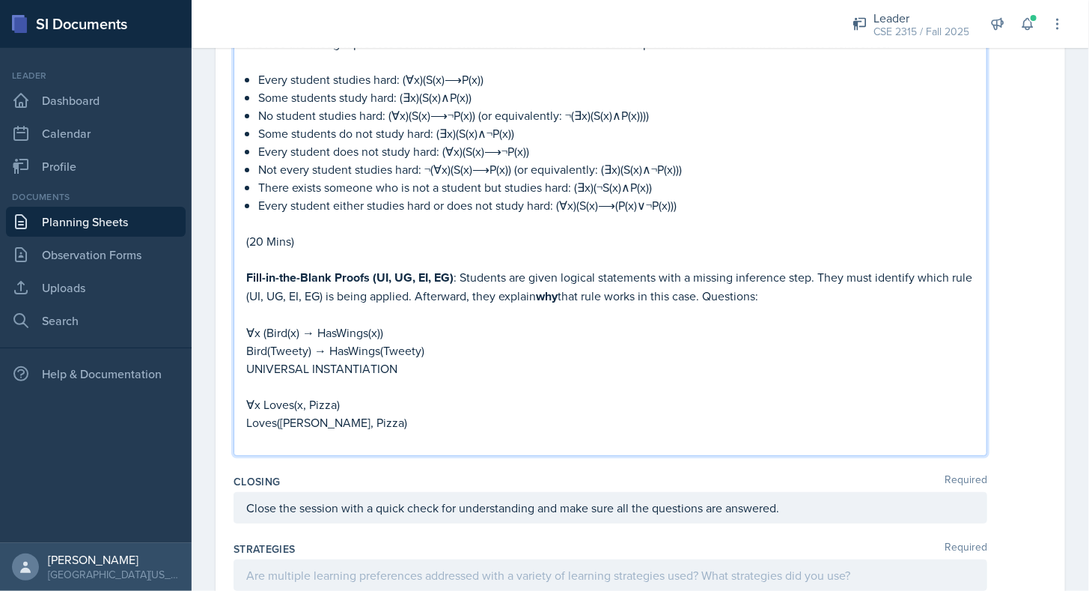
click at [320, 431] on p at bounding box center [610, 440] width 729 height 18
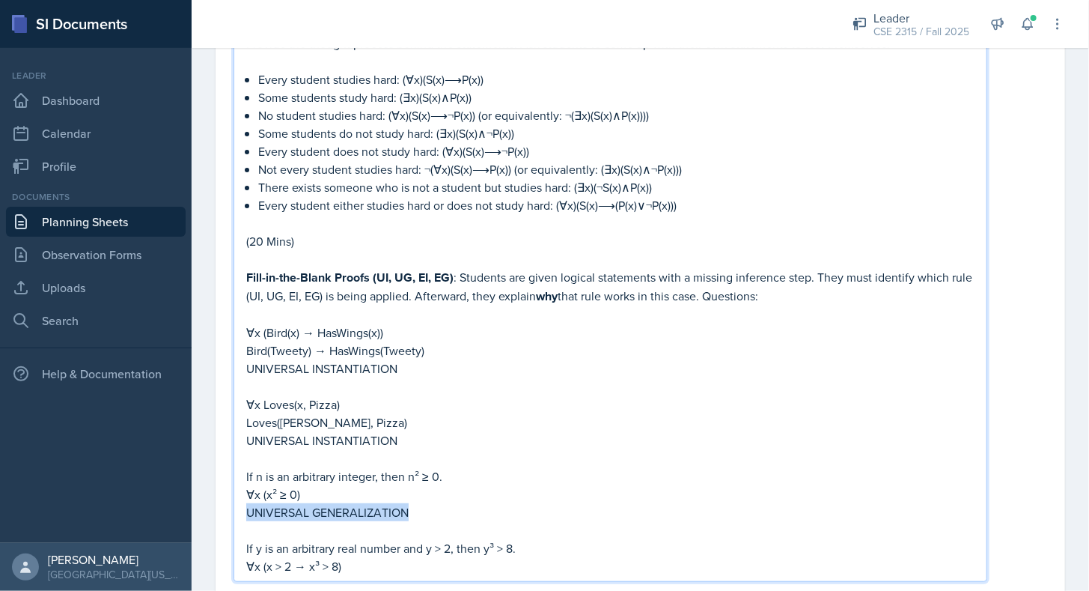
drag, startPoint x: 431, startPoint y: 487, endPoint x: 232, endPoint y: 487, distance: 198.4
click at [374, 556] on p "∀x (x > 2 → x³ > 8)" at bounding box center [610, 565] width 729 height 18
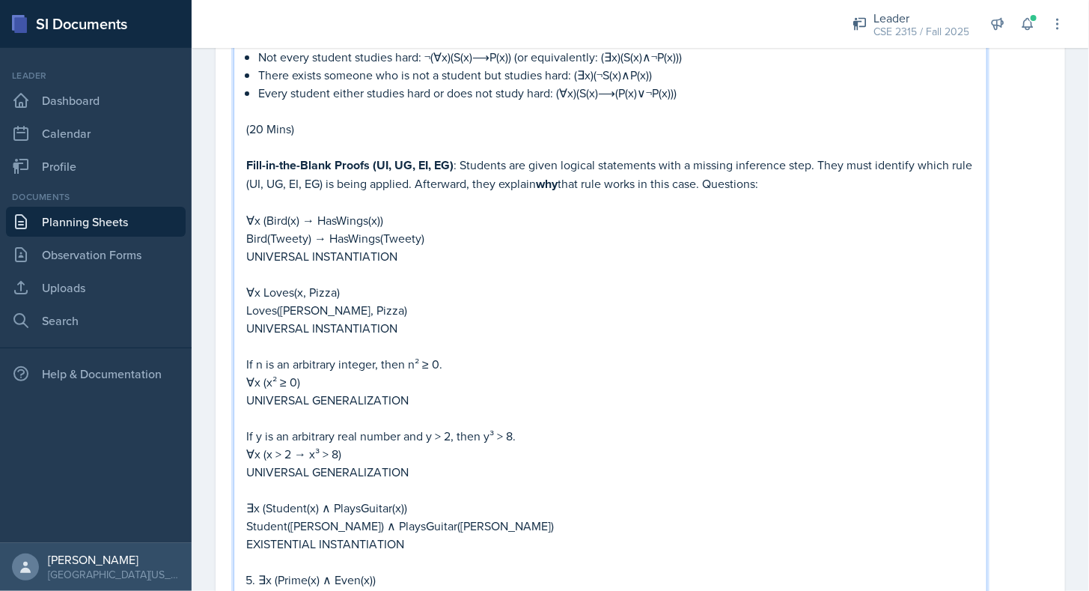
scroll to position [2817, 0]
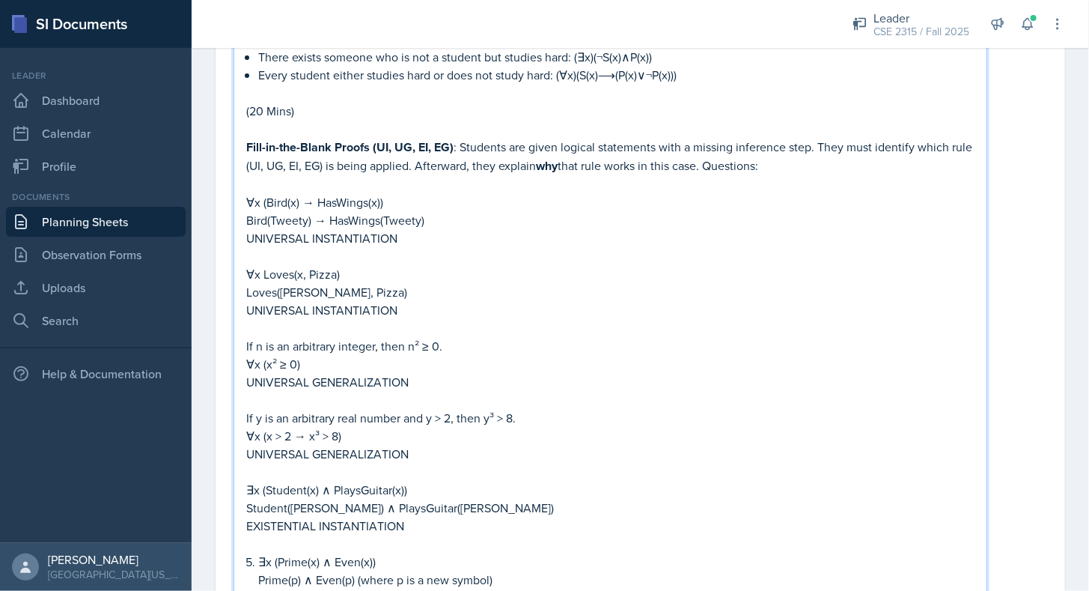
click at [261, 553] on p "∃x (Prime(x) ∧ Even(x))" at bounding box center [616, 562] width 717 height 18
click at [258, 571] on li "Prime(p) ∧ Even(p) (where p is a new symbol)" at bounding box center [616, 580] width 717 height 18
click at [501, 571] on p "Prime(p) ∧ Even(p) (where p is a new symbol)" at bounding box center [610, 580] width 729 height 18
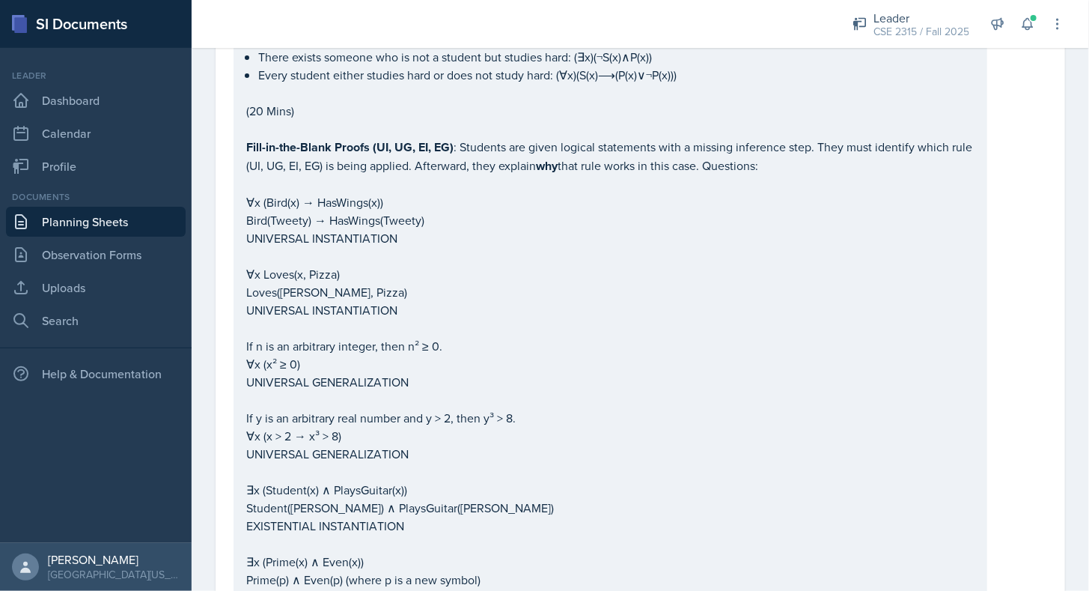
drag, startPoint x: 243, startPoint y: 508, endPoint x: 424, endPoint y: 507, distance: 180.4
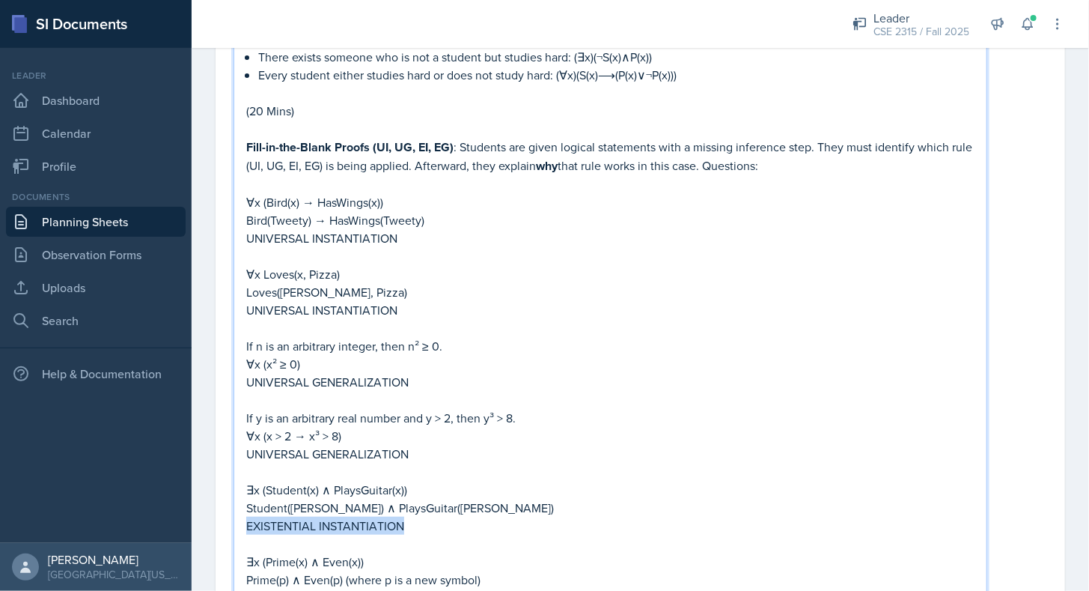
drag, startPoint x: 424, startPoint y: 507, endPoint x: 243, endPoint y: 509, distance: 180.5
click at [299, 517] on p "EXISTENTIAL INSTANTIATION" at bounding box center [610, 526] width 729 height 18
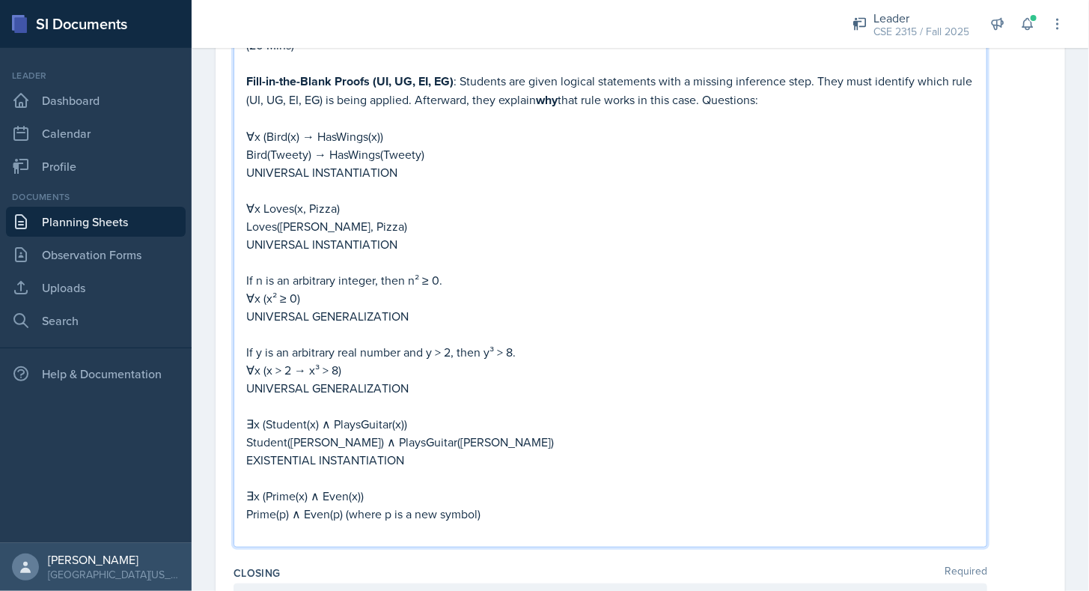
scroll to position [2890, 0]
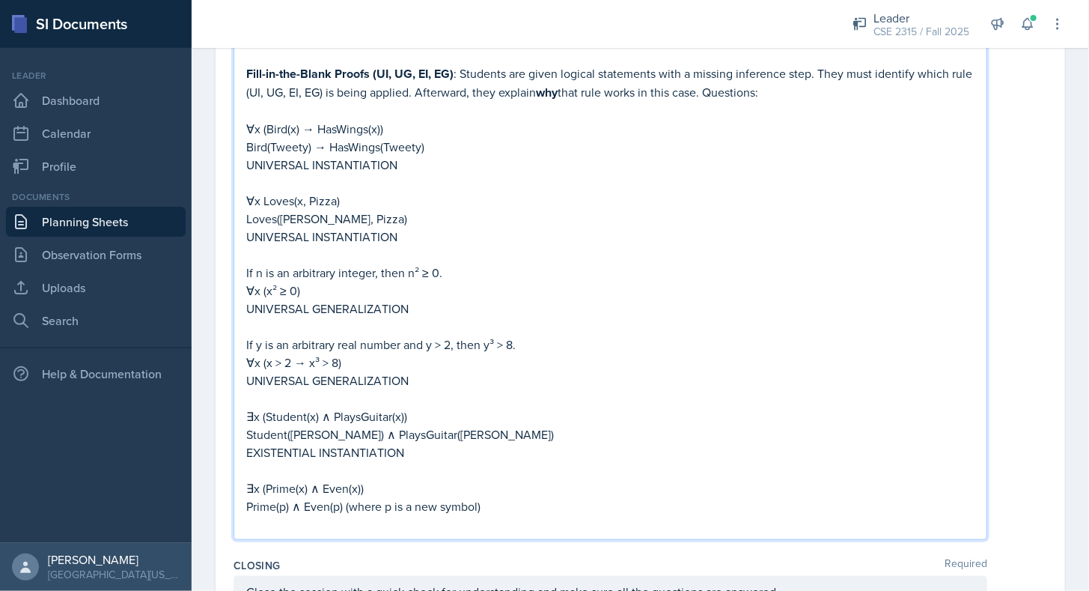
click at [282, 515] on p at bounding box center [610, 524] width 729 height 18
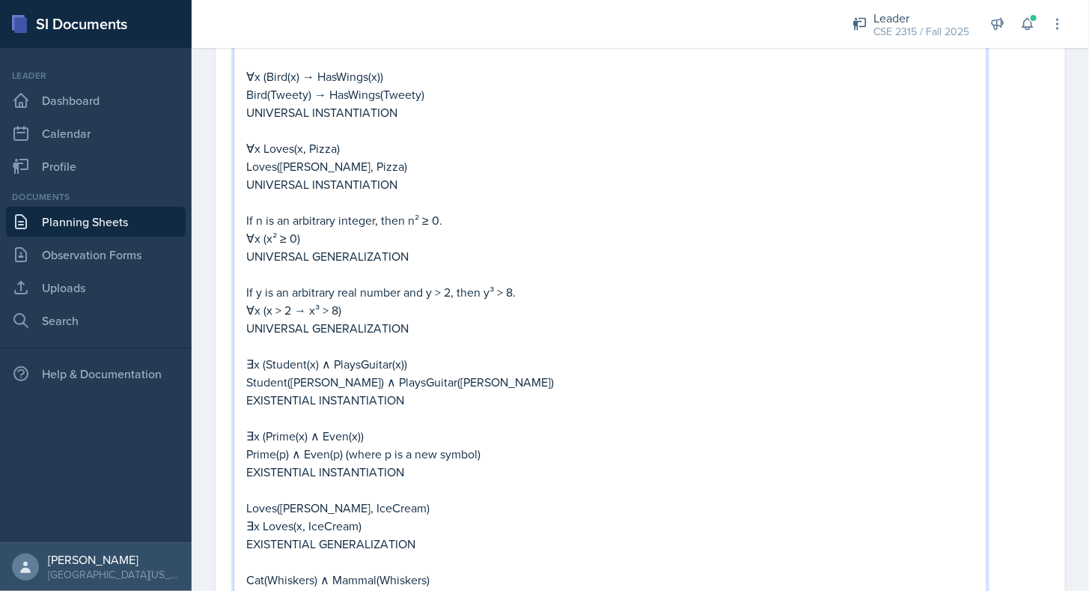
scroll to position [2960, 0]
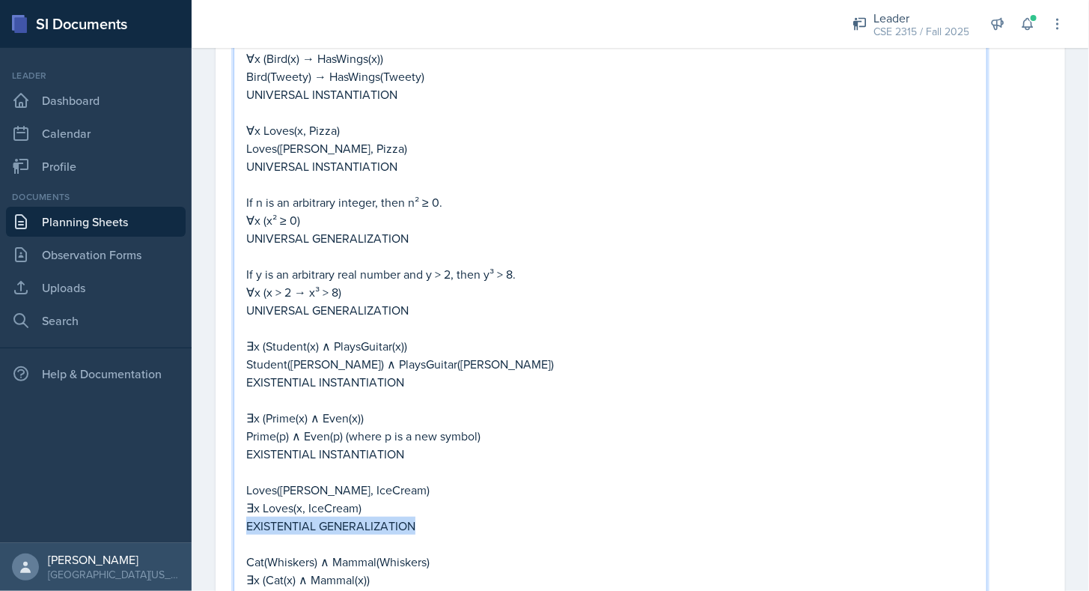
drag, startPoint x: 418, startPoint y: 508, endPoint x: 241, endPoint y: 514, distance: 176.8
click at [275, 588] on p at bounding box center [610, 597] width 729 height 18
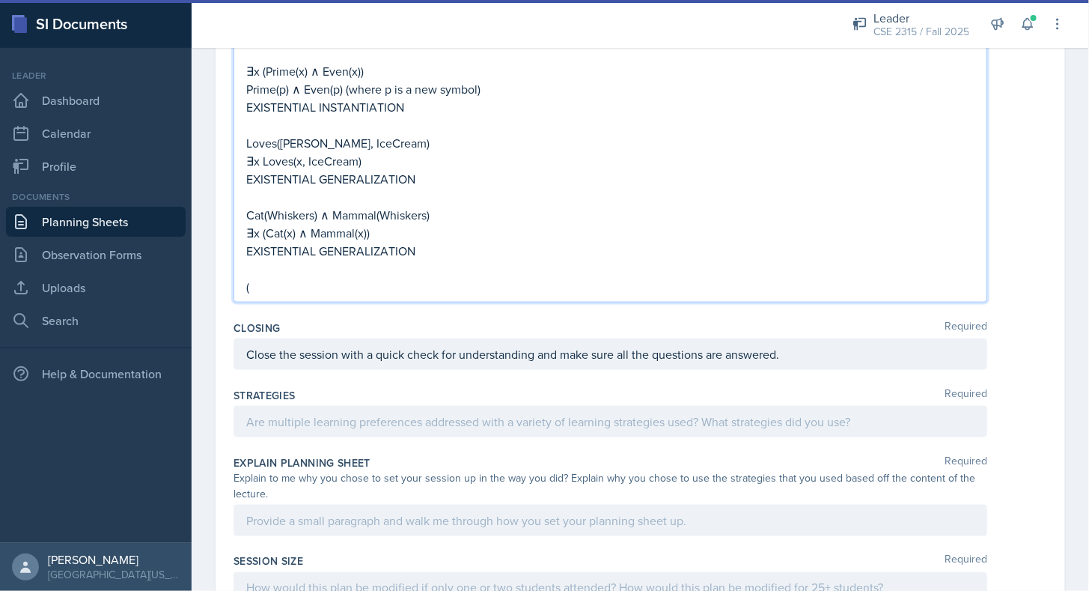
scroll to position [3280, 0]
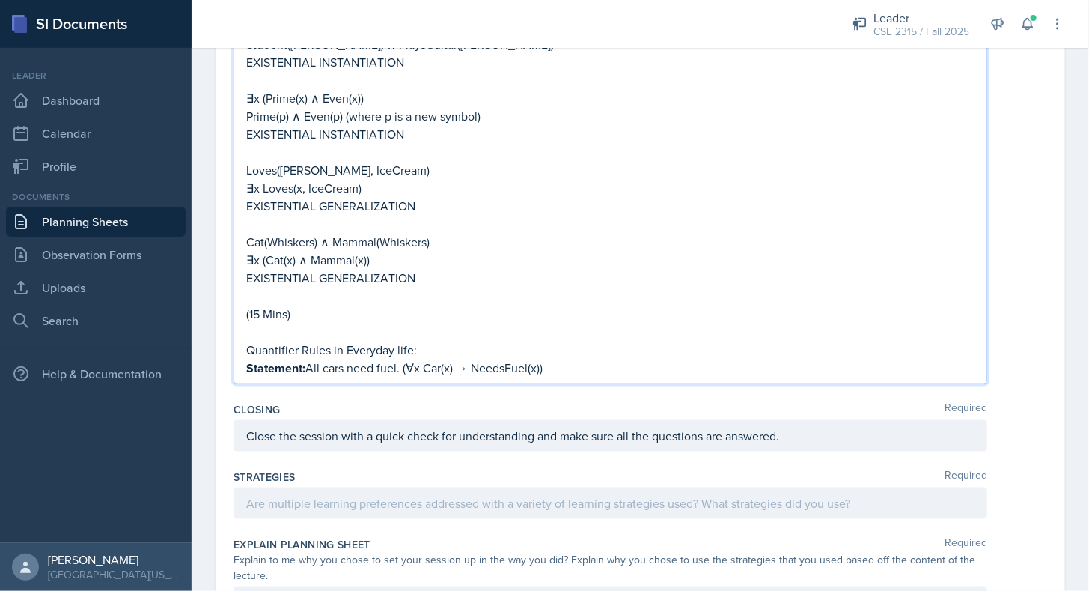
click at [415, 341] on p "Quantifier Rules in Everyday life:" at bounding box center [610, 350] width 729 height 18
click at [425, 341] on p "Quantifier Rules in Everyday life: Each statement uses ∀ (all) or ∃ (some)." at bounding box center [610, 350] width 729 height 18
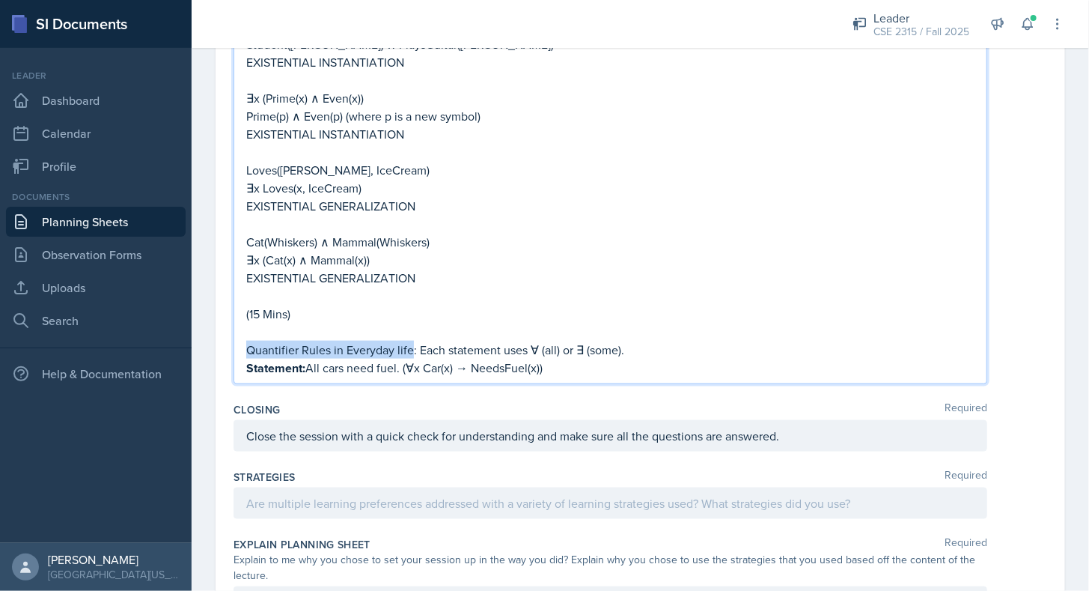
drag, startPoint x: 246, startPoint y: 335, endPoint x: 409, endPoint y: 329, distance: 163.3
click at [409, 341] on p "Quantifier Rules in Everyday life: Each statement uses ∀ (all) or ∃ (some)." at bounding box center [610, 350] width 729 height 18
click at [651, 341] on p "Quantifier Rules in Everyday life : Each statement uses ∀ (all) or ∃ (some)." at bounding box center [610, 350] width 729 height 19
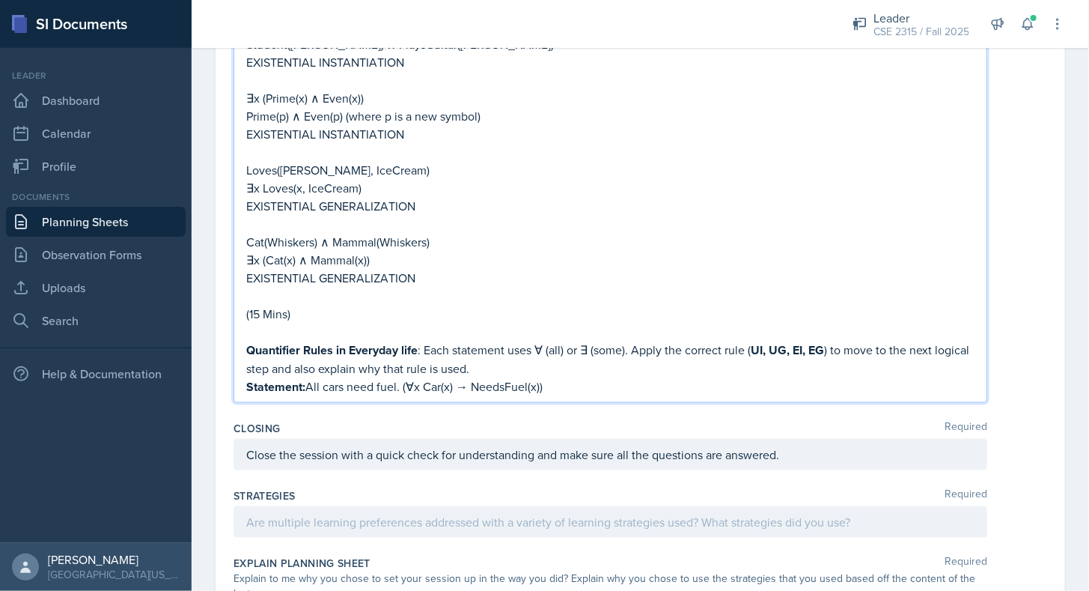
click at [282, 378] on strong "Statement:" at bounding box center [275, 386] width 59 height 17
click at [511, 356] on p "Quantifier Rules in Everyday life : Each statement uses ∀ (all) or ∃ (some). Ap…" at bounding box center [610, 359] width 729 height 37
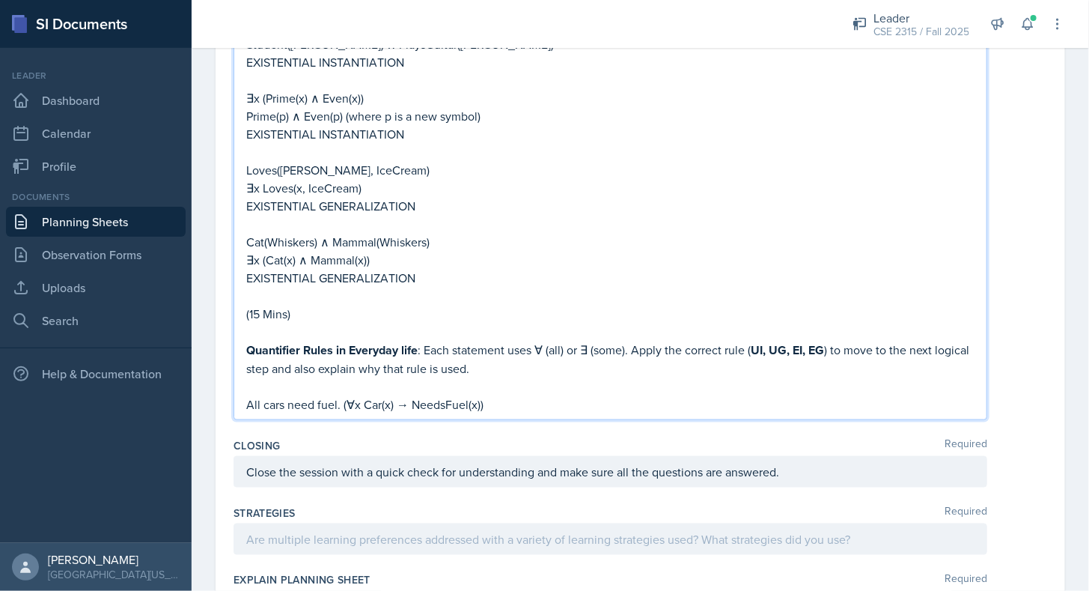
click at [507, 395] on p "All cars need fuel. (∀x Car(x) → NeedsFuel(x))" at bounding box center [610, 404] width 729 height 18
drag, startPoint x: 502, startPoint y: 383, endPoint x: 220, endPoint y: 368, distance: 282.7
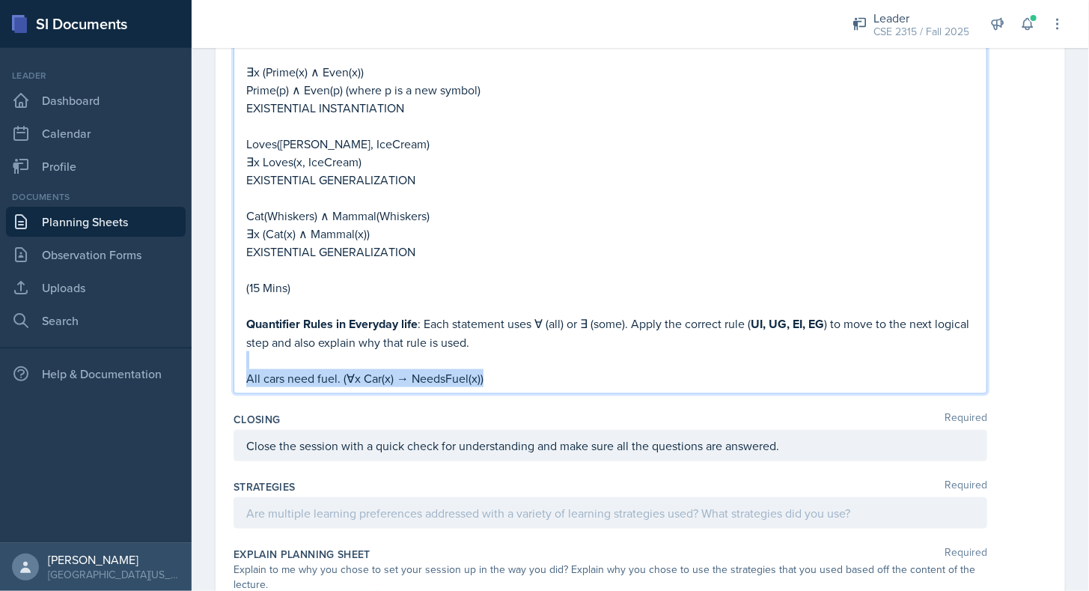
scroll to position [3254, 0]
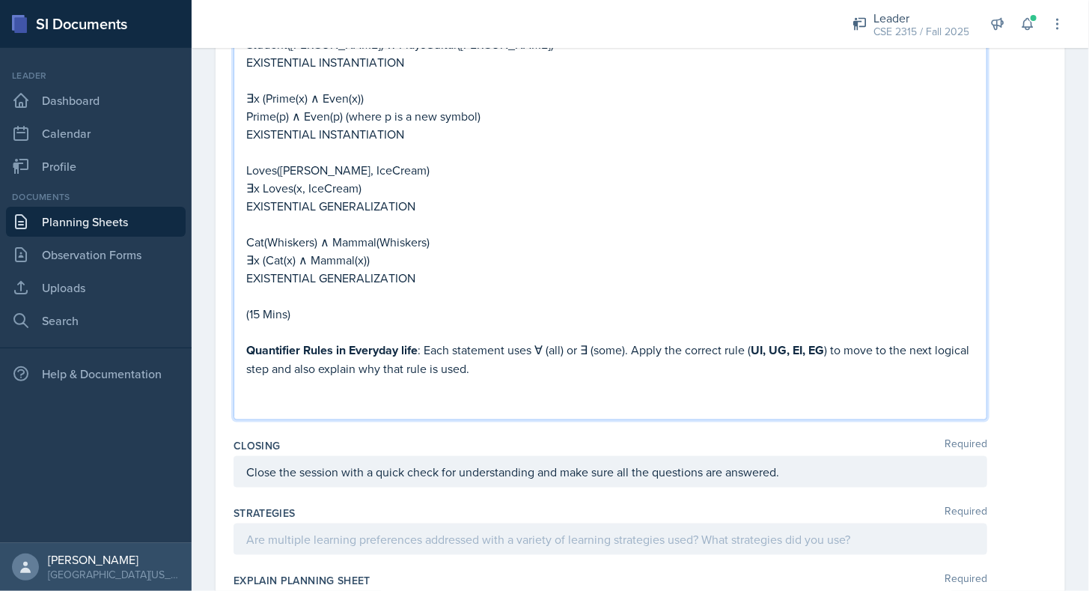
click at [651, 341] on p "Quantifier Rules in Everyday life : Each statement uses ∀ (all) or ∃ (some). Ap…" at bounding box center [610, 359] width 729 height 37
click at [616, 395] on p at bounding box center [610, 404] width 729 height 18
drag, startPoint x: 308, startPoint y: 352, endPoint x: 846, endPoint y: 331, distance: 538.0
click at [846, 341] on p "Quantifier Rules in Everyday life : Each statement uses ∀ (all) or ∃ (some). Id…" at bounding box center [610, 359] width 729 height 37
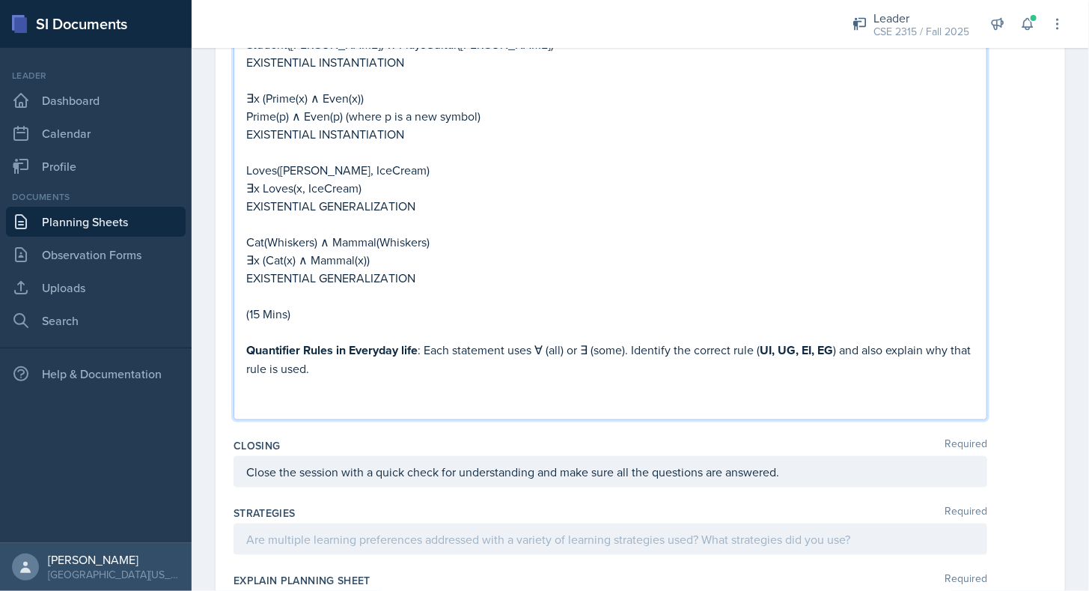
click at [707, 395] on p at bounding box center [610, 404] width 729 height 18
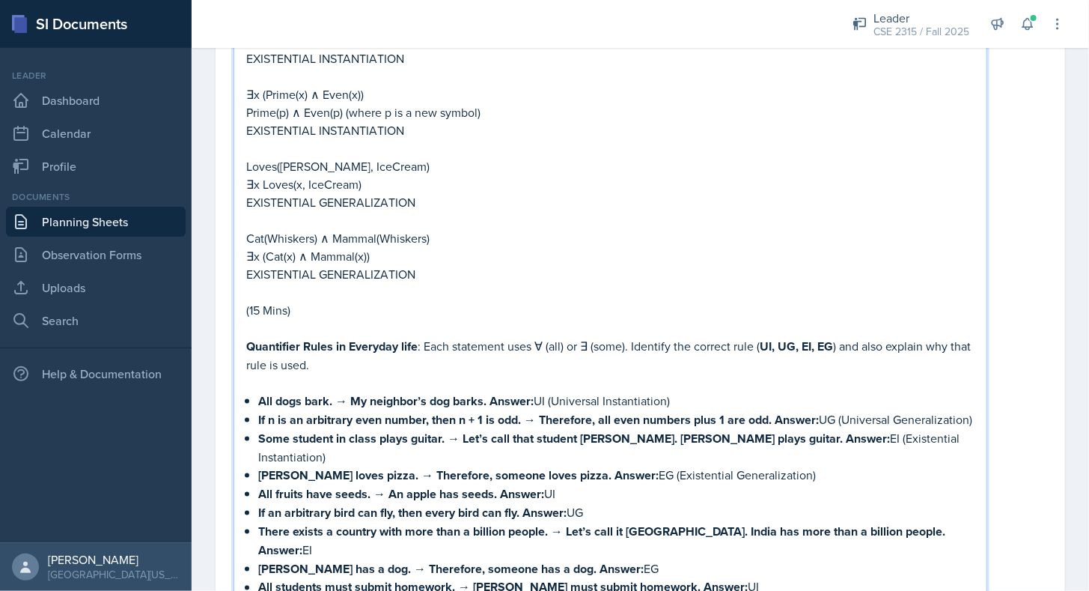
click at [306, 374] on p at bounding box center [610, 383] width 729 height 18
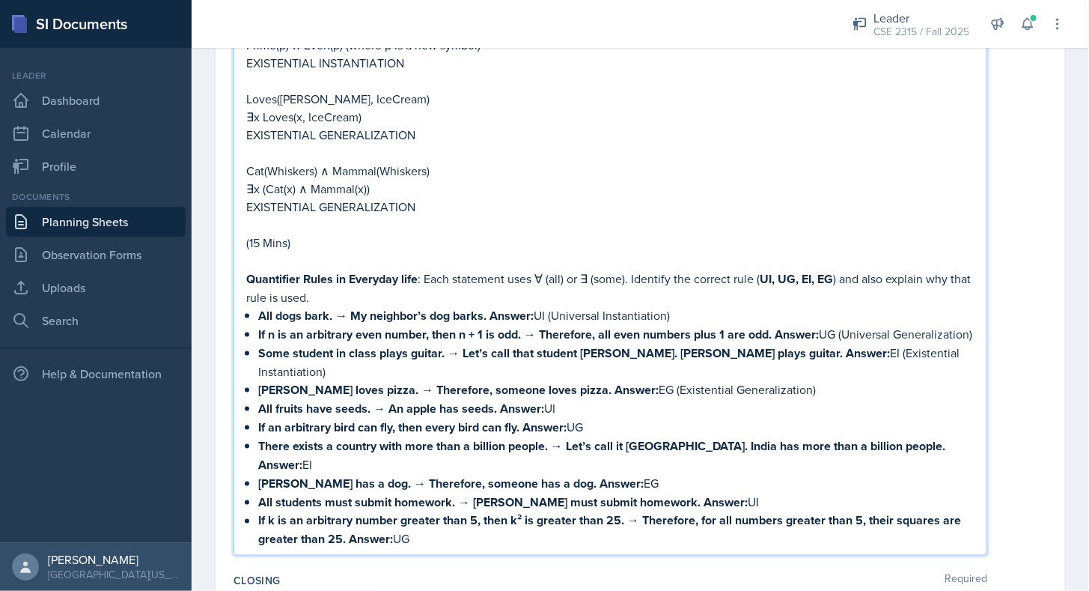
scroll to position [3352, 0]
click at [440, 511] on p "If k is an arbitrary number greater than 5, then k² is greater than 25. → There…" at bounding box center [616, 529] width 717 height 37
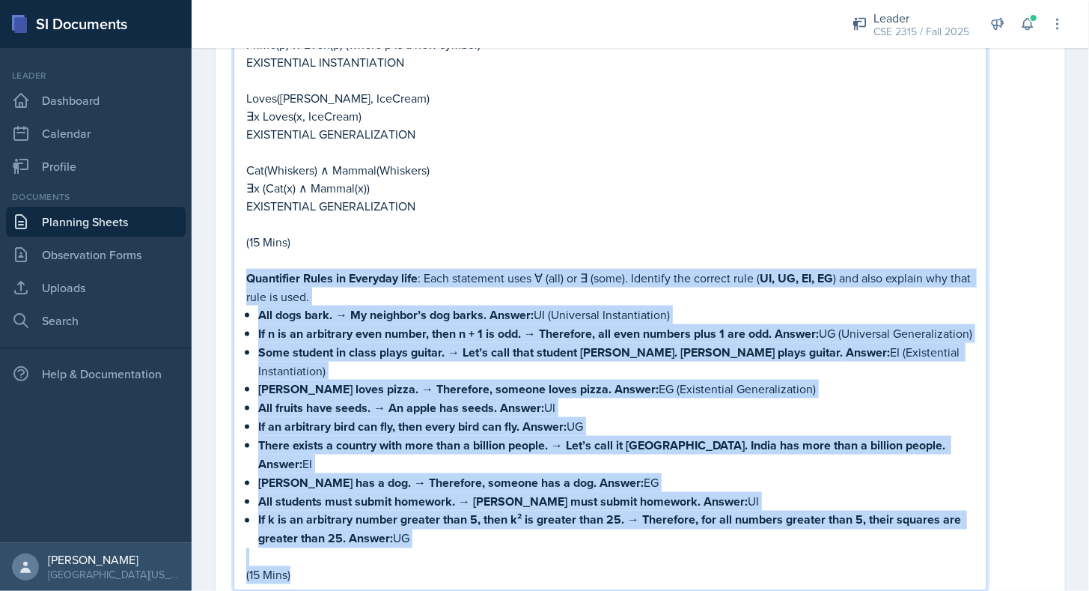
drag, startPoint x: 312, startPoint y: 528, endPoint x: 217, endPoint y: 259, distance: 285.1
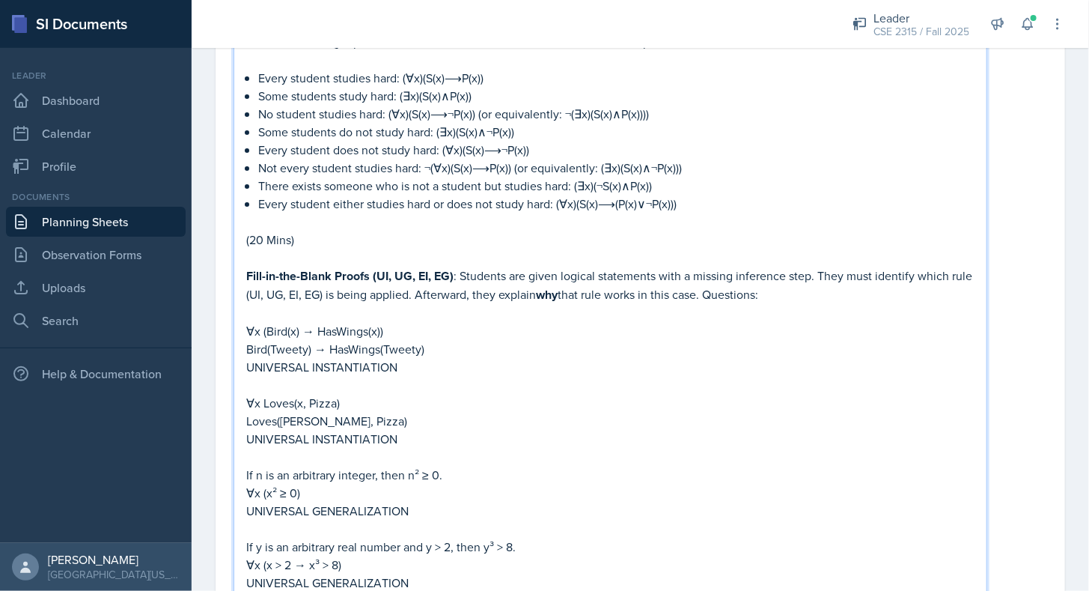
scroll to position [2606, 0]
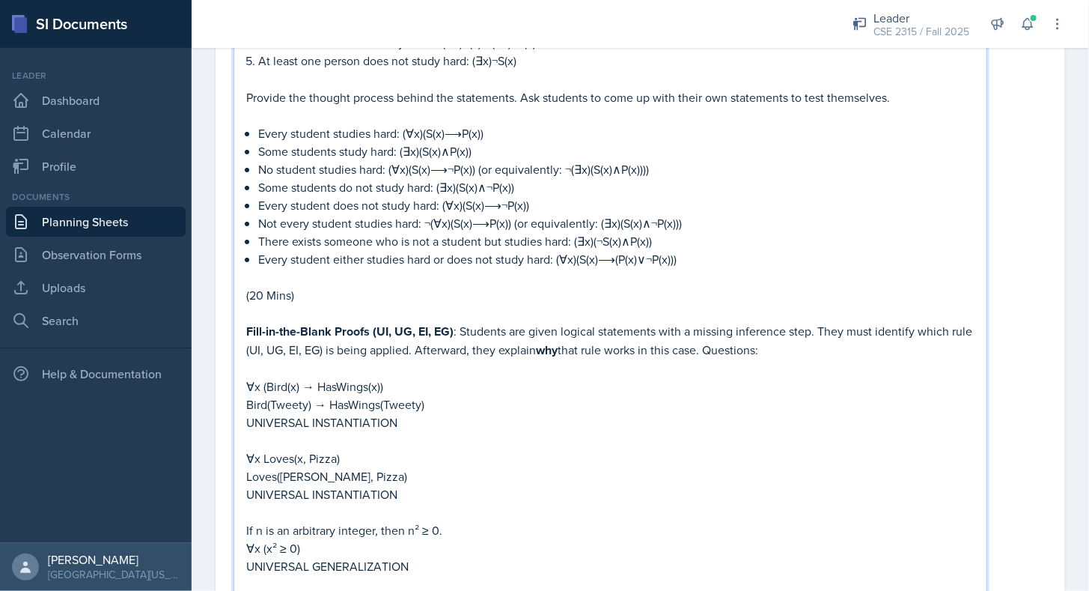
click at [330, 286] on p "(20 Mins)" at bounding box center [610, 295] width 729 height 18
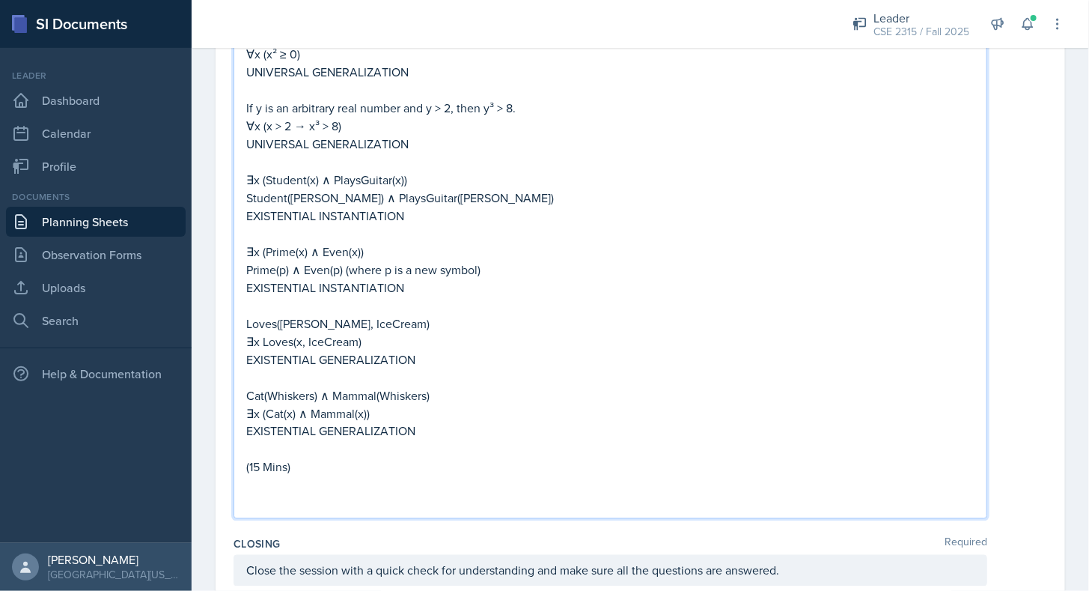
scroll to position [3471, 0]
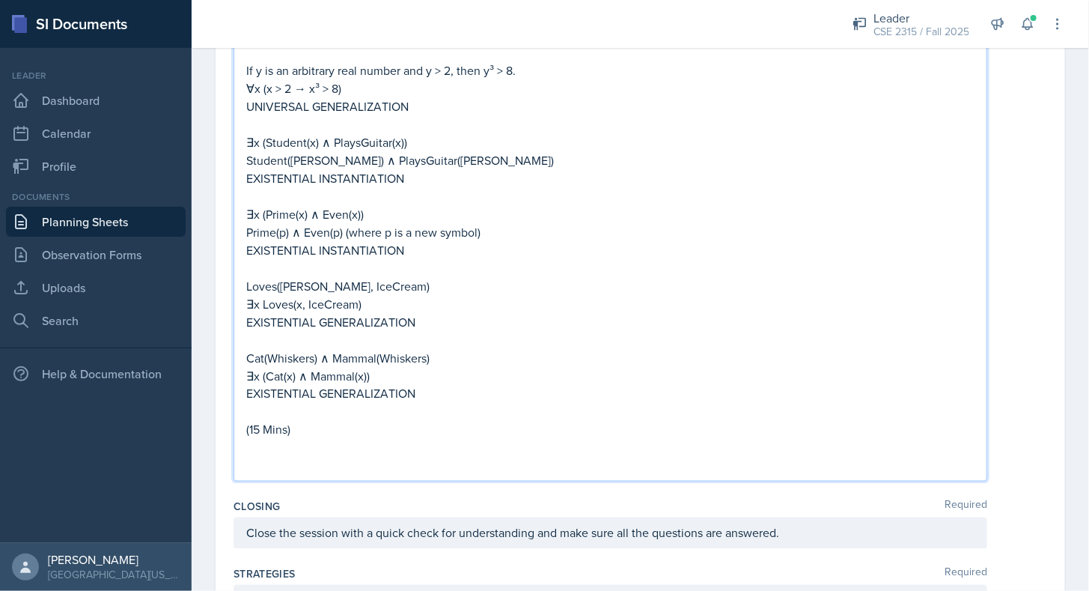
click at [272, 457] on p at bounding box center [610, 466] width 729 height 18
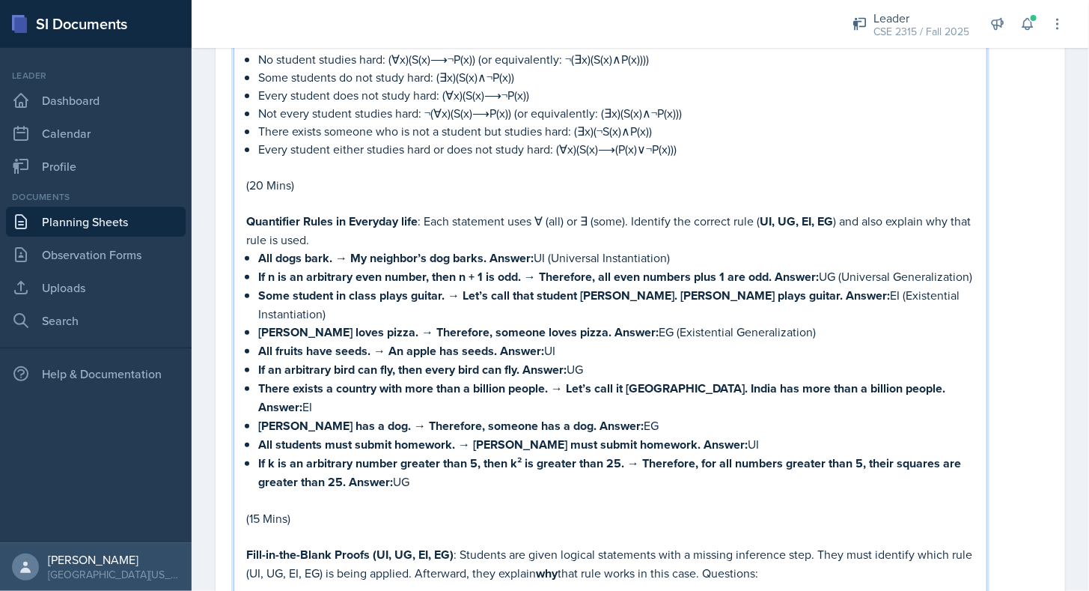
scroll to position [2697, 0]
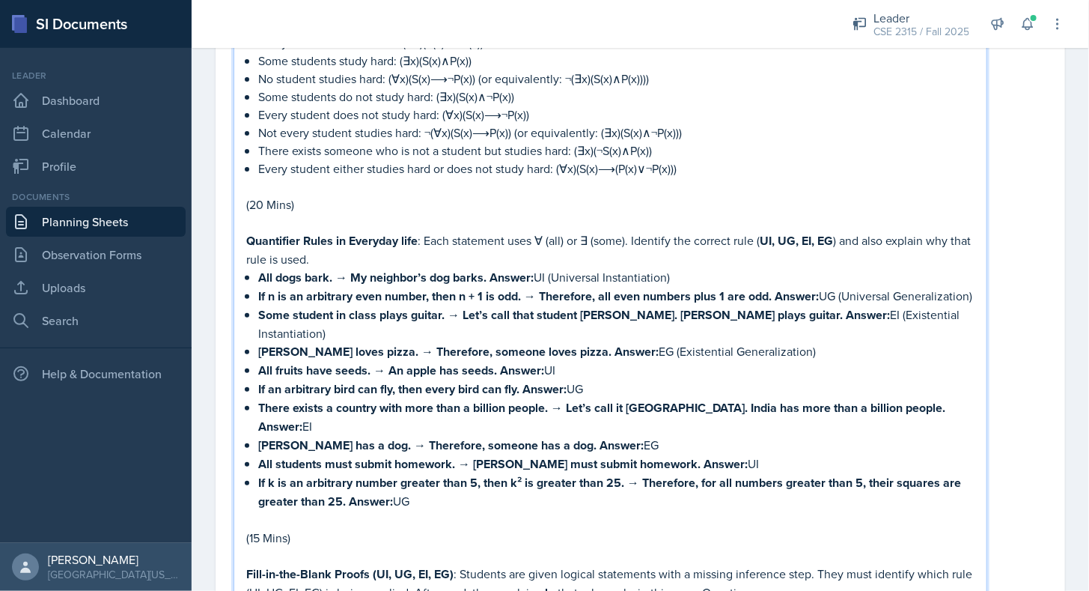
click at [393, 362] on strong "All fruits have seeds. → An apple has seeds." at bounding box center [377, 370] width 239 height 17
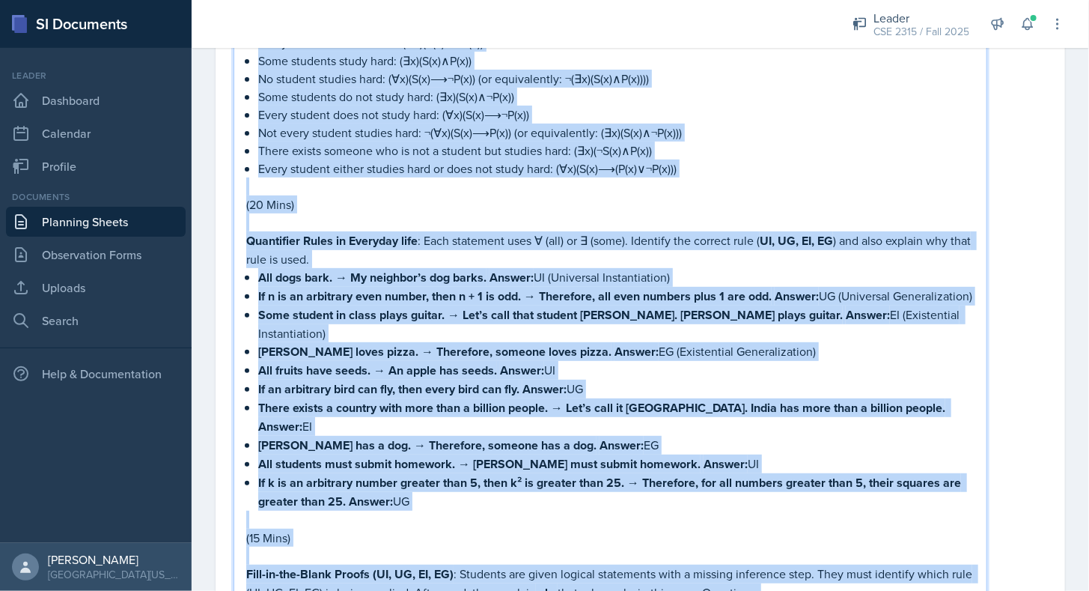
click at [393, 362] on strong "All fruits have seeds. → An apple has seeds." at bounding box center [377, 370] width 239 height 17
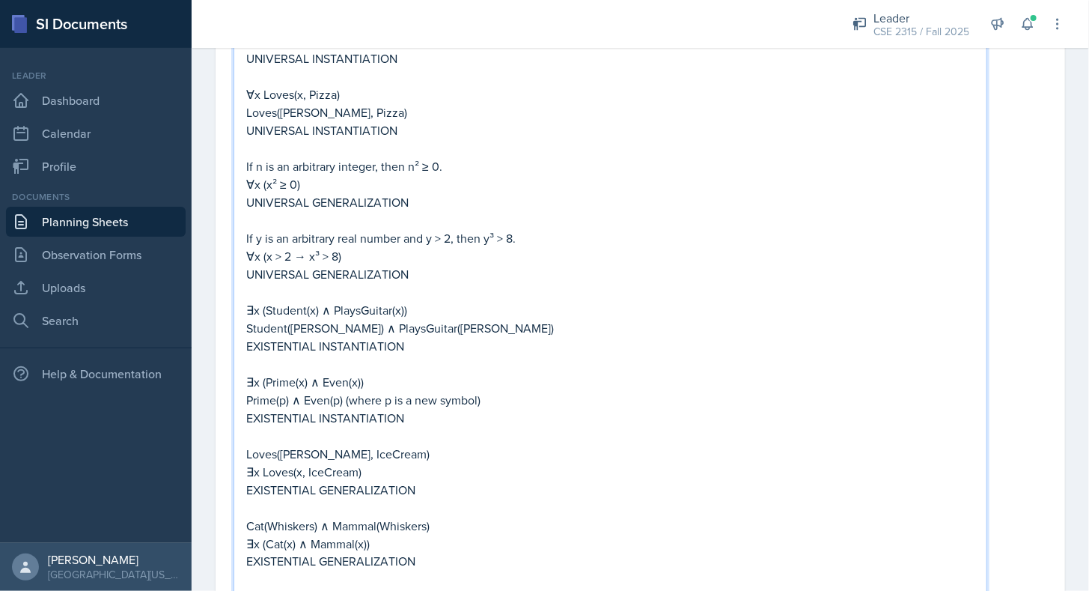
scroll to position [3357, 0]
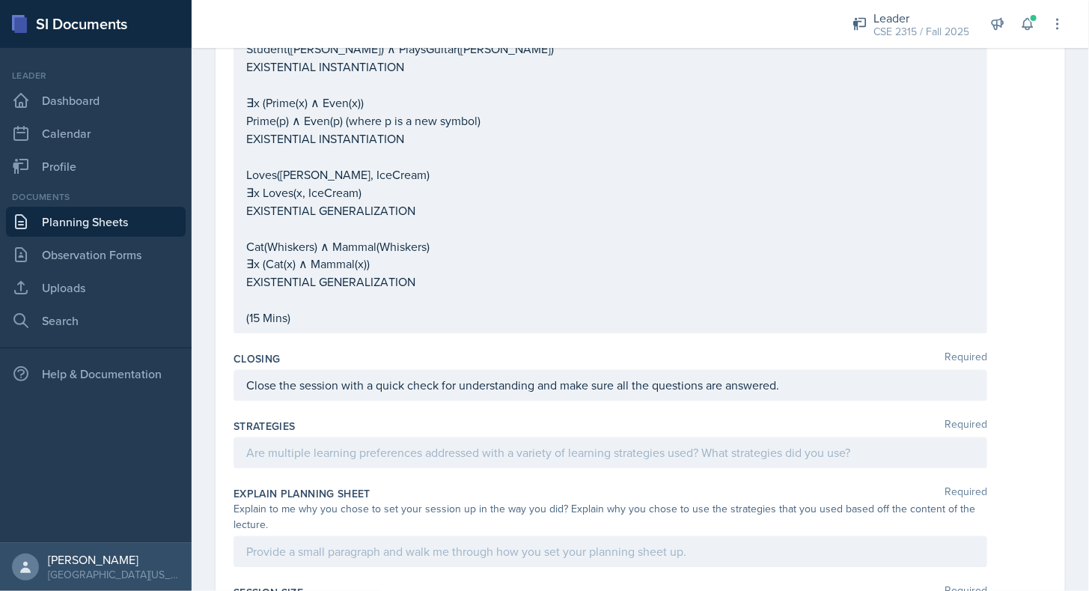
click at [343, 352] on div "Closing Required" at bounding box center [641, 359] width 814 height 15
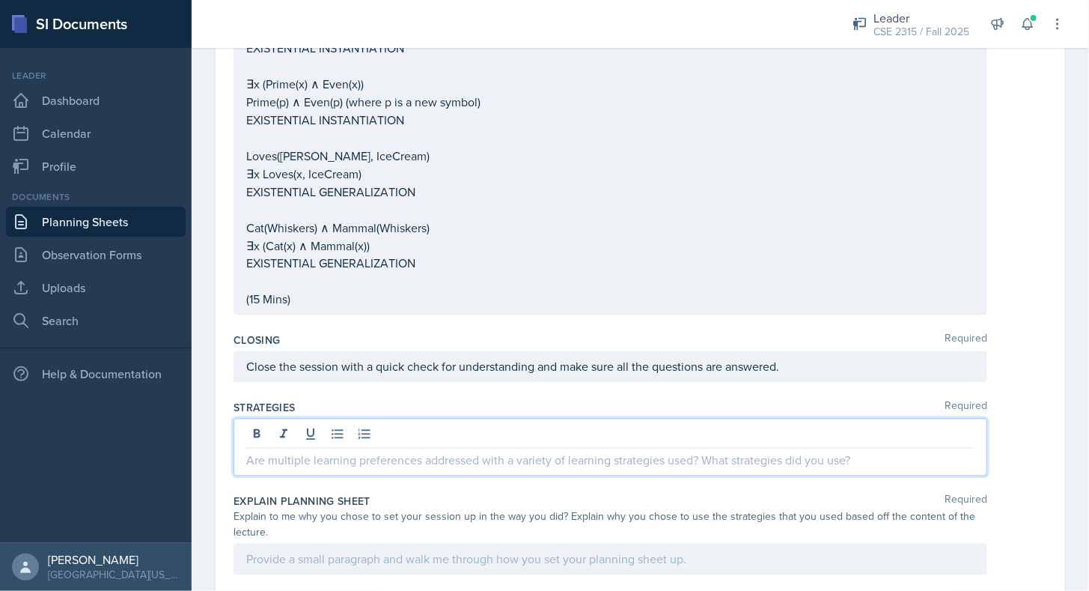
scroll to position [3628, 0]
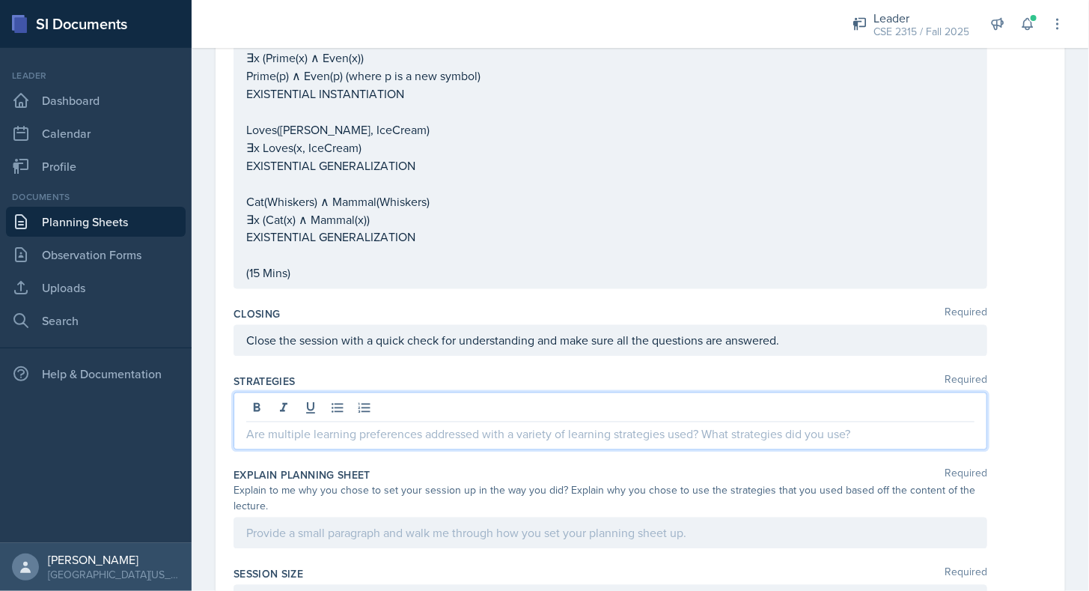
click at [347, 425] on p at bounding box center [610, 434] width 729 height 18
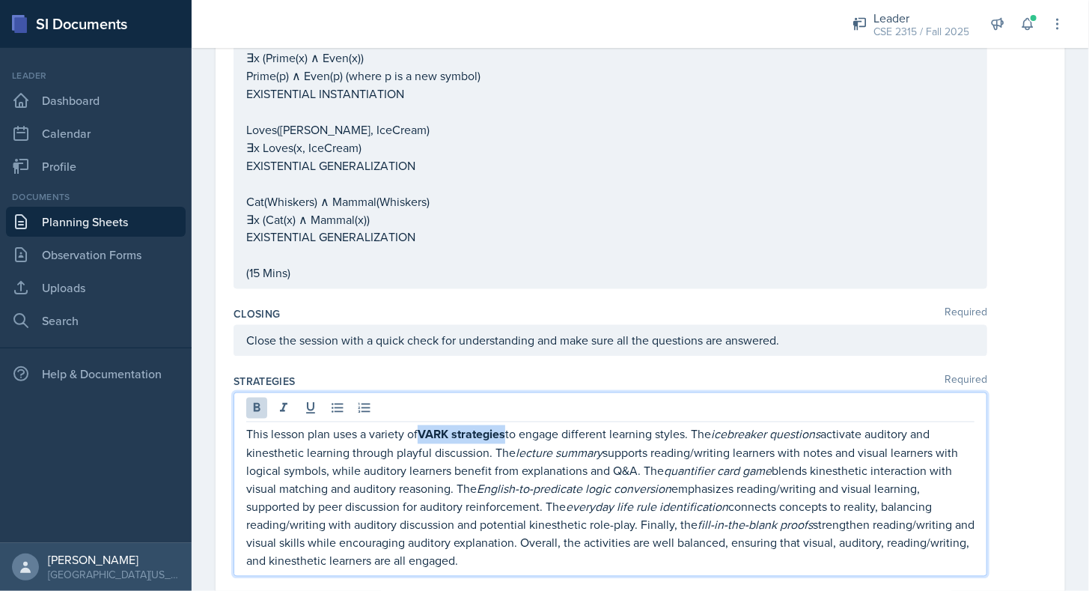
drag, startPoint x: 424, startPoint y: 383, endPoint x: 508, endPoint y: 389, distance: 84.9
click at [505, 426] on strong "VARK strategies" at bounding box center [462, 434] width 88 height 17
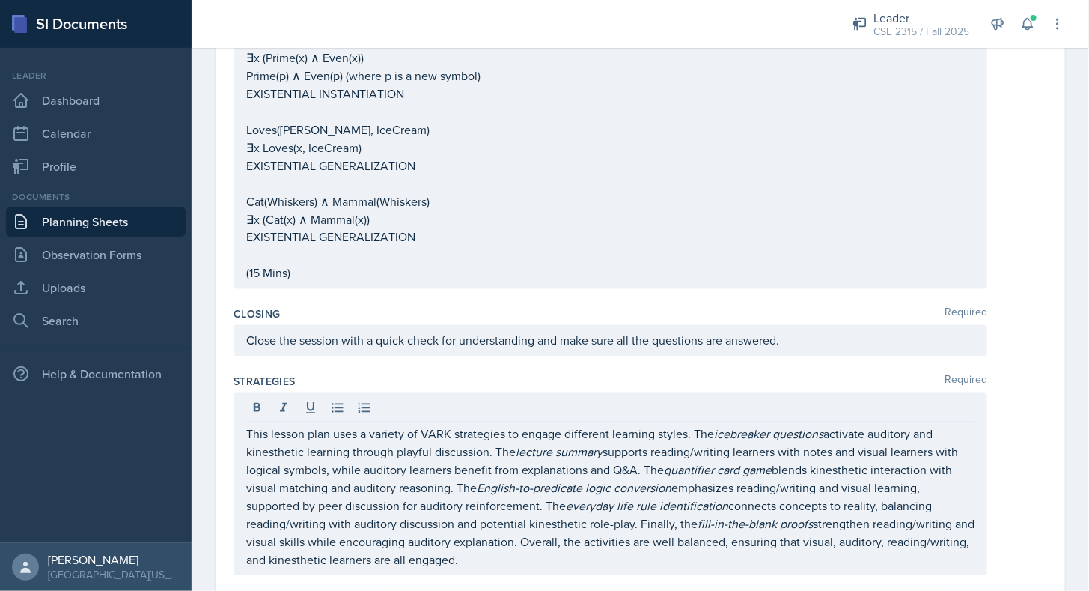
click at [481, 368] on div "Strategies Required This lesson plan uses a variety of VARK strategies to engag…" at bounding box center [641, 477] width 814 height 219
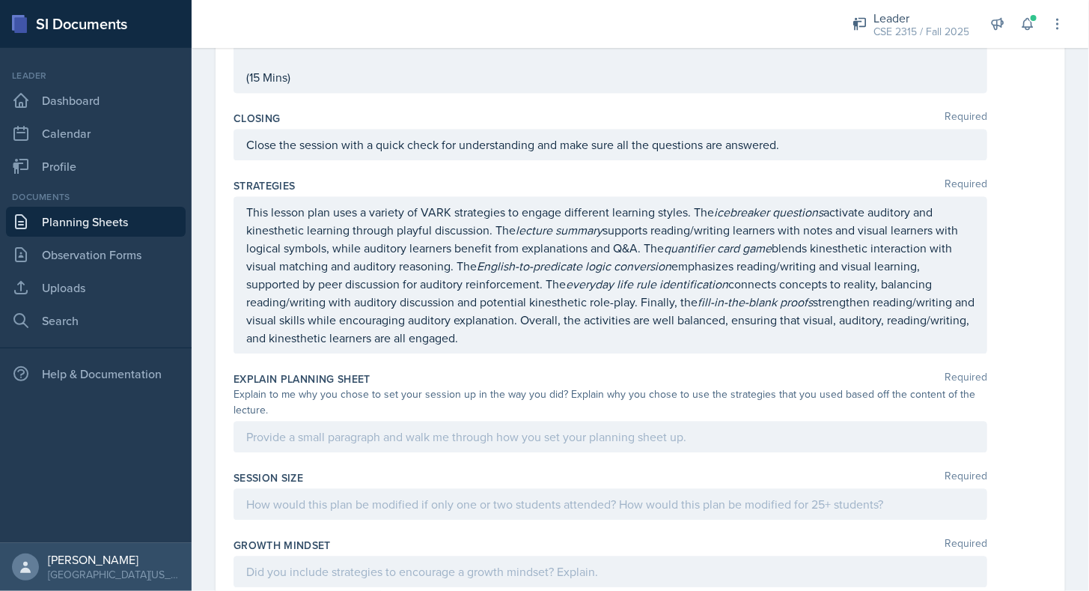
scroll to position [3835, 0]
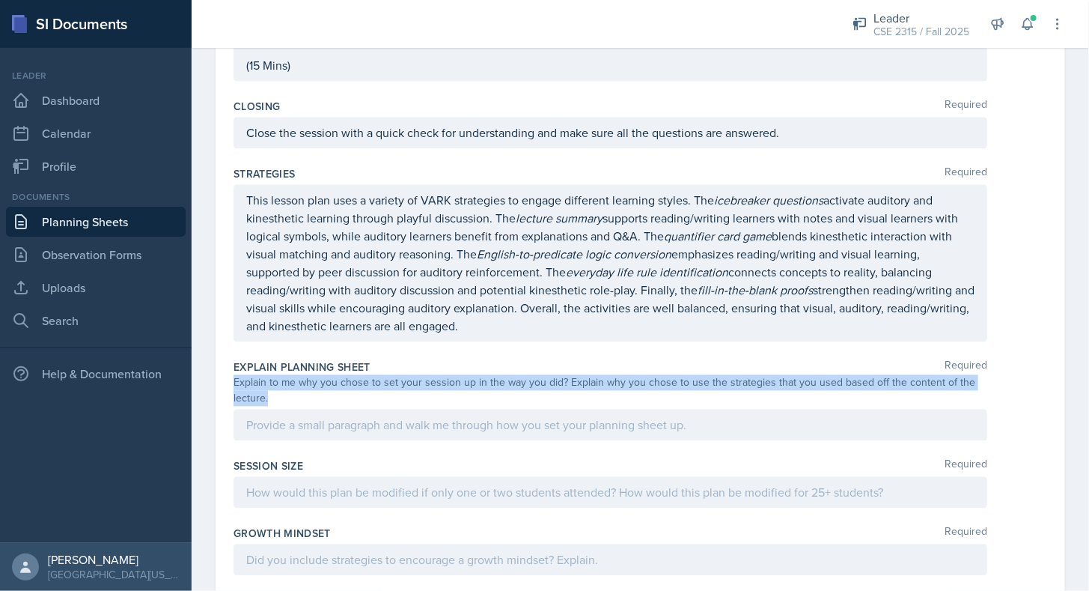
drag, startPoint x: 234, startPoint y: 332, endPoint x: 291, endPoint y: 344, distance: 57.4
click at [291, 375] on div "Explain to me why you chose to set your session up in the way you did? Explain …" at bounding box center [611, 390] width 754 height 31
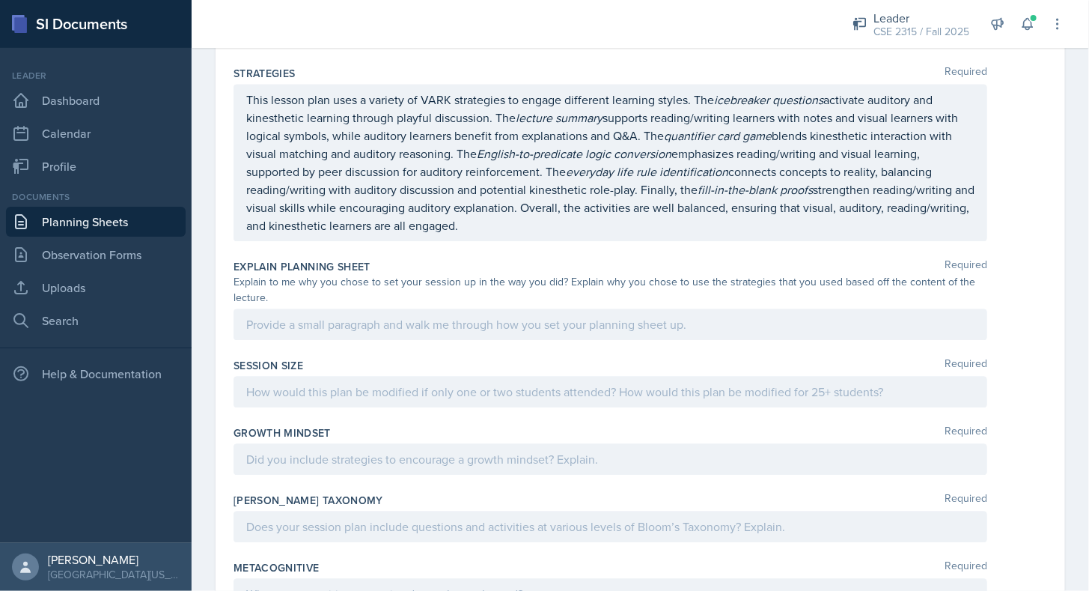
click at [535, 315] on p at bounding box center [610, 324] width 729 height 18
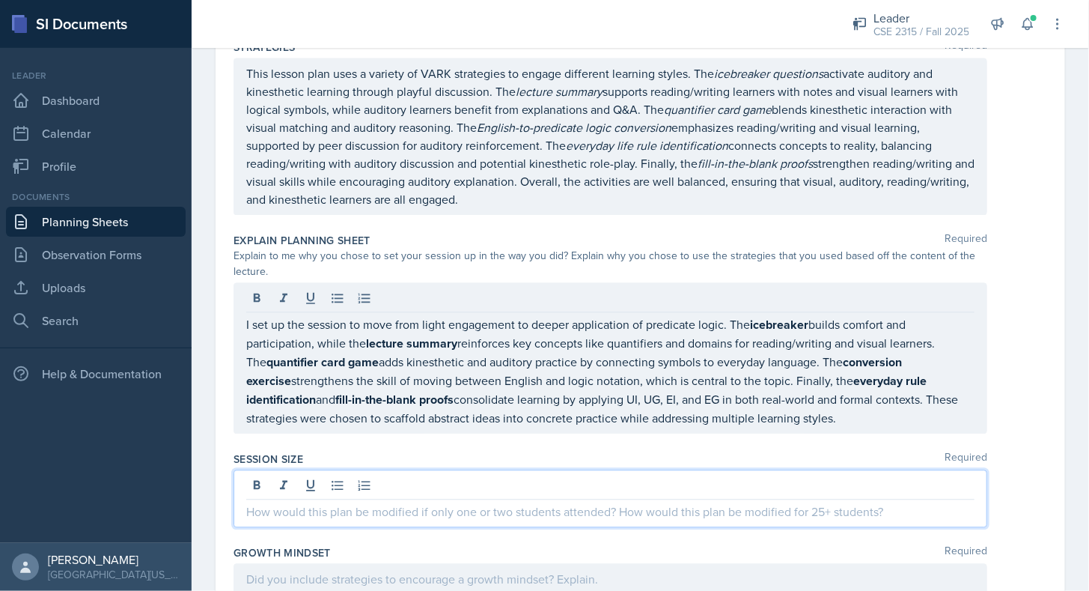
click at [364, 469] on div at bounding box center [611, 498] width 754 height 58
paste div
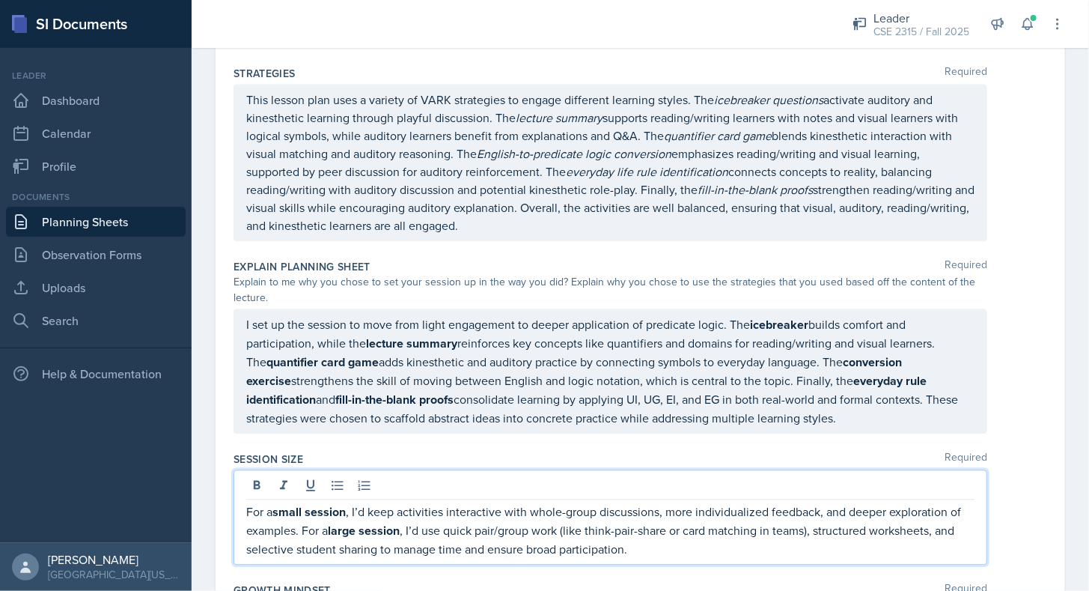
click at [300, 502] on p "For a small session , I’d keep activities interactive with whole-group discussi…" at bounding box center [610, 529] width 729 height 55
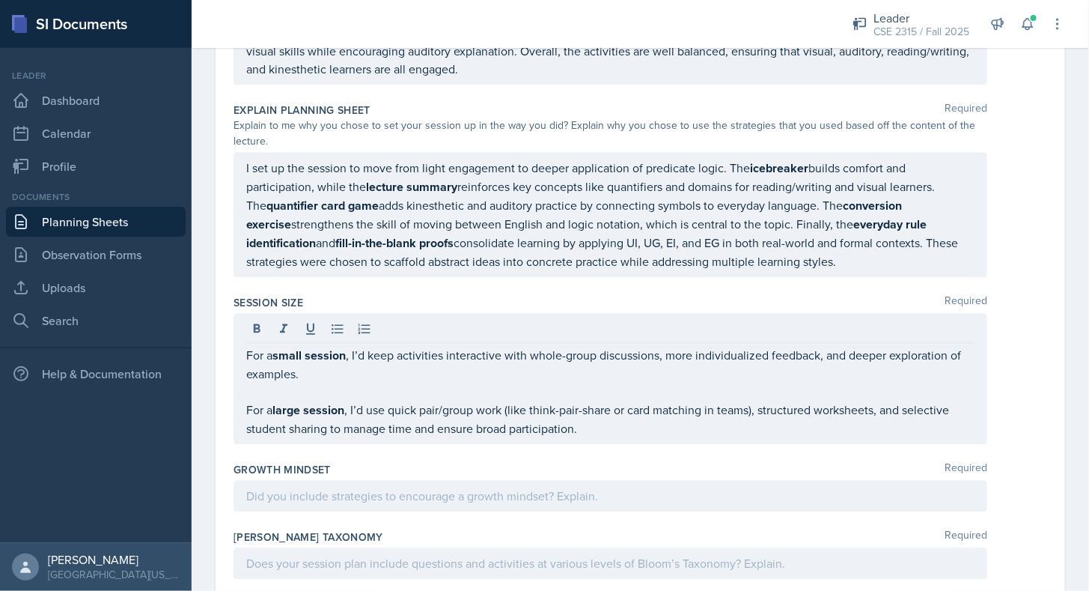
click at [320, 480] on div at bounding box center [611, 495] width 754 height 31
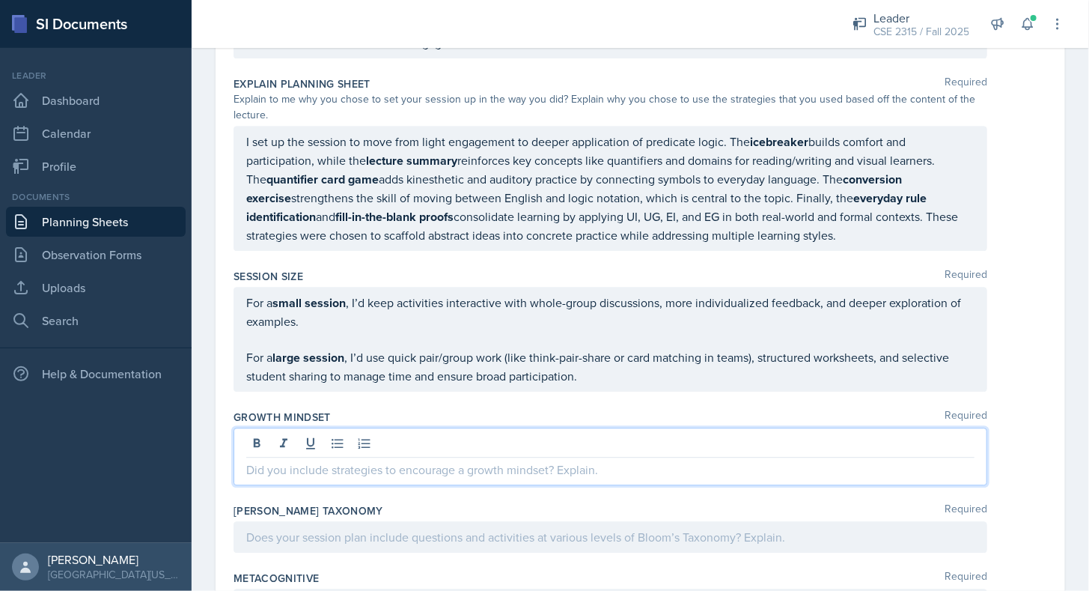
scroll to position [4152, 0]
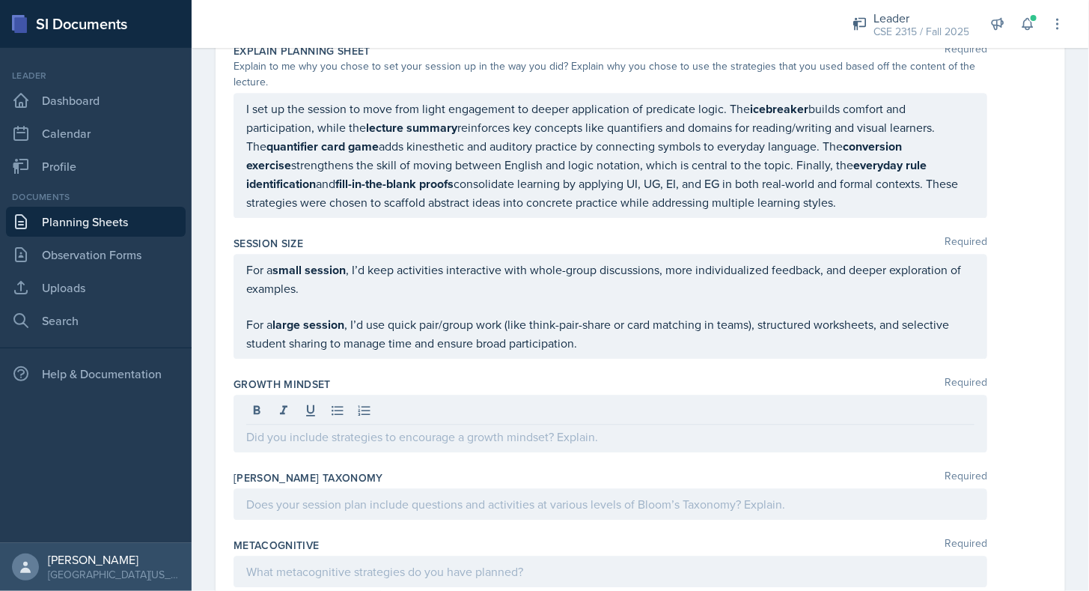
click at [320, 377] on label "Growth Mindset" at bounding box center [282, 384] width 97 height 15
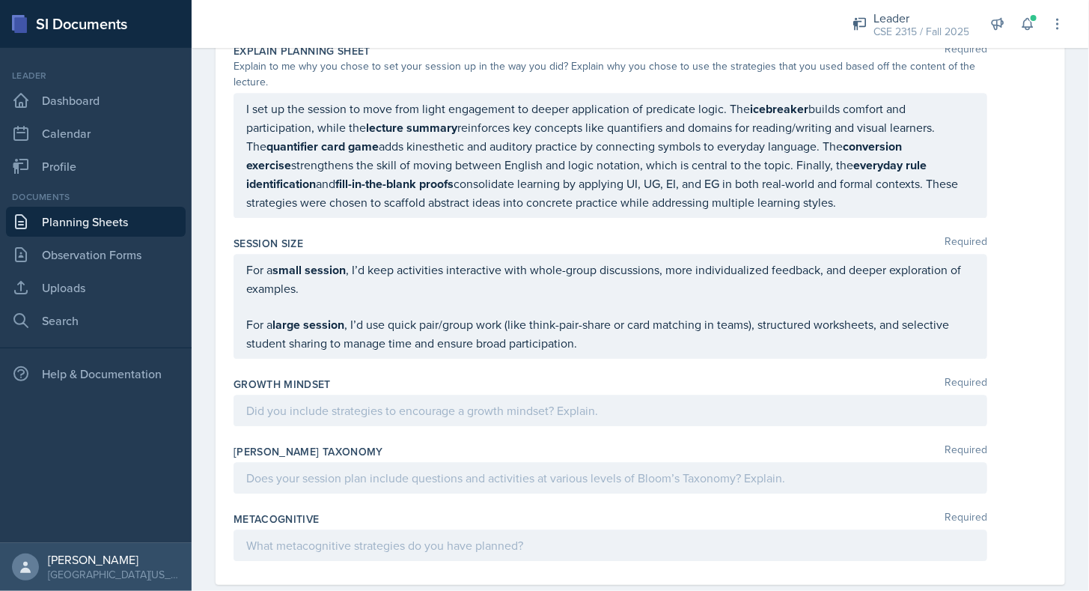
scroll to position [4125, 0]
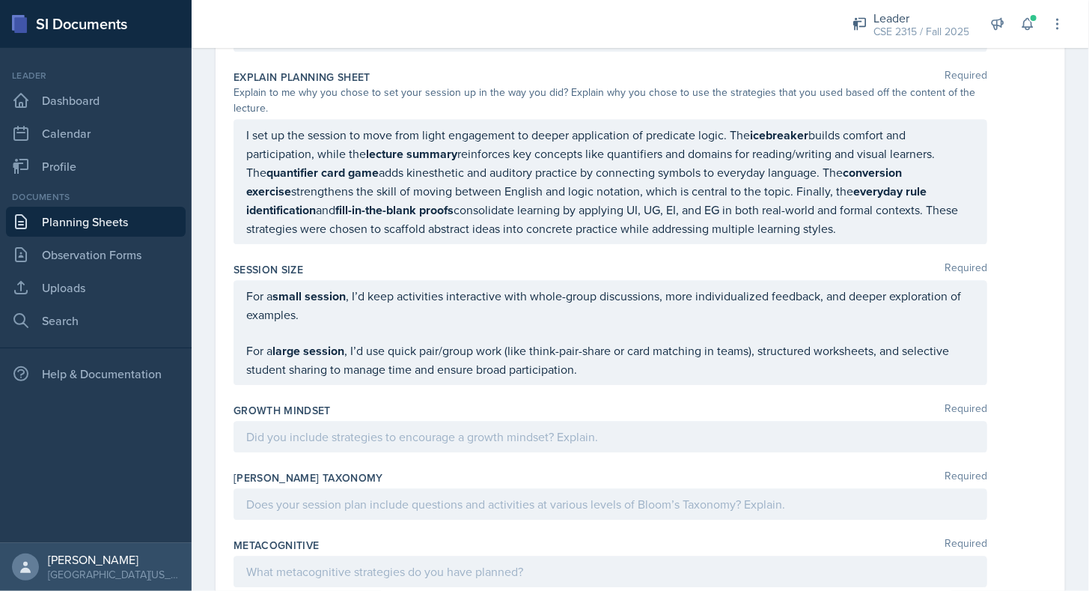
click at [392, 421] on div at bounding box center [611, 436] width 754 height 31
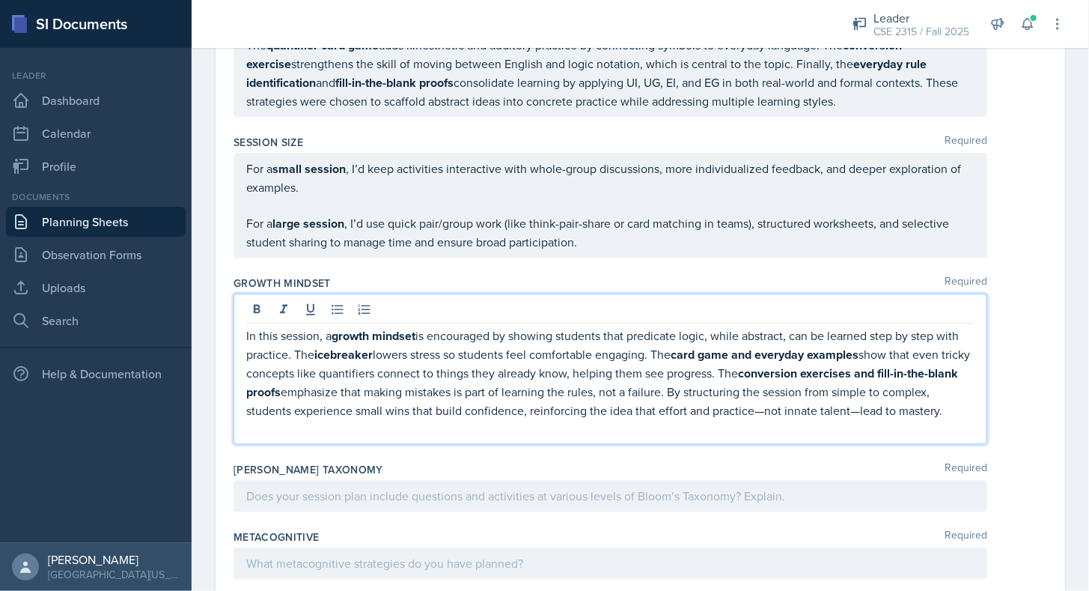
scroll to position [4256, 0]
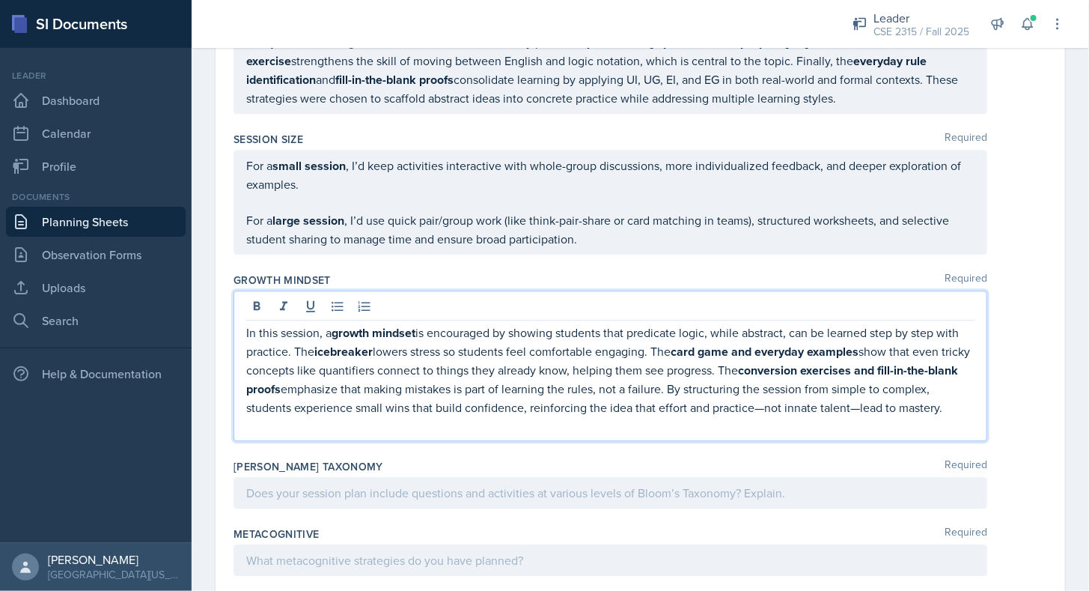
click at [311, 416] on p at bounding box center [610, 425] width 729 height 18
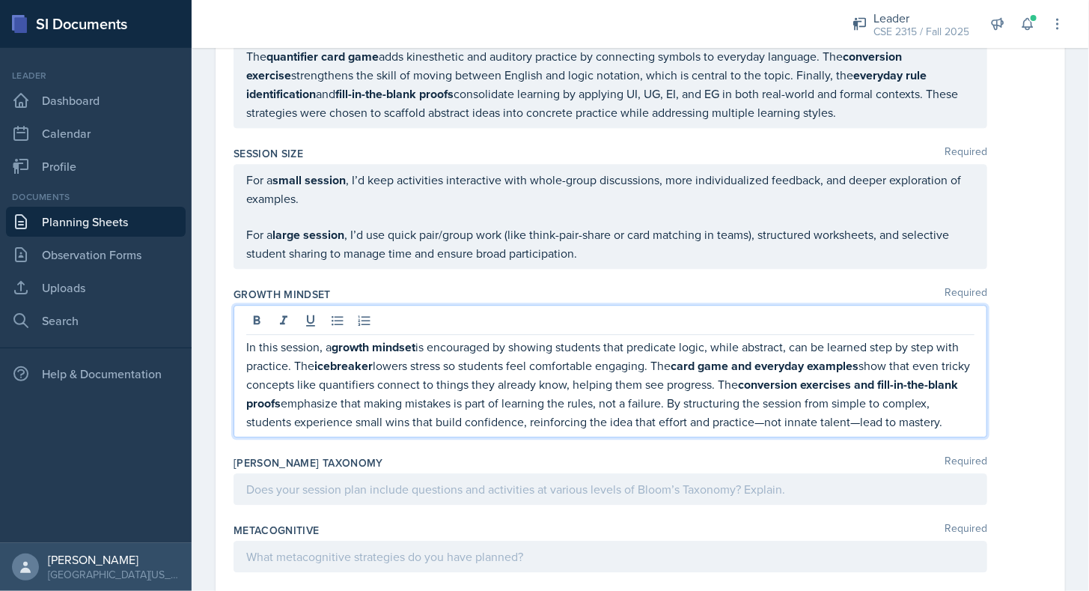
click at [298, 473] on div at bounding box center [611, 488] width 754 height 31
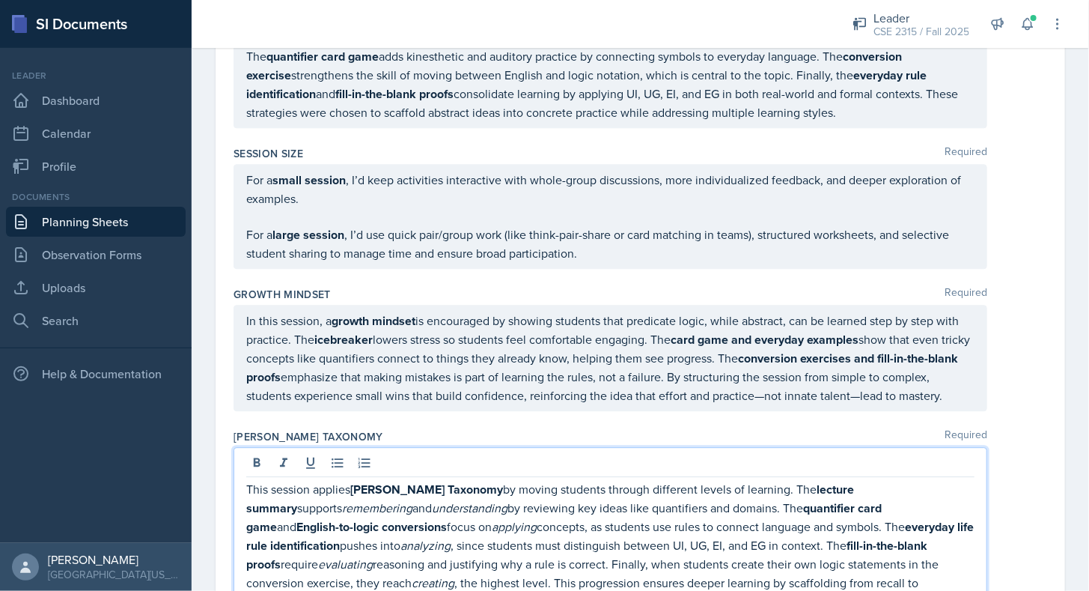
scroll to position [4317, 0]
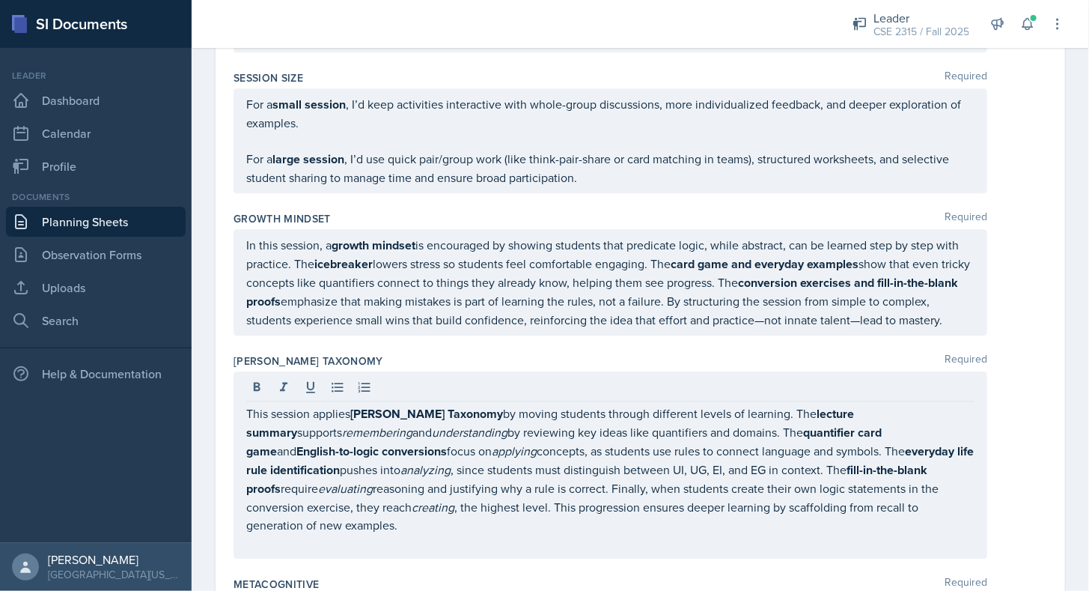
click at [335, 511] on div "This session applies [PERSON_NAME] Taxonomy by moving students through differen…" at bounding box center [611, 464] width 754 height 187
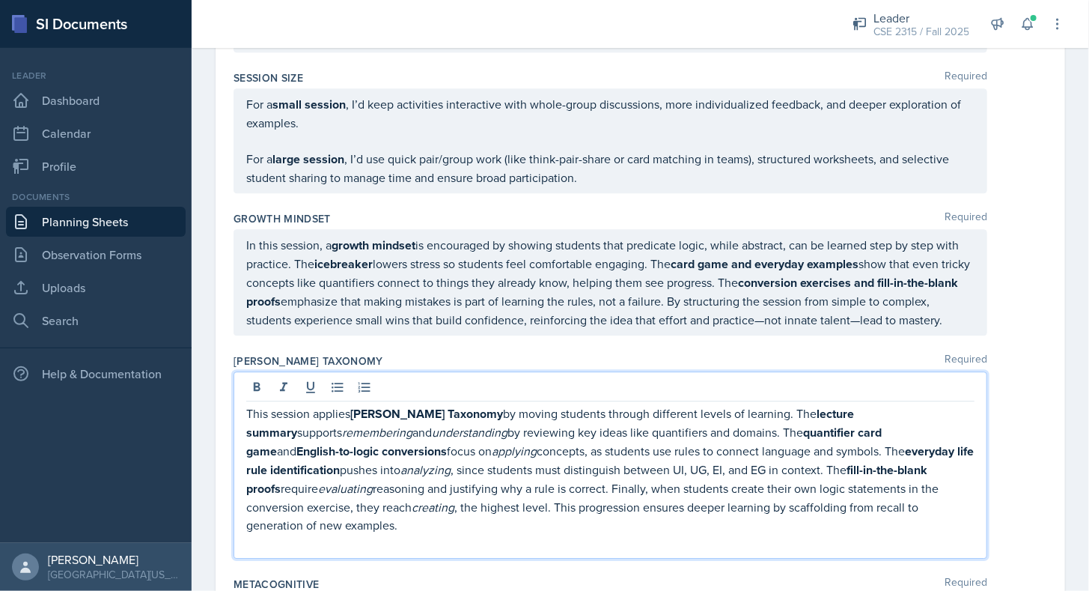
click at [315, 534] on p at bounding box center [610, 543] width 729 height 18
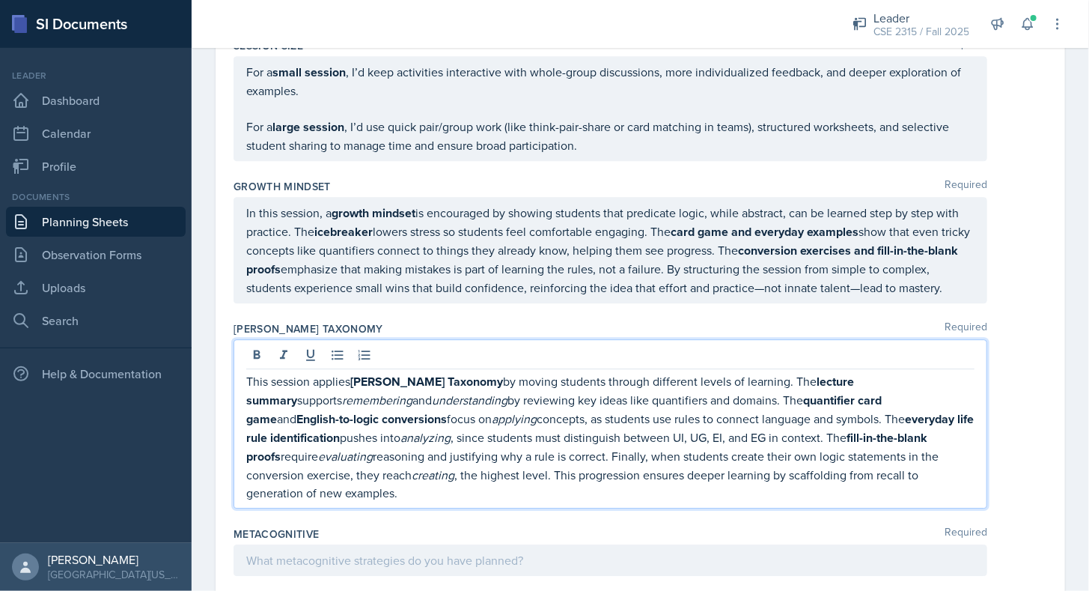
click at [332, 551] on p at bounding box center [610, 560] width 729 height 18
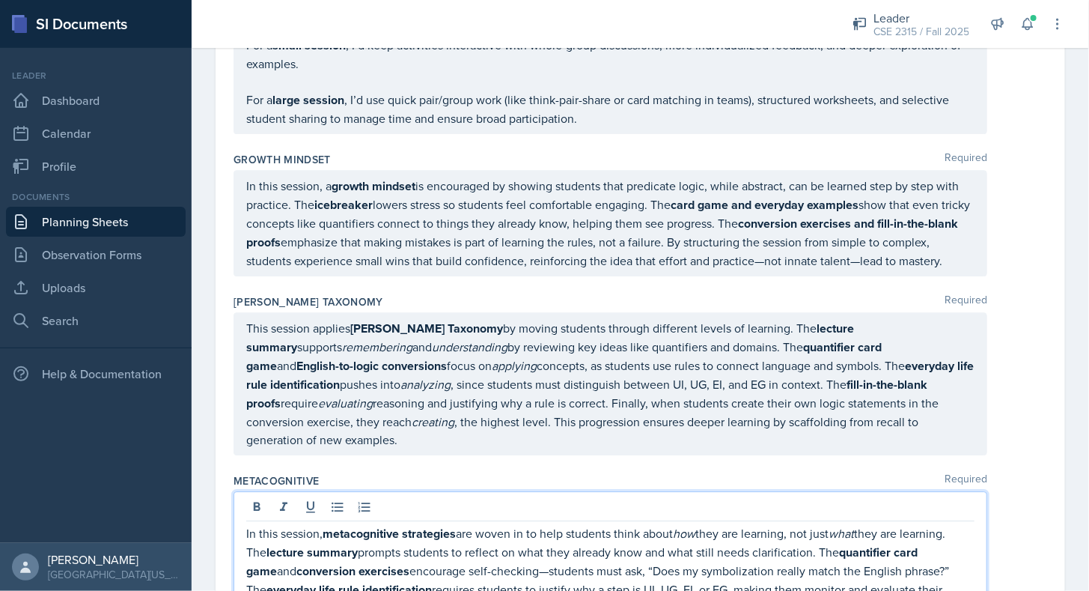
scroll to position [4439, 0]
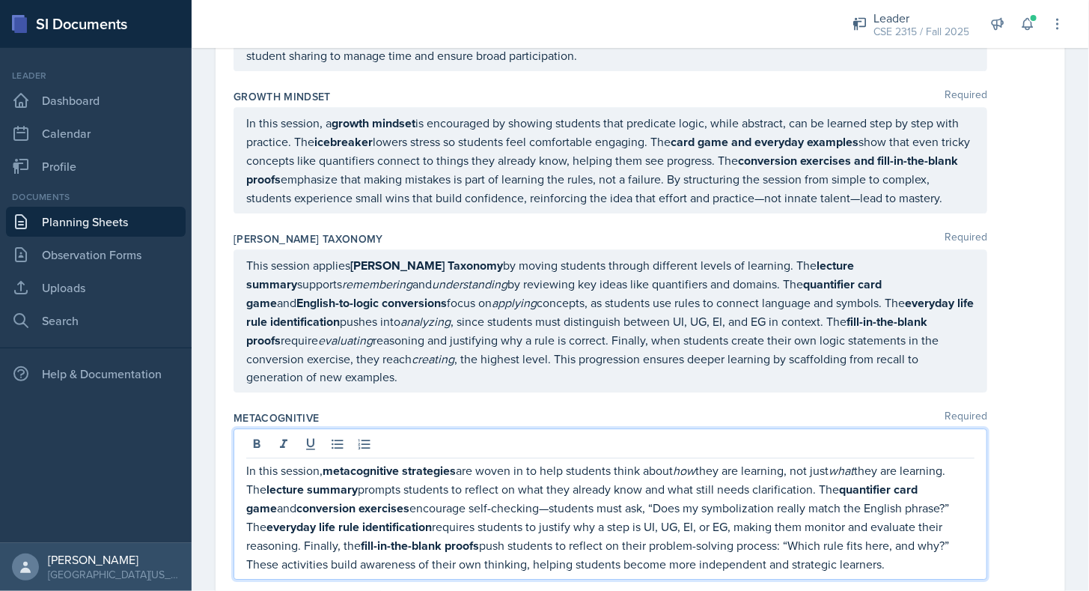
click at [460, 410] on div "Metacognitive Required" at bounding box center [641, 417] width 814 height 15
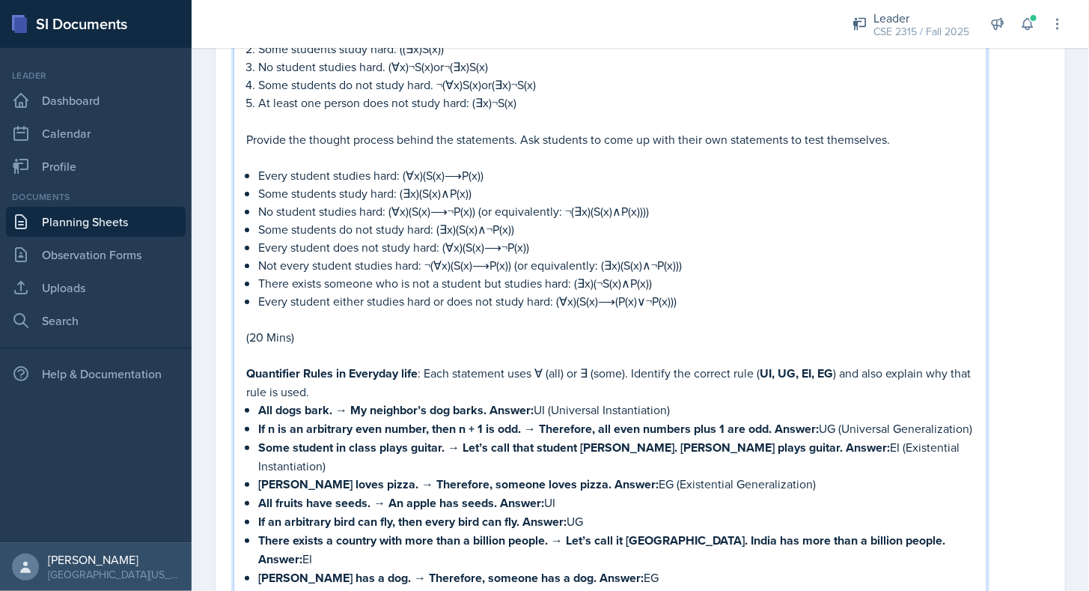
scroll to position [2616, 0]
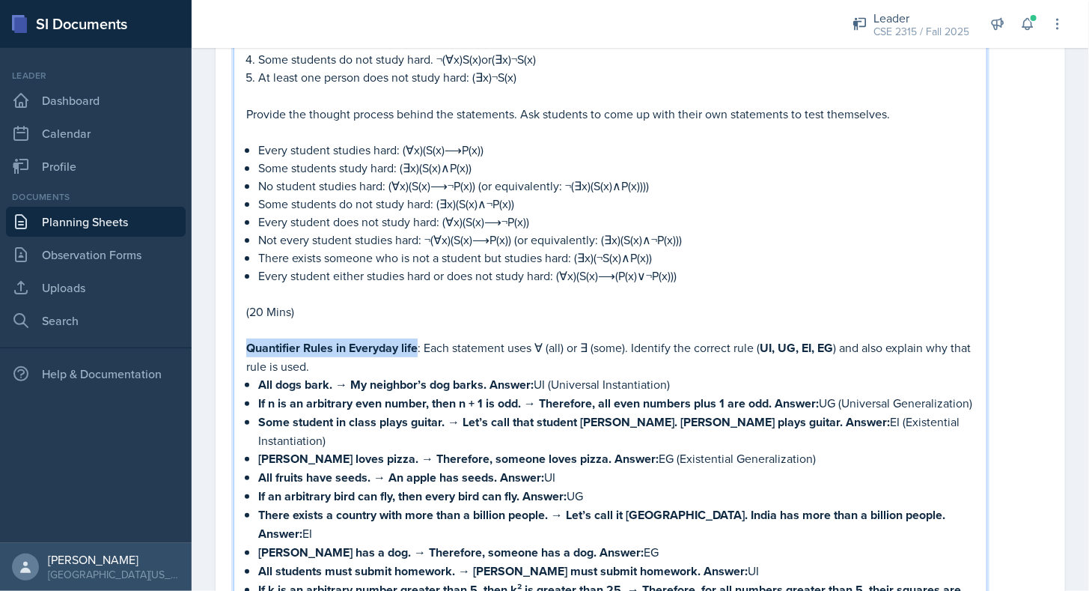
drag, startPoint x: 249, startPoint y: 328, endPoint x: 419, endPoint y: 338, distance: 171.0
click at [419, 338] on p "Quantifier Rules in Everyday life : Each statement uses ∀ (all) or ∃ (some). Id…" at bounding box center [610, 356] width 729 height 37
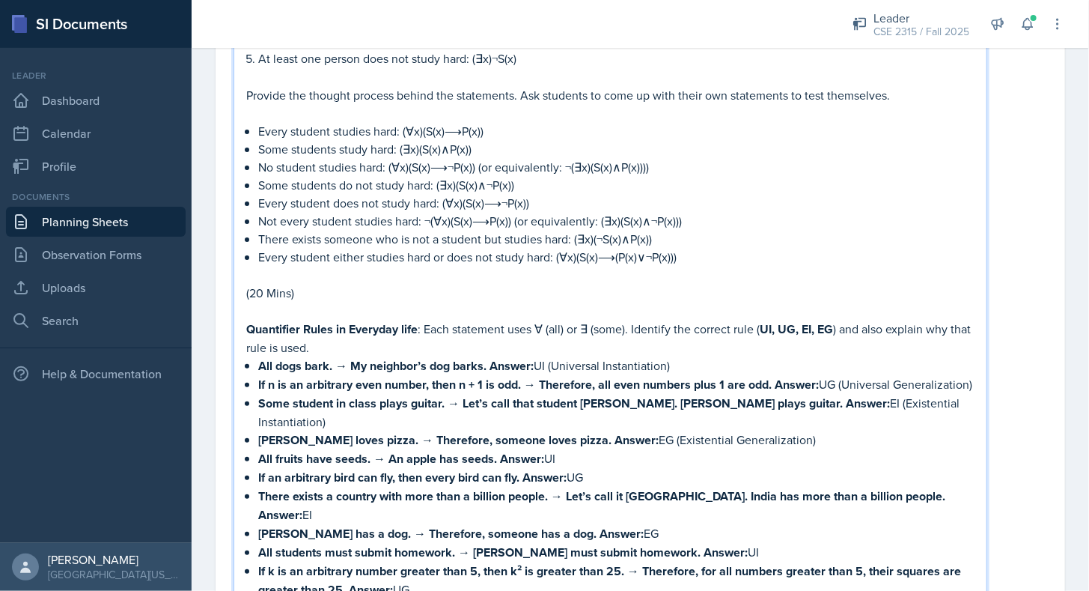
scroll to position [2636, 0]
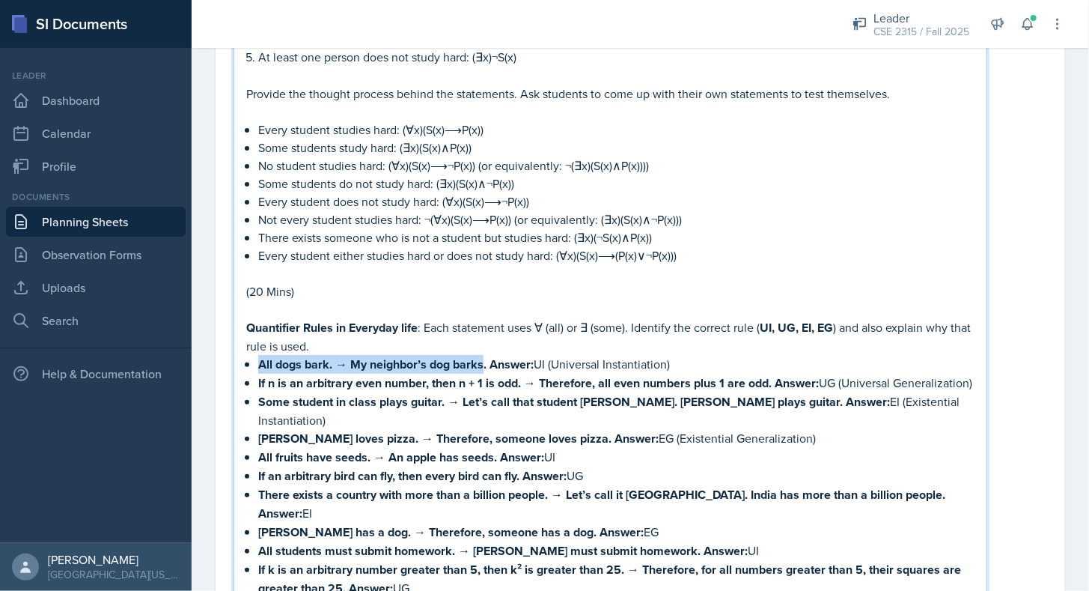
drag, startPoint x: 261, startPoint y: 344, endPoint x: 482, endPoint y: 347, distance: 221.6
click at [482, 356] on strong "All dogs bark. → My neighbor’s dog barks." at bounding box center [372, 364] width 228 height 17
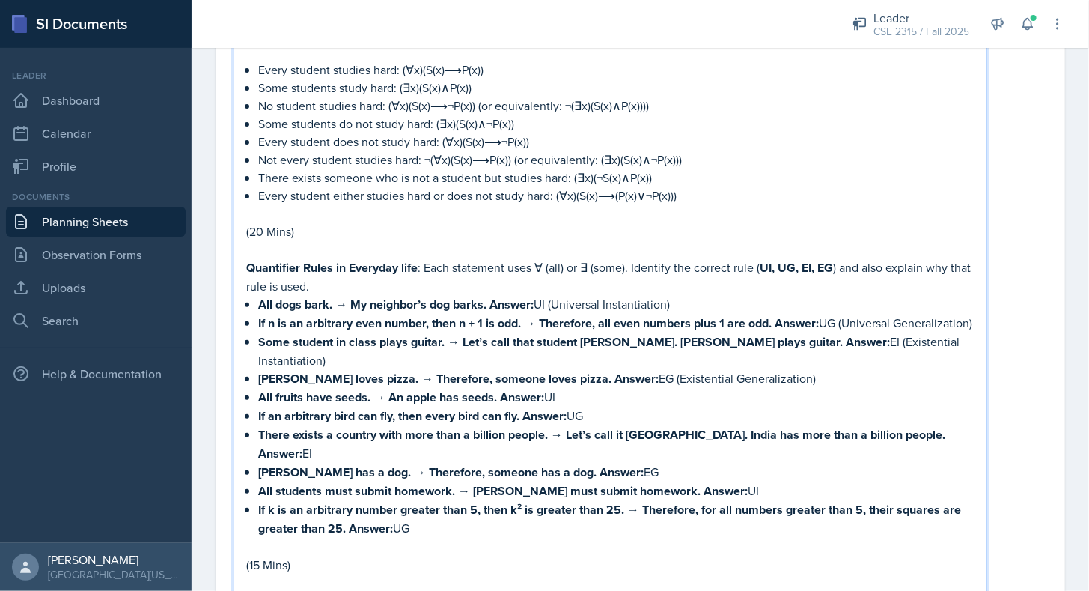
click at [259, 314] on strong "If n is an arbitrary even number, then n + 1 is odd. → Therefore, all even numb…" at bounding box center [515, 322] width 514 height 17
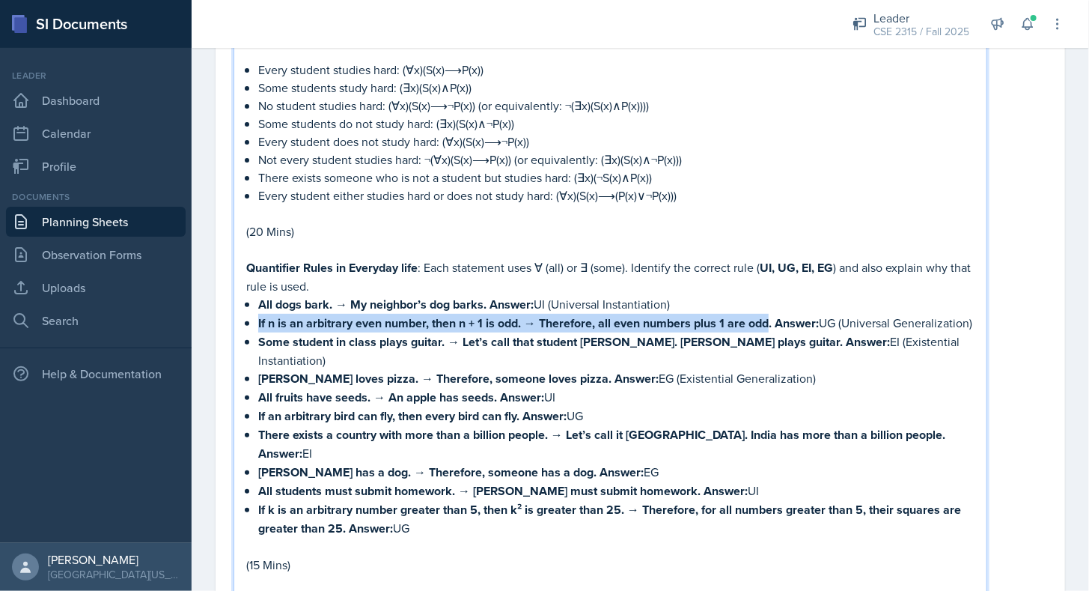
drag, startPoint x: 255, startPoint y: 304, endPoint x: 767, endPoint y: 311, distance: 512.9
click at [767, 314] on strong "If n is an arbitrary even number, then n + 1 is odd. → Therefore, all even numb…" at bounding box center [515, 322] width 514 height 17
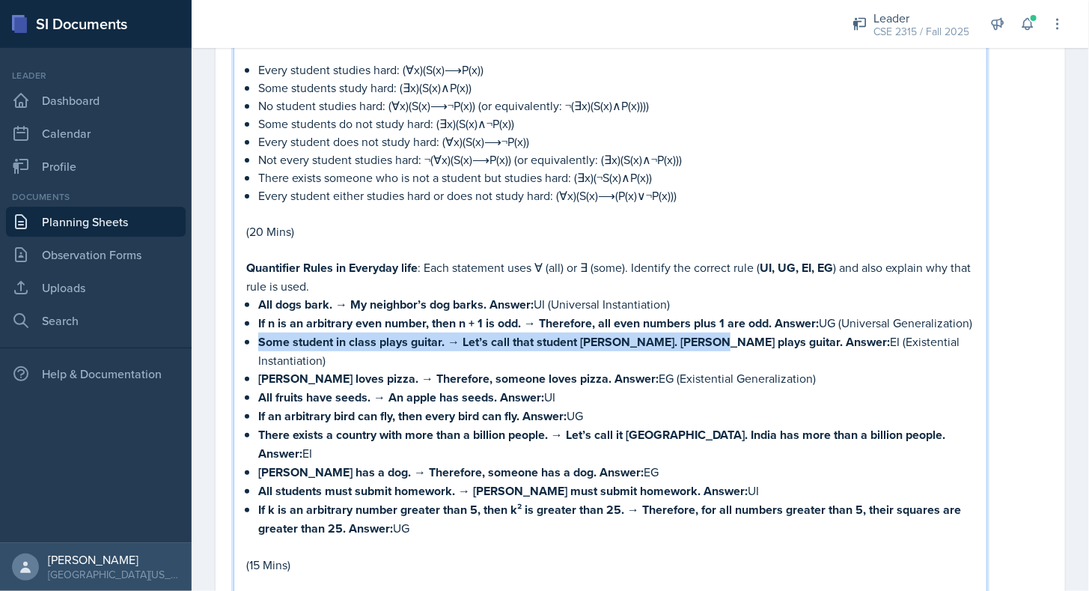
drag, startPoint x: 258, startPoint y: 338, endPoint x: 704, endPoint y: 340, distance: 445.5
click at [704, 340] on p "Some student in class plays guitar. → Let’s call that student [PERSON_NAME]. [P…" at bounding box center [616, 350] width 717 height 37
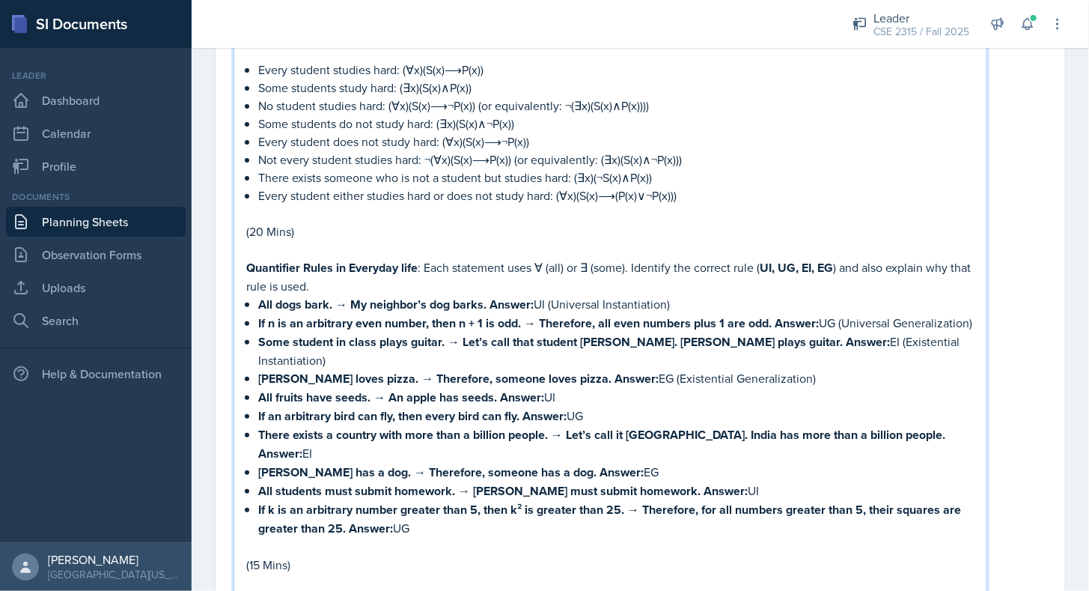
click at [704, 340] on p "Some student in class plays guitar. → Let’s call that student [PERSON_NAME]. [P…" at bounding box center [616, 350] width 717 height 37
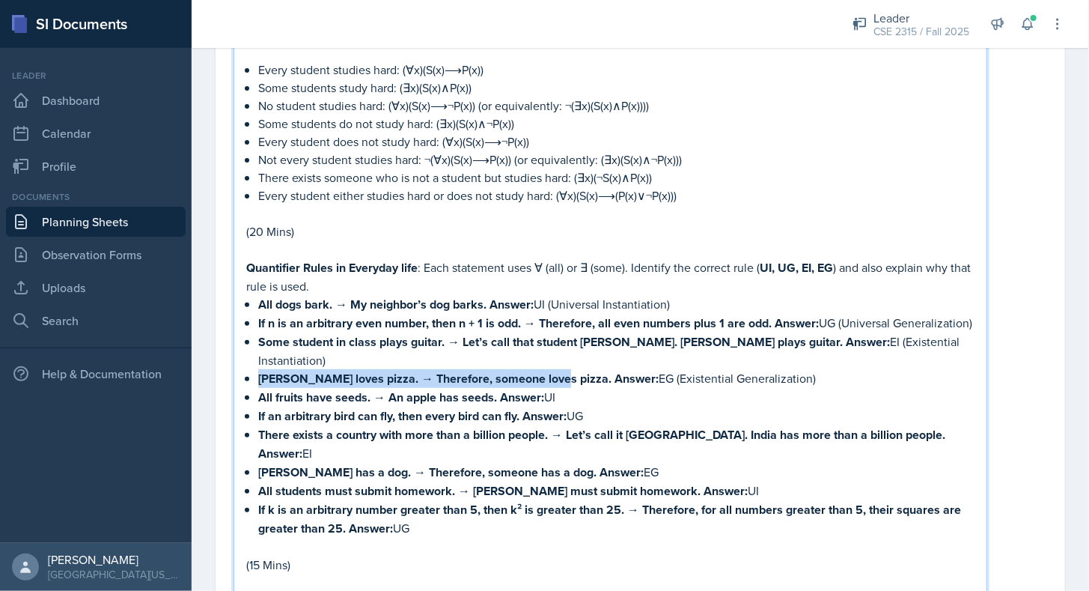
drag, startPoint x: 255, startPoint y: 362, endPoint x: 545, endPoint y: 363, distance: 289.8
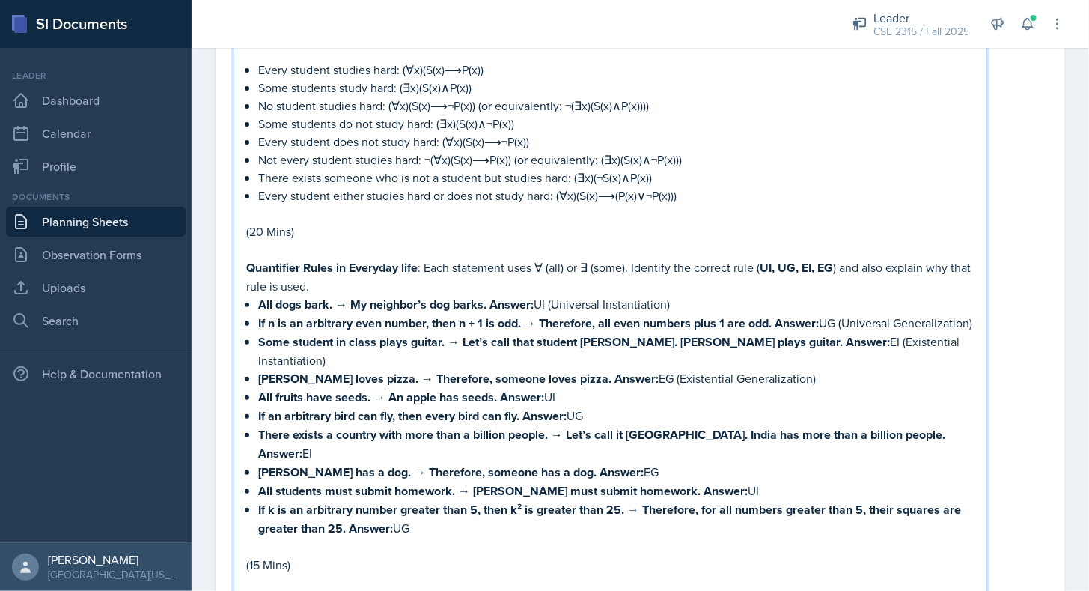
click at [545, 369] on p "[PERSON_NAME] loves pizza. → Therefore, someone loves pizza. Answer: EG (Existe…" at bounding box center [616, 378] width 717 height 19
drag, startPoint x: 255, startPoint y: 376, endPoint x: 495, endPoint y: 380, distance: 240.4
click at [495, 388] on p "All fruits have seeds. → An apple has seeds. Answer: UI" at bounding box center [616, 397] width 717 height 19
drag, startPoint x: 255, startPoint y: 398, endPoint x: 522, endPoint y: 398, distance: 266.5
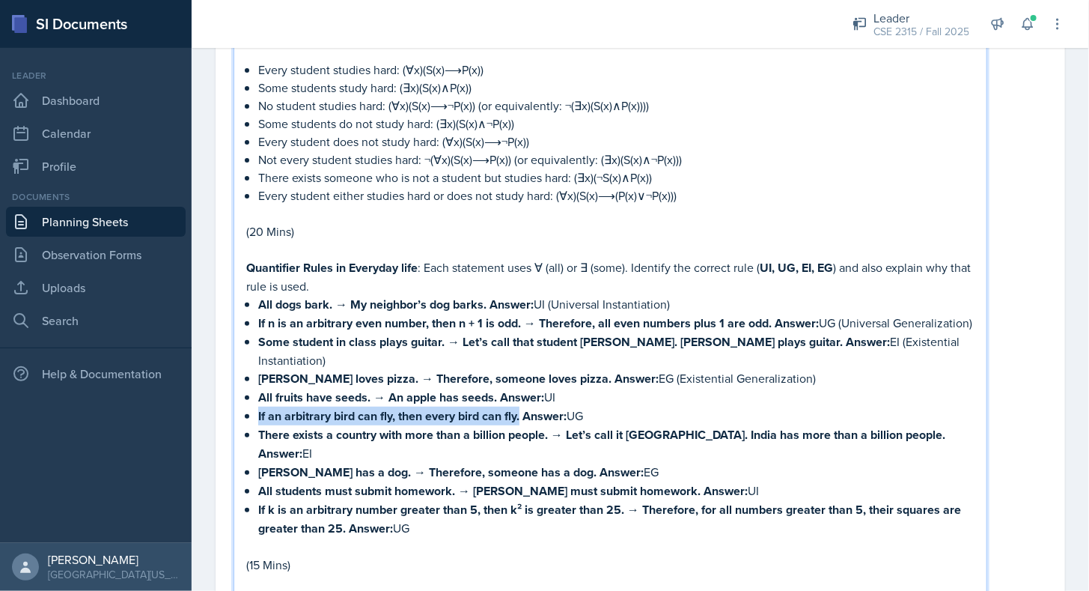
click at [520, 407] on strong "If an arbitrary bird can fly, then every bird can fly." at bounding box center [388, 415] width 261 height 17
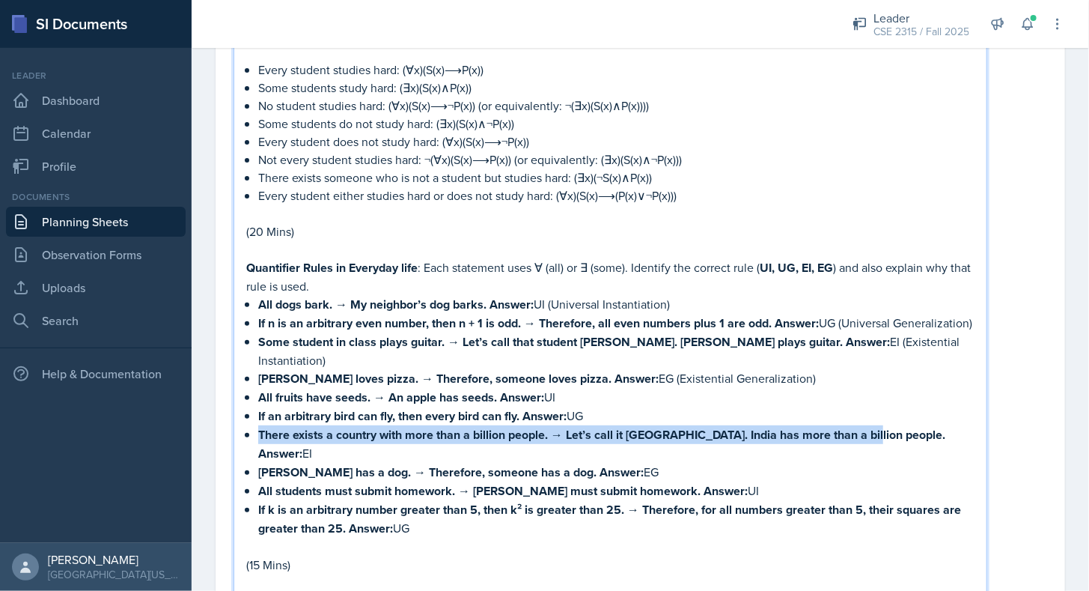
drag, startPoint x: 255, startPoint y: 411, endPoint x: 857, endPoint y: 407, distance: 601.2
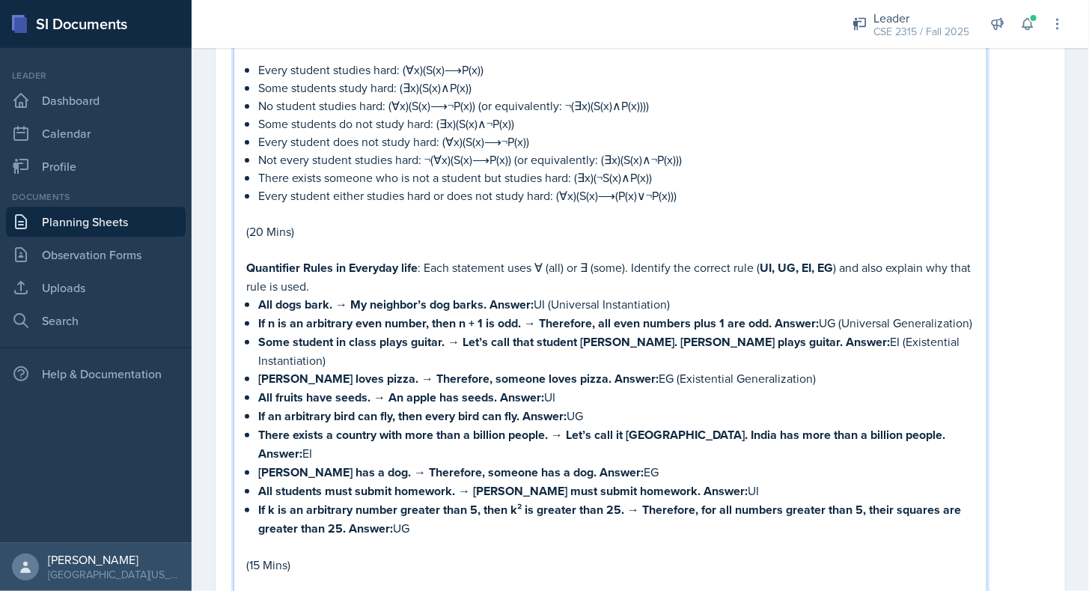
click at [822, 463] on p "[PERSON_NAME] has a dog. → Therefore, someone has a dog. Answer: EG" at bounding box center [616, 472] width 717 height 19
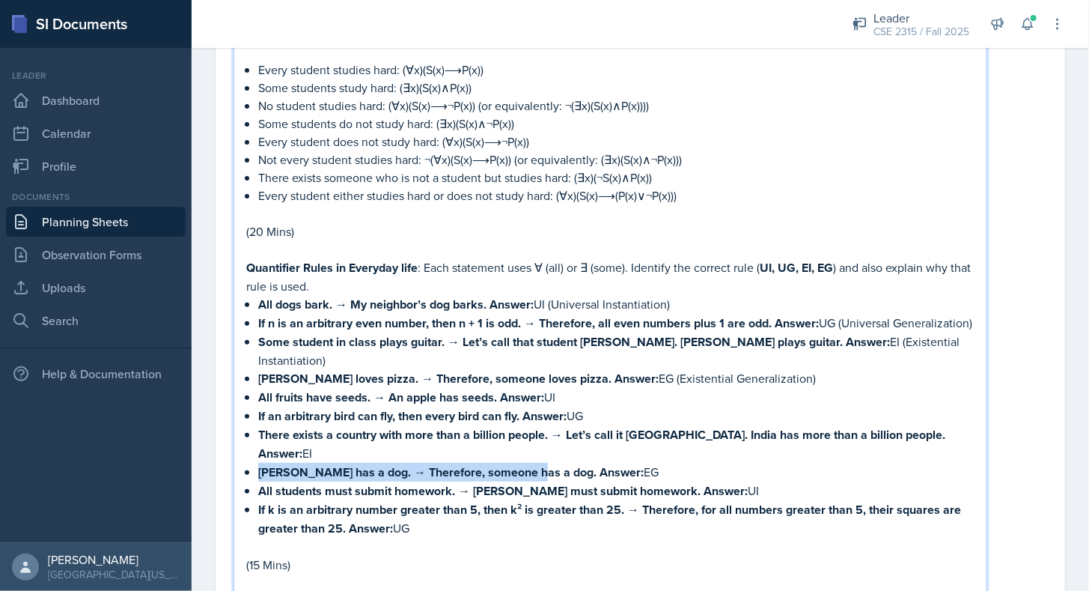
drag, startPoint x: 259, startPoint y: 425, endPoint x: 527, endPoint y: 430, distance: 268.1
click at [527, 463] on strong "[PERSON_NAME] has a dog. → Therefore, someone has a dog." at bounding box center [427, 471] width 338 height 17
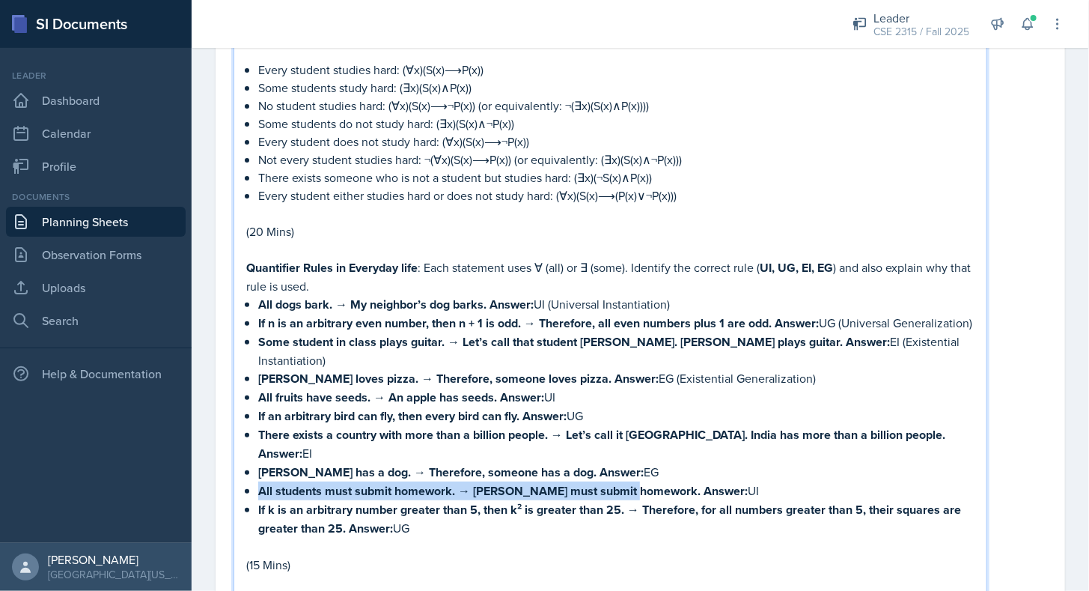
drag, startPoint x: 259, startPoint y: 445, endPoint x: 628, endPoint y: 448, distance: 369.1
click at [628, 482] on strong "All students must submit homework. → [PERSON_NAME] must submit homework." at bounding box center [479, 490] width 442 height 17
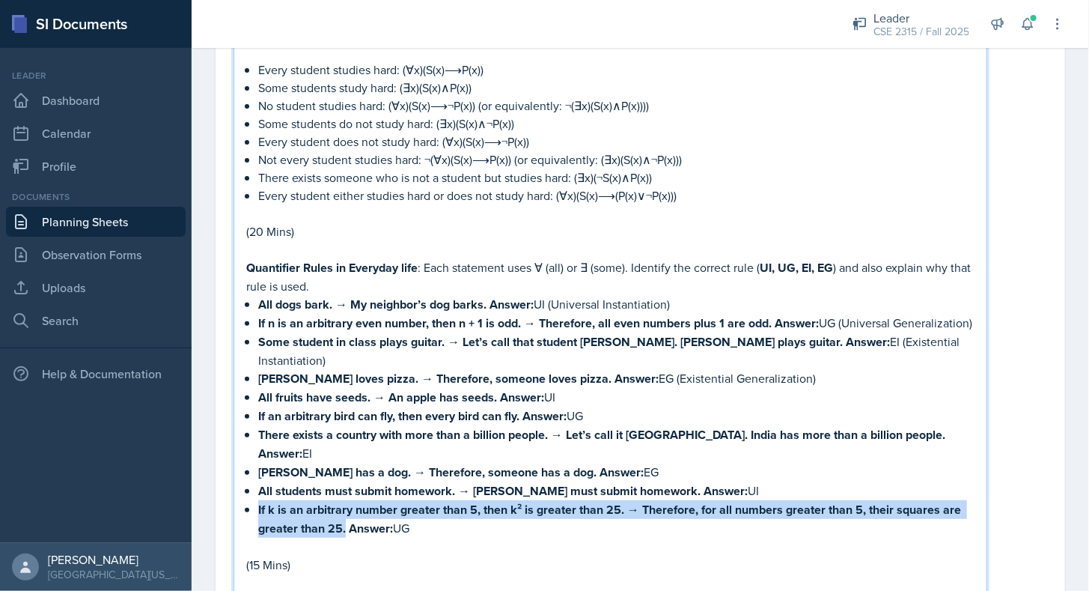
drag, startPoint x: 252, startPoint y: 463, endPoint x: 347, endPoint y: 489, distance: 97.7
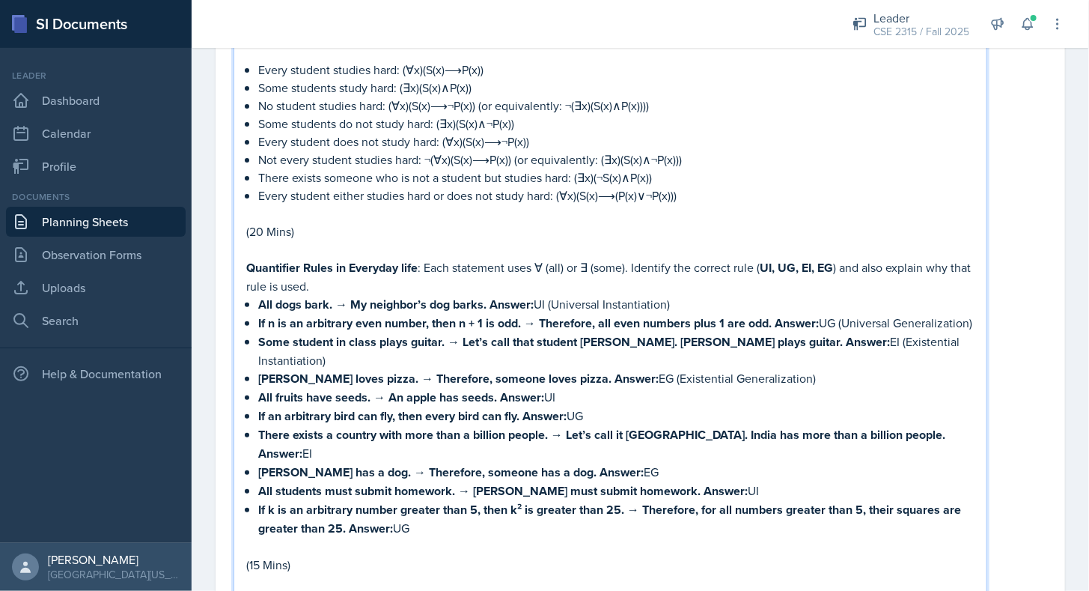
click at [347, 500] on p "If k is an arbitrary number greater than 5, then k² is greater than 25. → There…" at bounding box center [616, 518] width 717 height 37
